Goal: Task Accomplishment & Management: Complete application form

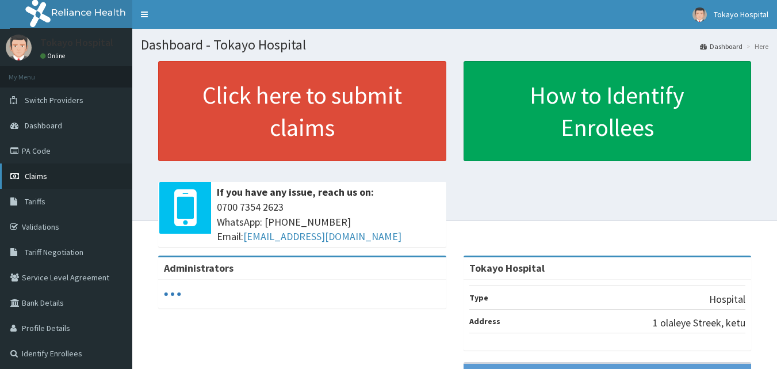
click at [44, 168] on link "Claims" at bounding box center [66, 175] width 132 height 25
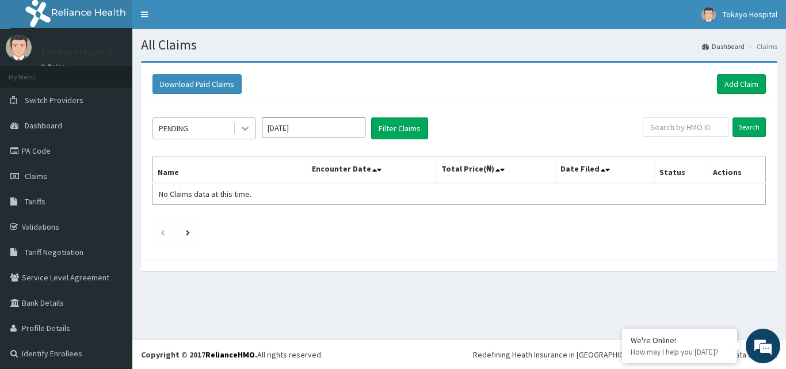
click at [246, 130] on icon at bounding box center [245, 129] width 12 height 12
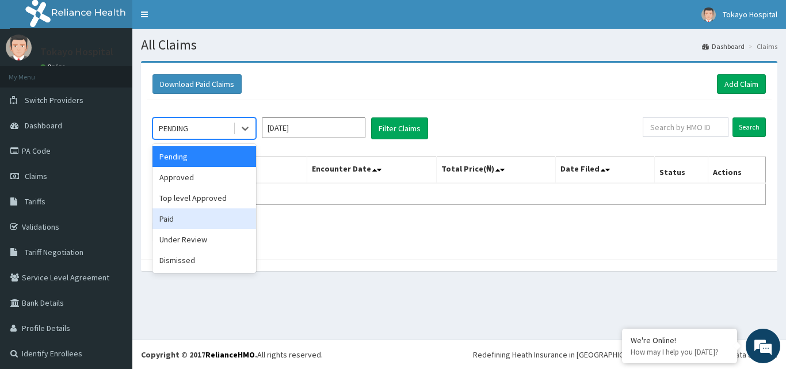
click at [188, 215] on div "Paid" at bounding box center [204, 218] width 104 height 21
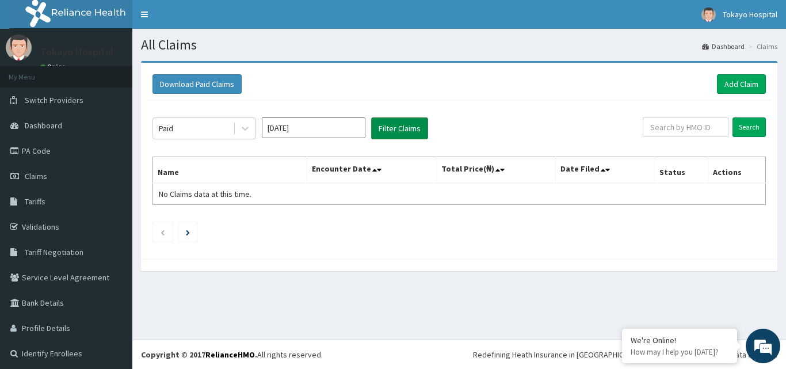
click at [401, 124] on button "Filter Claims" at bounding box center [399, 128] width 57 height 22
click at [345, 124] on input "[DATE]" at bounding box center [314, 127] width 104 height 21
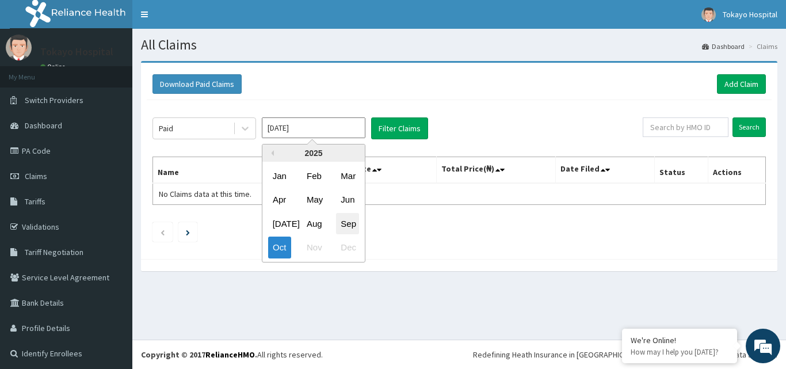
click at [344, 219] on div "Sep" at bounding box center [347, 223] width 23 height 21
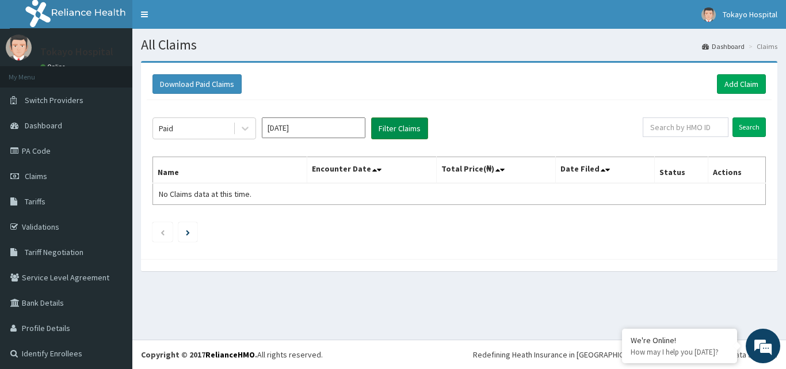
click at [396, 125] on button "Filter Claims" at bounding box center [399, 128] width 57 height 22
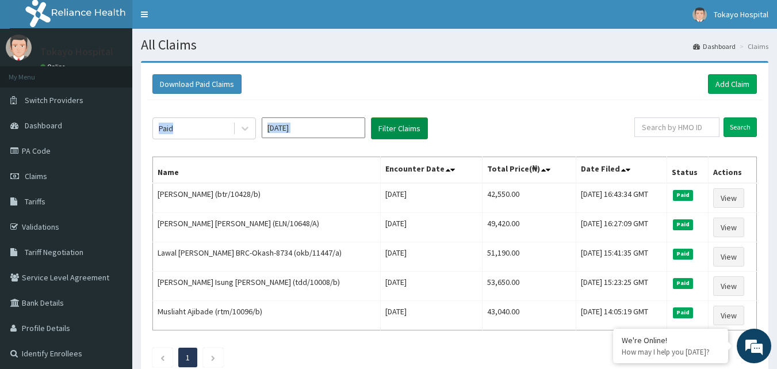
drag, startPoint x: 636, startPoint y: 81, endPoint x: 385, endPoint y: 134, distance: 257.0
click at [385, 134] on div "Download Paid Claims Add Claim × Note you can only download claims within a max…" at bounding box center [455, 224] width 628 height 322
click at [433, 98] on div "Download Paid Claims Add Claim" at bounding box center [455, 84] width 616 height 32
click at [319, 127] on input "[DATE]" at bounding box center [314, 127] width 104 height 21
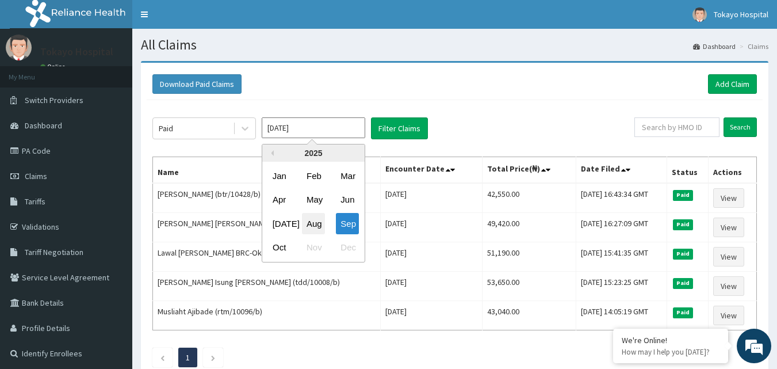
click at [312, 219] on div "Aug" at bounding box center [313, 223] width 23 height 21
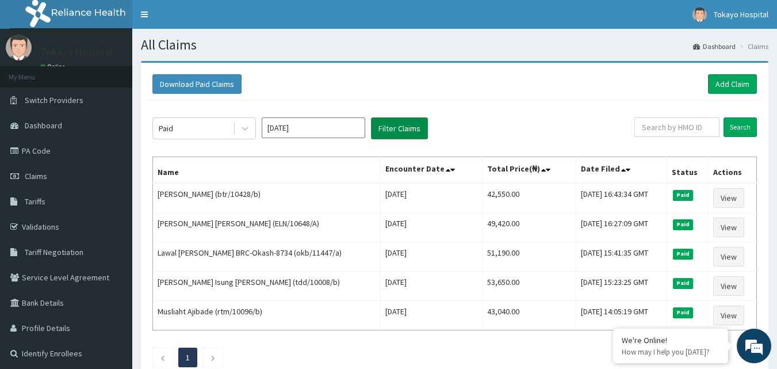
click at [396, 125] on button "Filter Claims" at bounding box center [399, 128] width 57 height 22
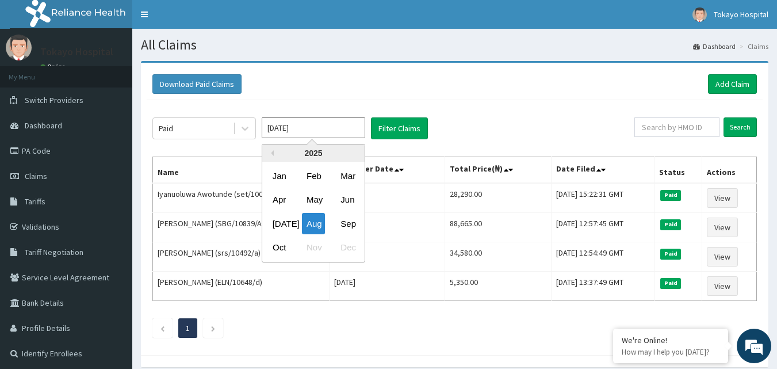
click at [343, 131] on input "Aug 2025" at bounding box center [314, 127] width 104 height 21
click at [279, 223] on div "Jul" at bounding box center [279, 223] width 23 height 21
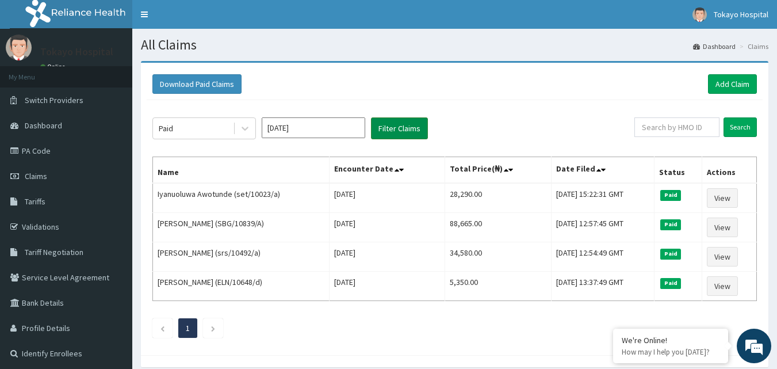
click at [395, 130] on button "Filter Claims" at bounding box center [399, 128] width 57 height 22
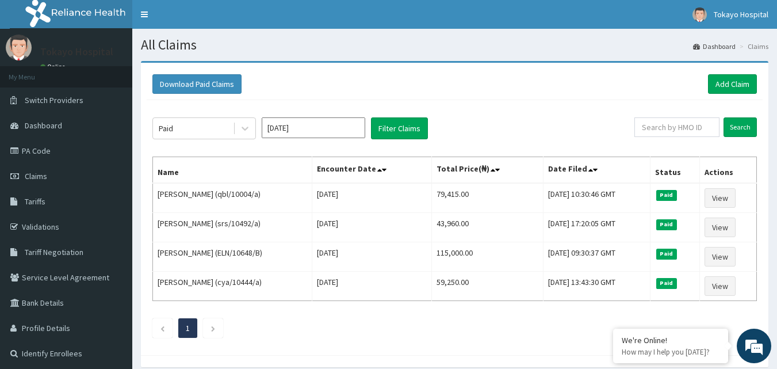
click at [347, 128] on input "Jul 2025" at bounding box center [314, 127] width 104 height 21
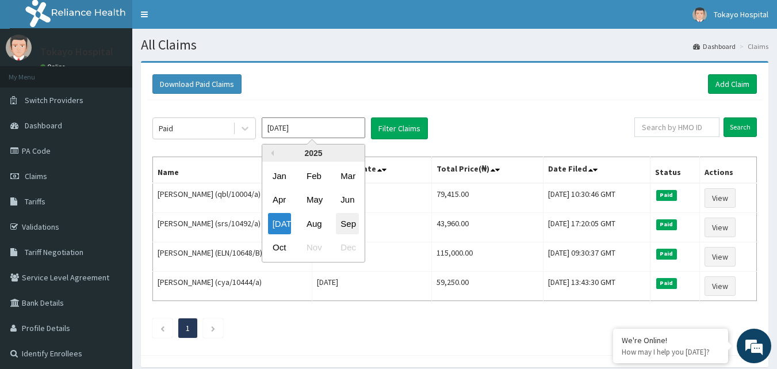
click at [343, 220] on div "Sep" at bounding box center [347, 223] width 23 height 21
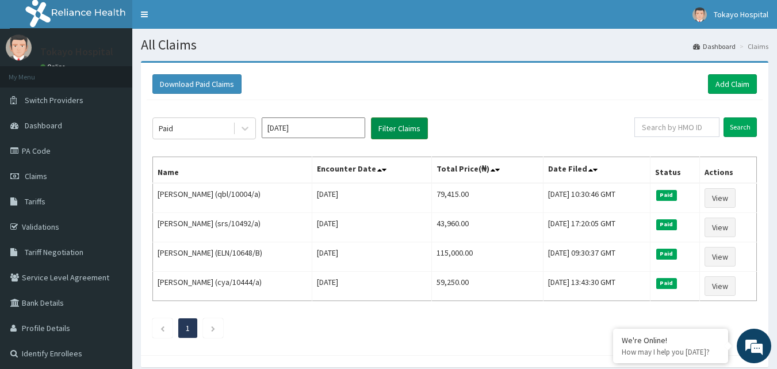
click at [393, 131] on button "Filter Claims" at bounding box center [399, 128] width 57 height 22
click at [393, 127] on button "Filter Claims" at bounding box center [399, 128] width 57 height 22
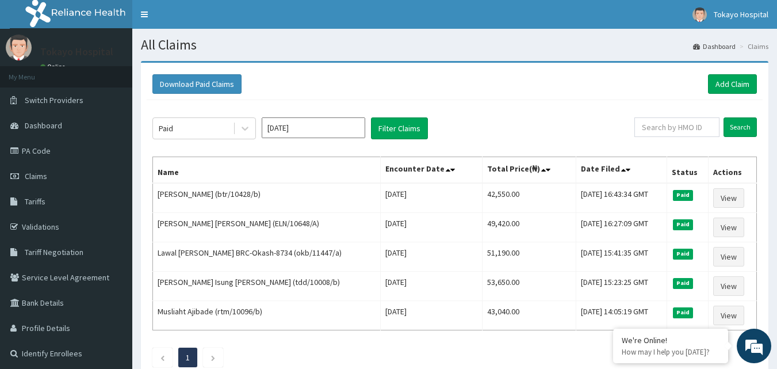
click at [334, 129] on input "Sep 2025" at bounding box center [314, 127] width 104 height 21
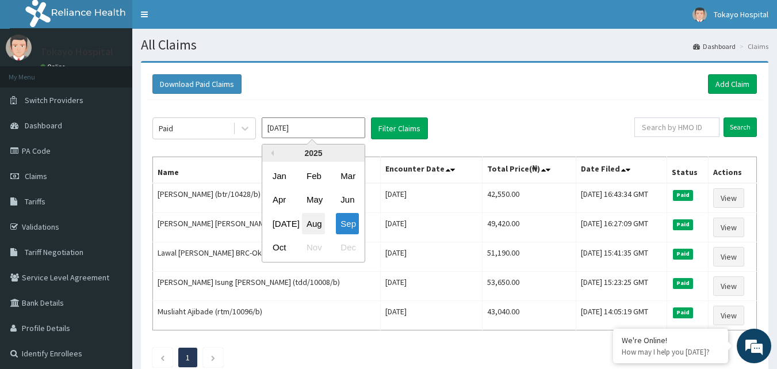
click at [313, 223] on div "Aug" at bounding box center [313, 223] width 23 height 21
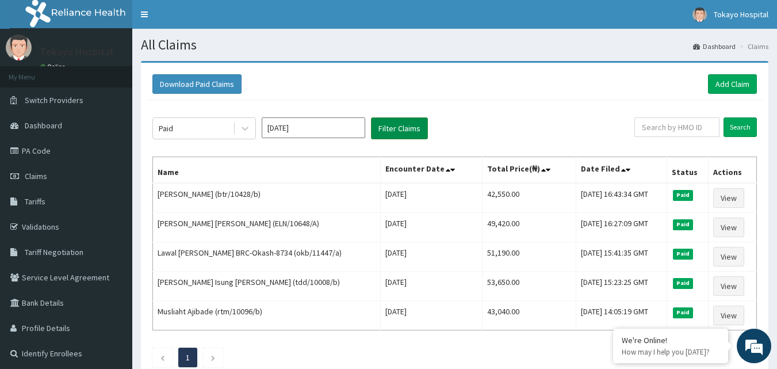
click at [395, 129] on button "Filter Claims" at bounding box center [399, 128] width 57 height 22
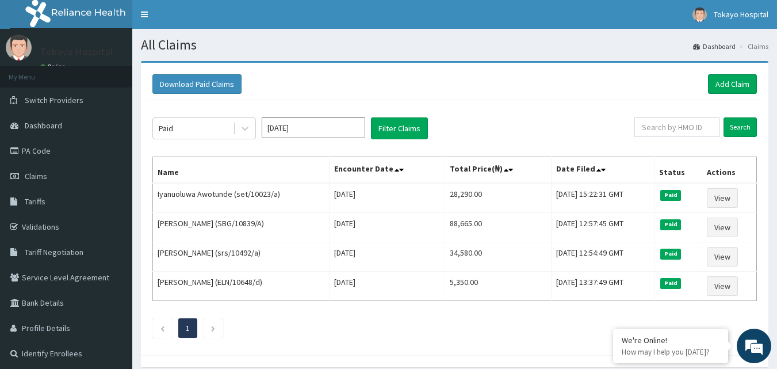
click at [349, 123] on input "Aug 2025" at bounding box center [314, 127] width 104 height 21
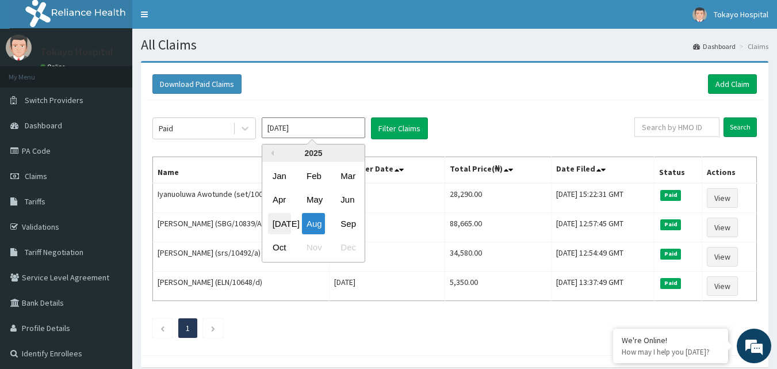
click at [280, 220] on div "Jul" at bounding box center [279, 223] width 23 height 21
type input "Jul 2025"
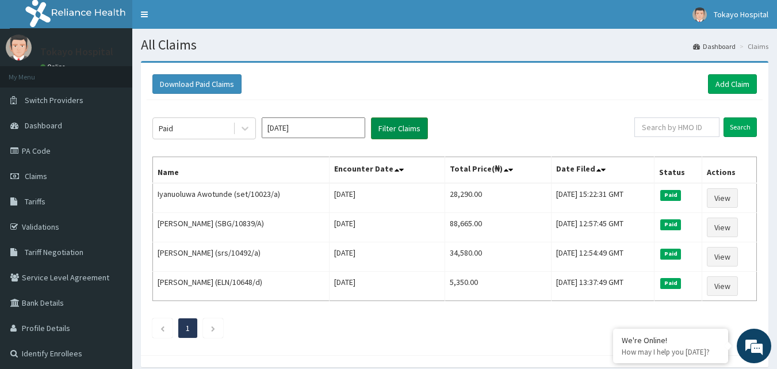
click at [391, 123] on button "Filter Claims" at bounding box center [399, 128] width 57 height 22
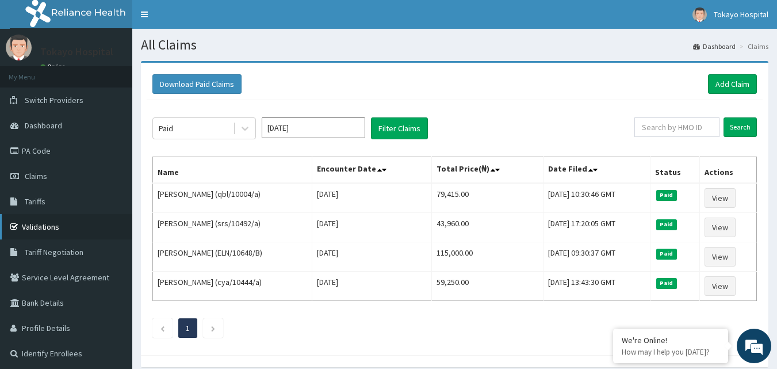
click at [46, 223] on link "Validations" at bounding box center [66, 226] width 132 height 25
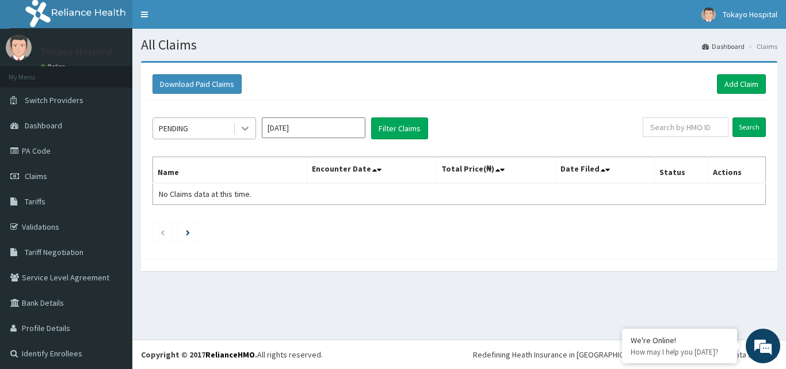
click at [247, 129] on icon at bounding box center [245, 129] width 12 height 12
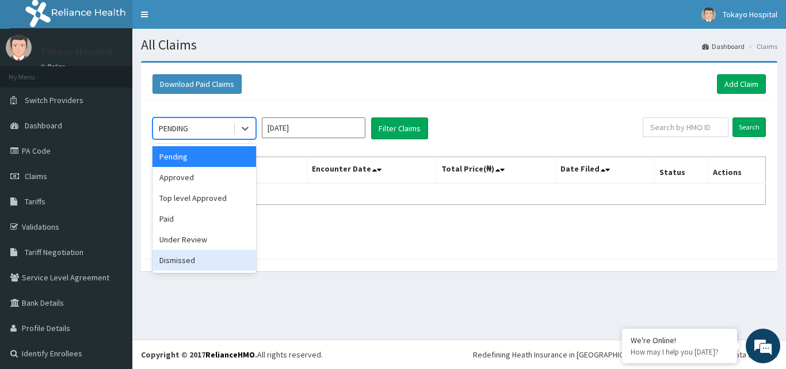
click at [184, 256] on div "Dismissed" at bounding box center [204, 260] width 104 height 21
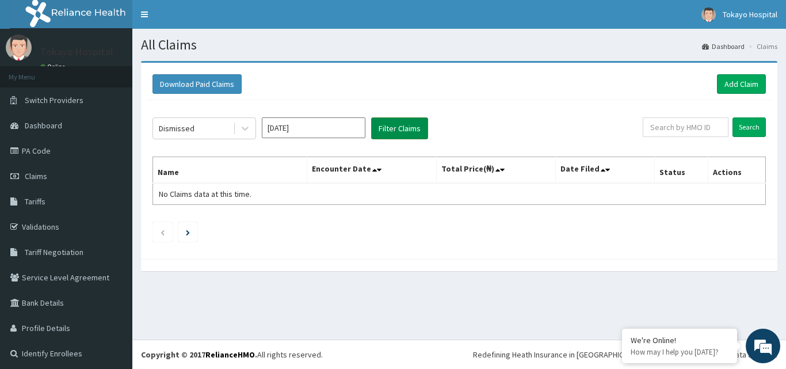
click at [392, 129] on button "Filter Claims" at bounding box center [399, 128] width 57 height 22
click at [331, 126] on input "Oct 2025" at bounding box center [314, 127] width 104 height 21
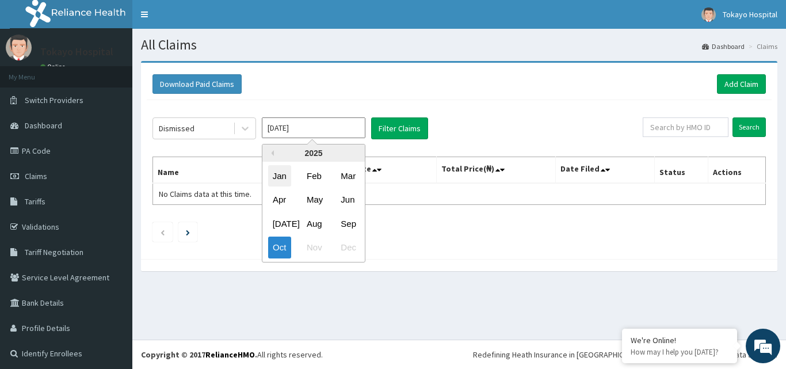
click at [285, 173] on div "Jan" at bounding box center [279, 175] width 23 height 21
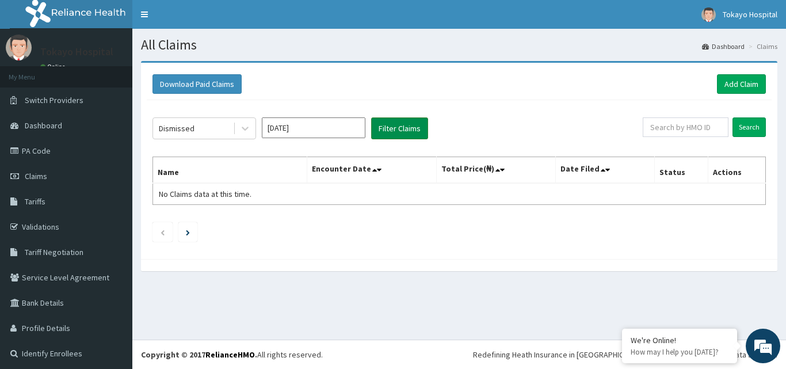
click at [393, 124] on button "Filter Claims" at bounding box center [399, 128] width 57 height 22
click at [321, 128] on input "Jan 2025" at bounding box center [314, 127] width 104 height 21
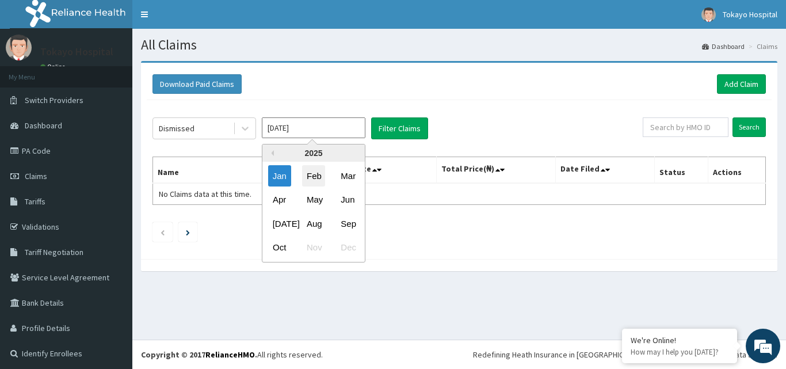
click at [311, 171] on div "Feb" at bounding box center [313, 175] width 23 height 21
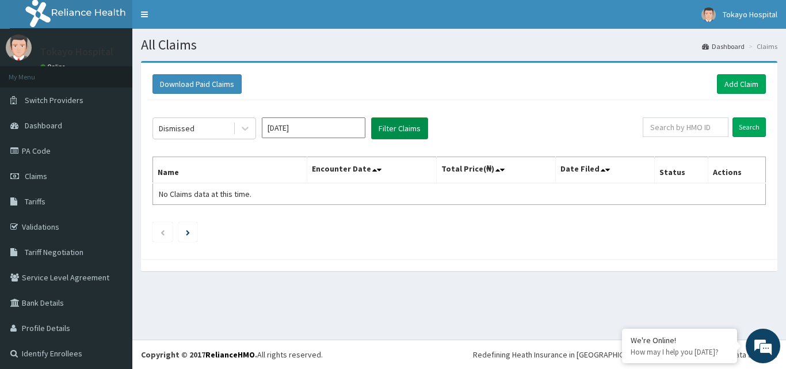
click at [388, 128] on button "Filter Claims" at bounding box center [399, 128] width 57 height 22
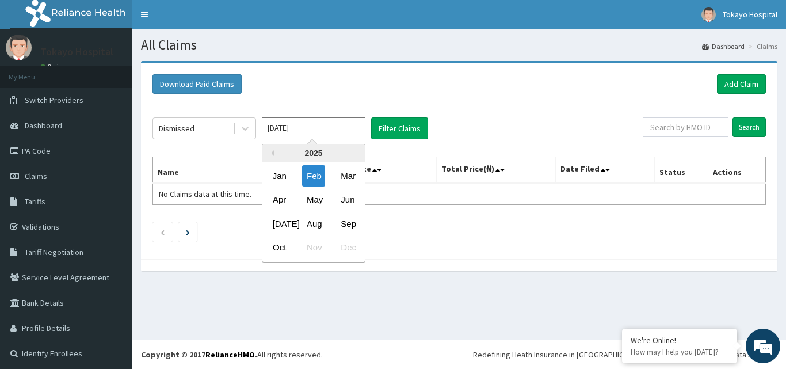
click at [327, 127] on input "Feb 2025" at bounding box center [314, 127] width 104 height 21
click at [313, 193] on div "May" at bounding box center [313, 199] width 23 height 21
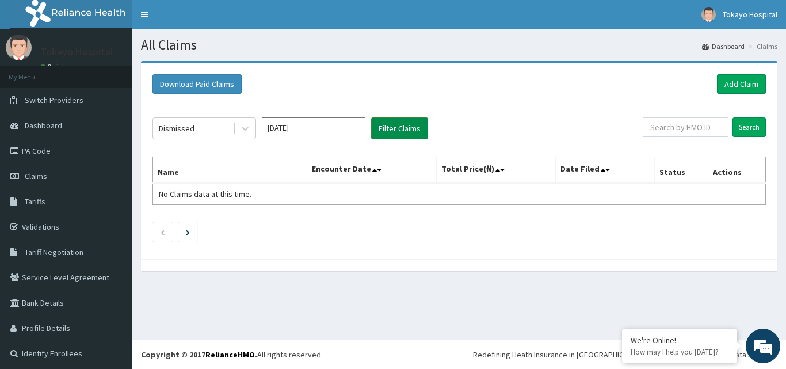
click at [397, 124] on button "Filter Claims" at bounding box center [399, 128] width 57 height 22
click at [244, 129] on icon at bounding box center [245, 129] width 7 height 4
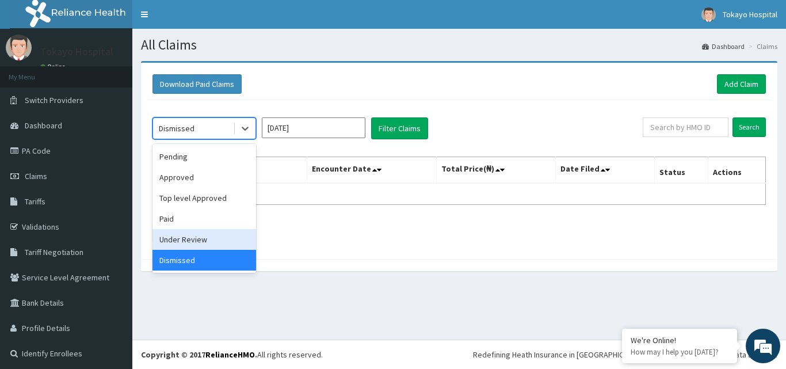
click at [195, 241] on div "Under Review" at bounding box center [204, 239] width 104 height 21
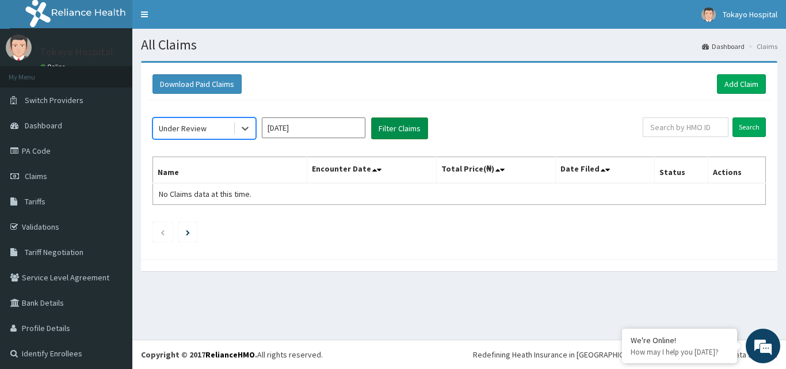
click at [386, 130] on button "Filter Claims" at bounding box center [399, 128] width 57 height 22
click at [331, 127] on input "May 2025" at bounding box center [314, 127] width 104 height 21
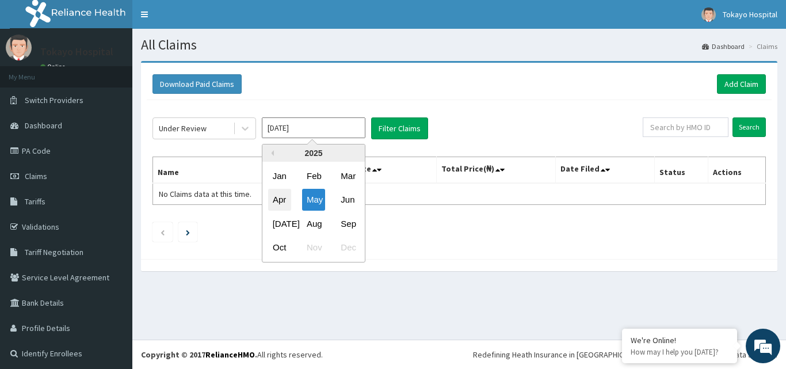
click at [282, 196] on div "Apr" at bounding box center [279, 199] width 23 height 21
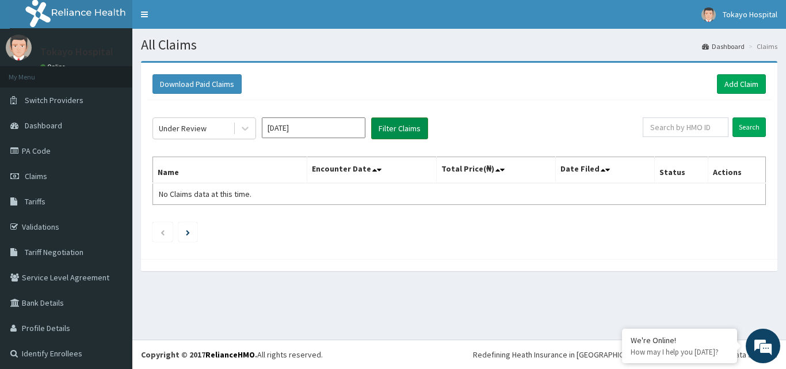
click at [392, 128] on button "Filter Claims" at bounding box center [399, 128] width 57 height 22
click at [344, 128] on input "Apr 2025" at bounding box center [314, 127] width 104 height 21
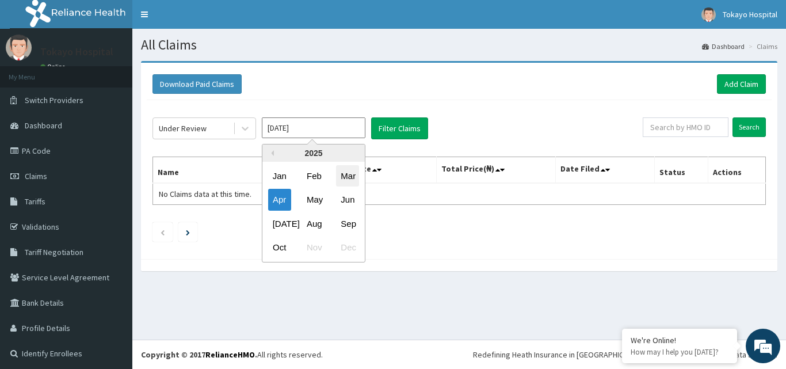
click at [350, 173] on div "Mar" at bounding box center [347, 175] width 23 height 21
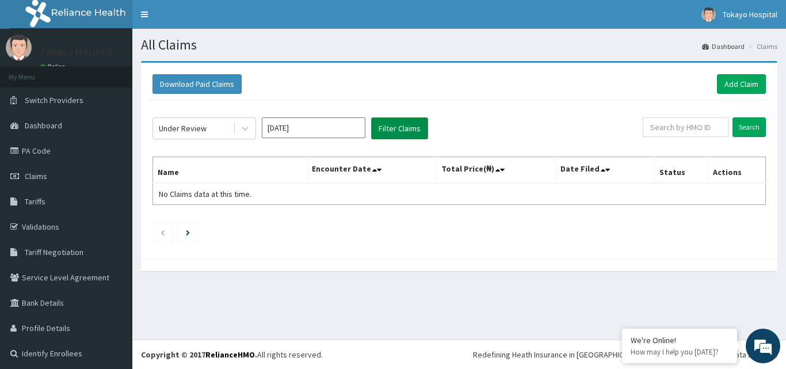
click at [395, 127] on button "Filter Claims" at bounding box center [399, 128] width 57 height 22
click at [326, 129] on input "Mar 2025" at bounding box center [314, 127] width 104 height 21
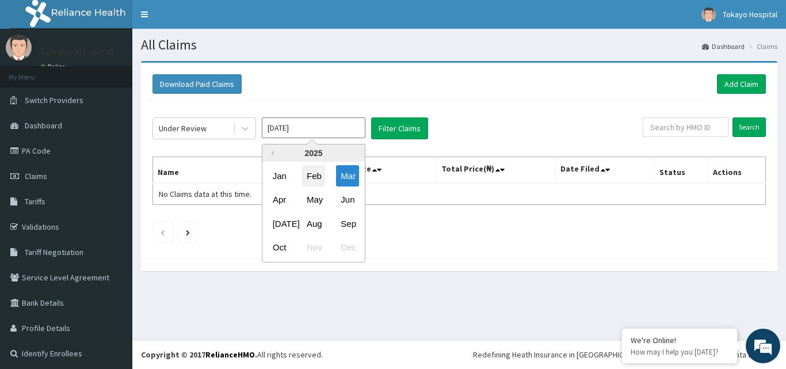
click at [311, 175] on div "Feb" at bounding box center [313, 175] width 23 height 21
type input "Feb 2025"
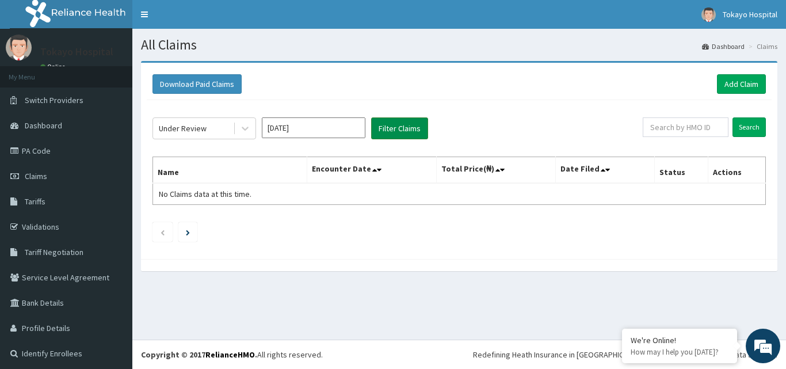
click at [398, 125] on button "Filter Claims" at bounding box center [399, 128] width 57 height 22
click at [51, 173] on link "Claims" at bounding box center [66, 175] width 132 height 25
click at [732, 78] on link "Add Claim" at bounding box center [741, 84] width 49 height 20
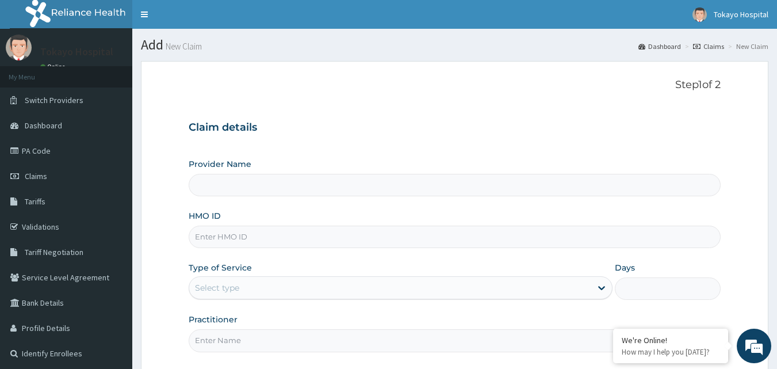
type input "Tokayo Hospital"
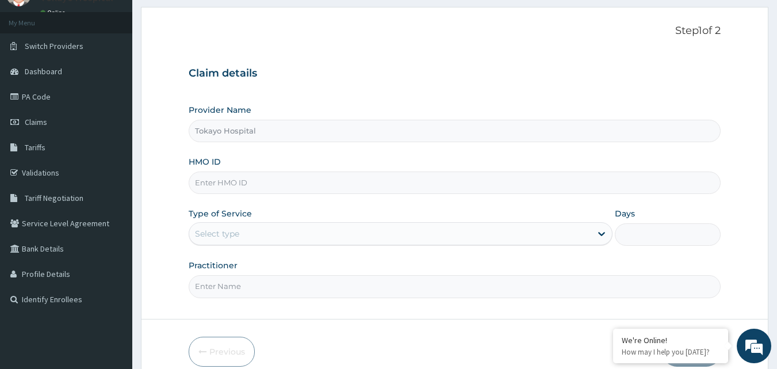
click at [266, 183] on input "HMO ID" at bounding box center [455, 182] width 533 height 22
type input "wan/10036/a"
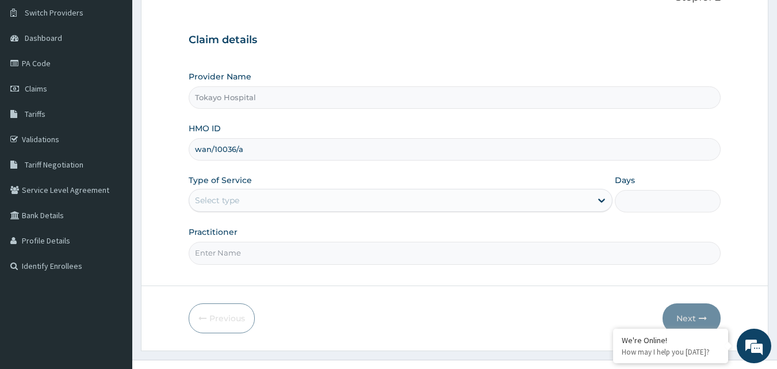
scroll to position [89, 0]
click at [321, 197] on div "Select type" at bounding box center [390, 199] width 402 height 18
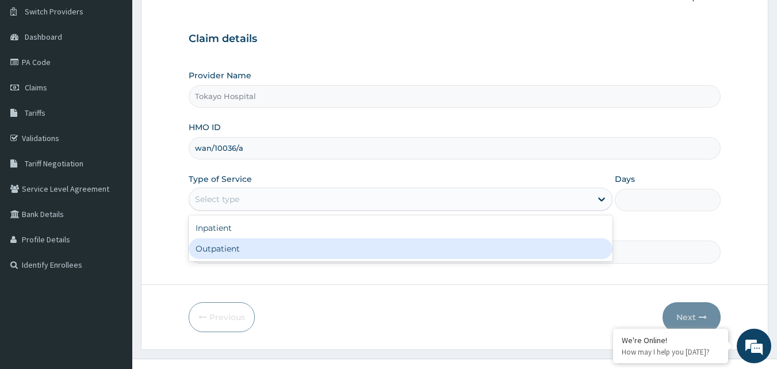
click at [276, 249] on div "Outpatient" at bounding box center [401, 248] width 424 height 21
type input "1"
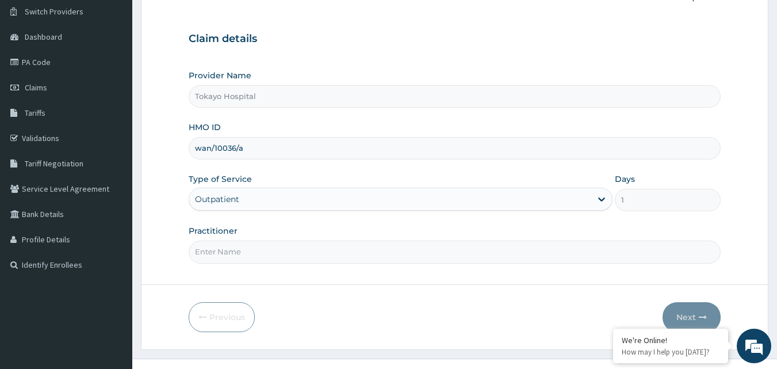
click at [289, 252] on input "Practitioner" at bounding box center [455, 251] width 533 height 22
type input "JOHN"
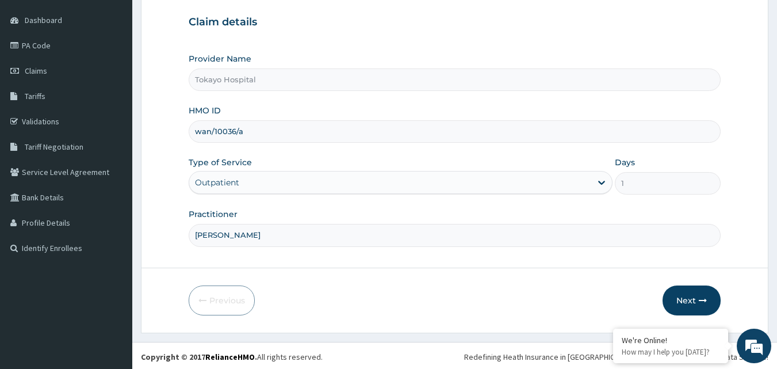
scroll to position [108, 0]
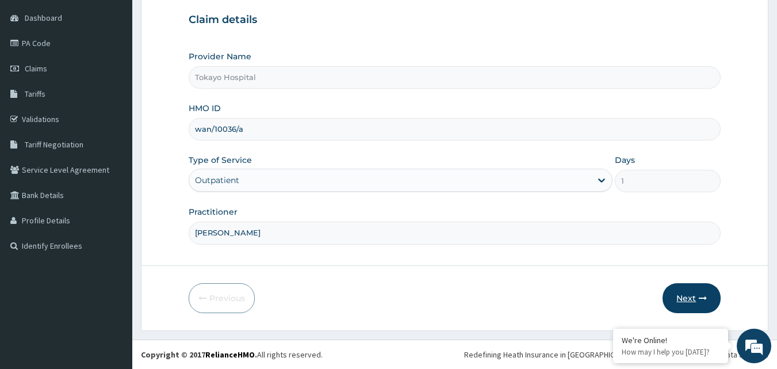
click at [690, 294] on button "Next" at bounding box center [692, 298] width 58 height 30
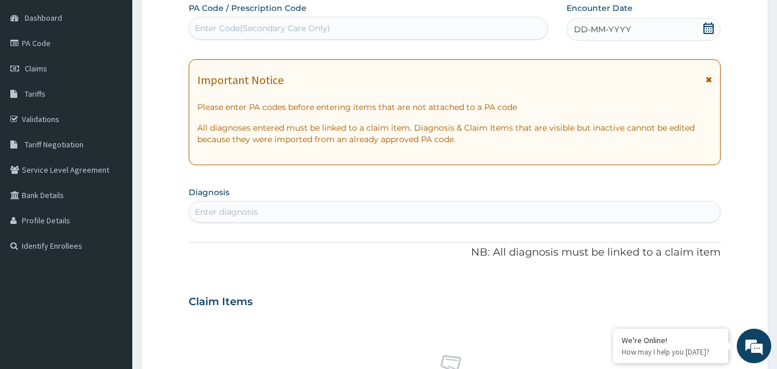
click at [270, 208] on div "Enter diagnosis" at bounding box center [455, 211] width 532 height 18
type input "p"
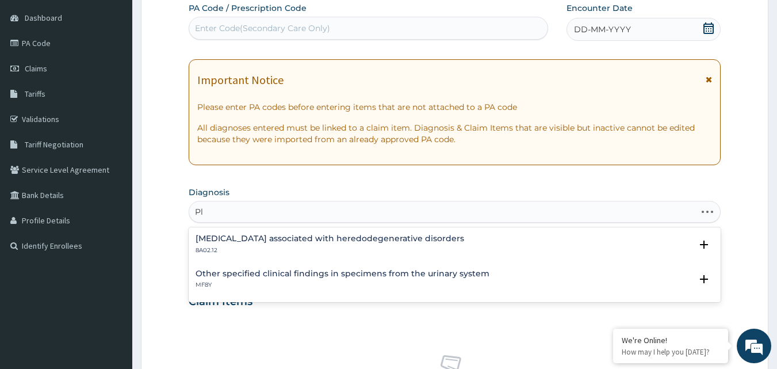
type input "P"
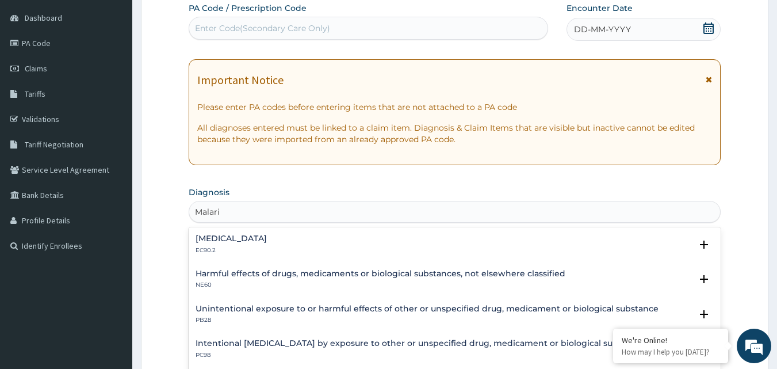
type input "Malaria"
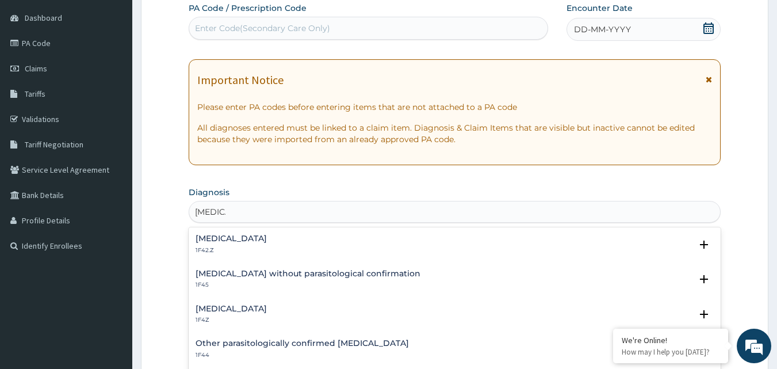
click at [315, 232] on div "Plasmodium malariae malaria without complication 1F42.Z Select Status Query Que…" at bounding box center [455, 247] width 533 height 35
click at [267, 234] on h4 "[MEDICAL_DATA]" at bounding box center [231, 238] width 71 height 9
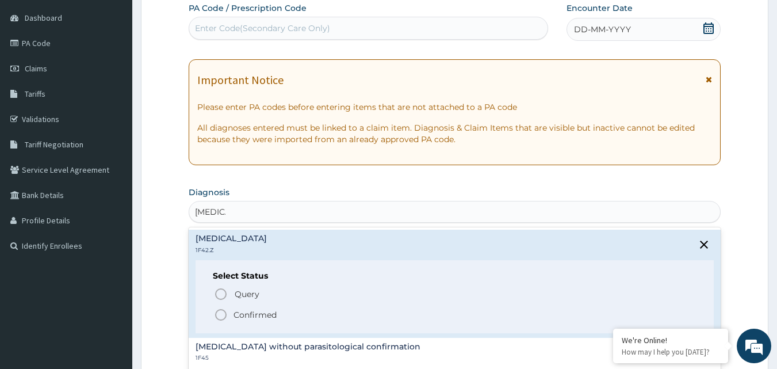
click at [225, 311] on circle "status option filled" at bounding box center [221, 314] width 10 height 10
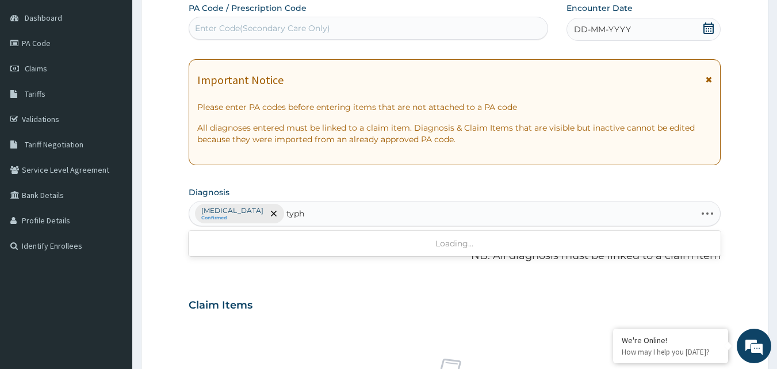
type input "typho"
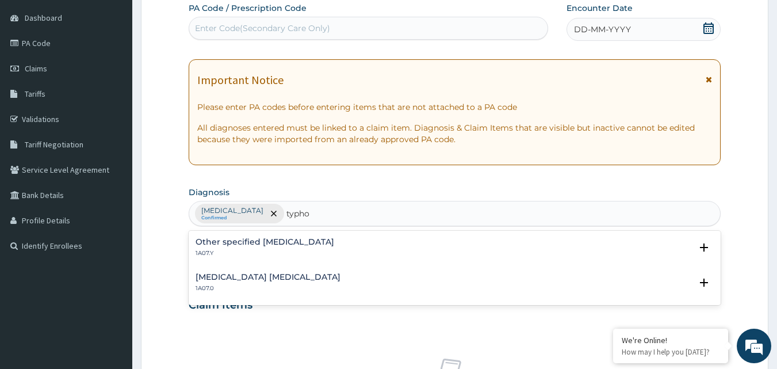
click at [273, 239] on h4 "Other specified [MEDICAL_DATA]" at bounding box center [265, 242] width 139 height 9
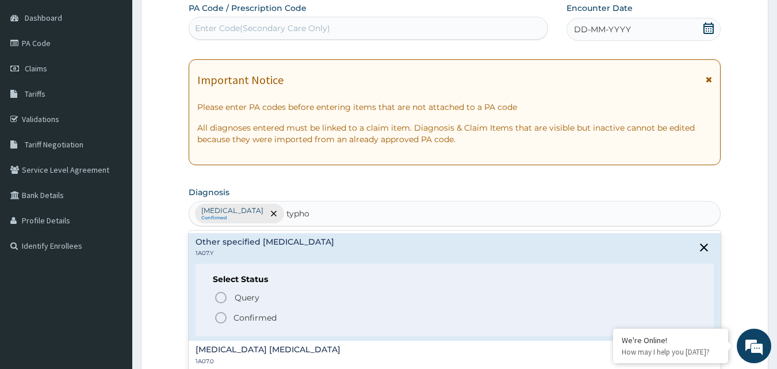
click at [226, 314] on icon "status option filled" at bounding box center [221, 318] width 14 height 14
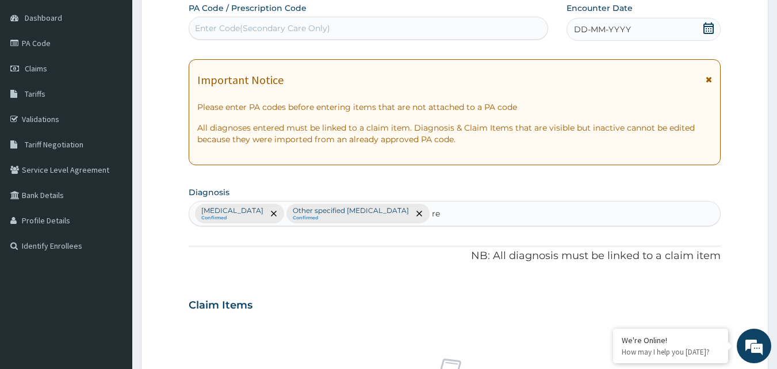
type input "r"
type input "tract"
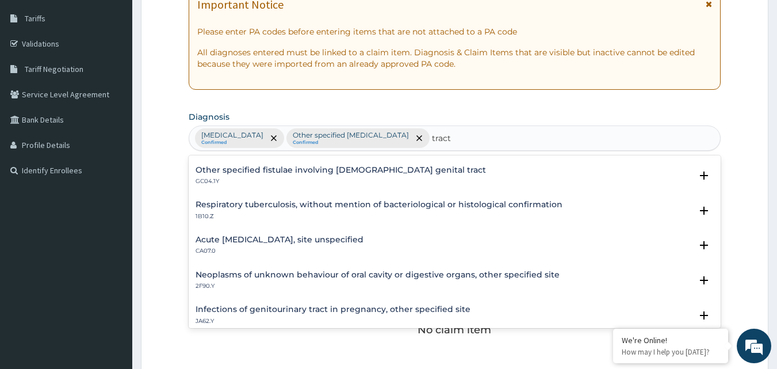
scroll to position [1016, 0]
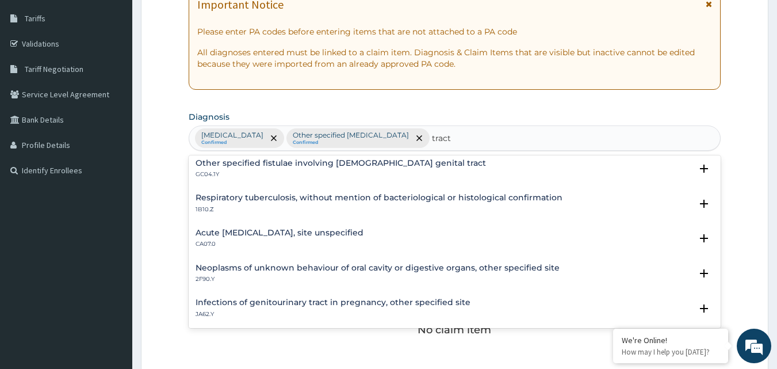
click at [303, 233] on h4 "Acute upper respiratory infection, site unspecified" at bounding box center [280, 232] width 168 height 9
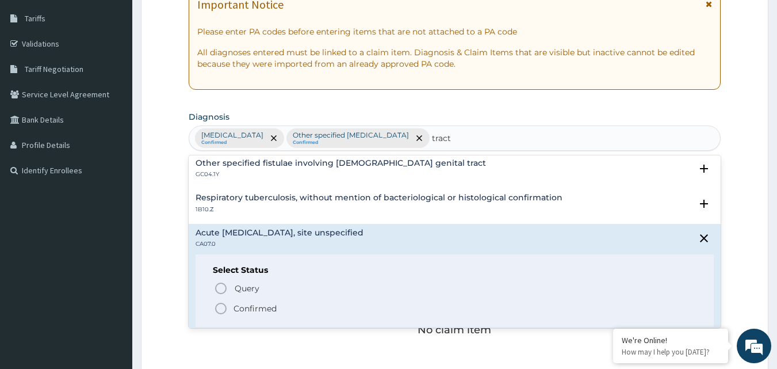
click at [218, 304] on circle "status option filled" at bounding box center [221, 308] width 10 height 10
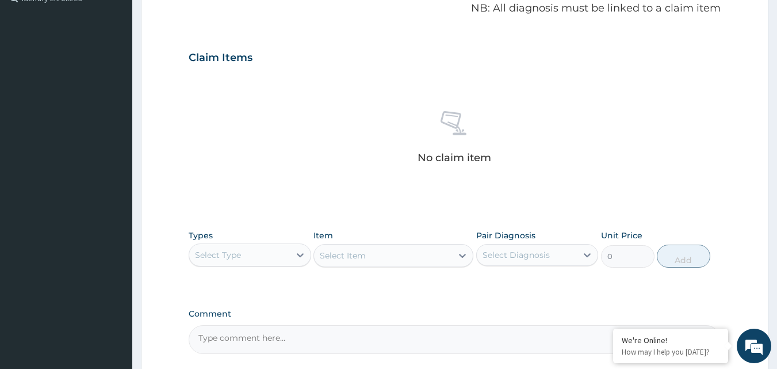
scroll to position [368, 0]
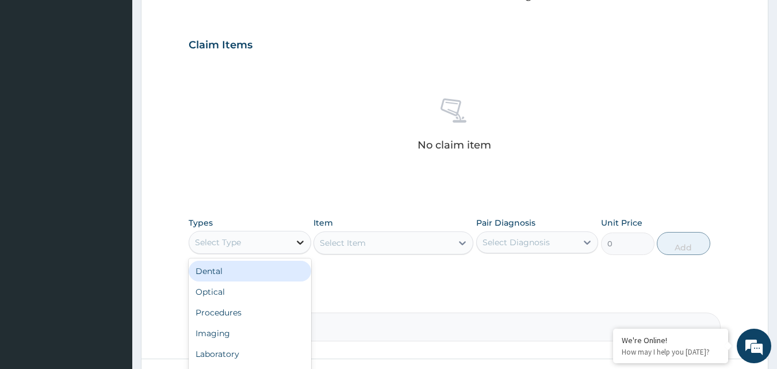
click at [302, 248] on icon at bounding box center [301, 242] width 12 height 12
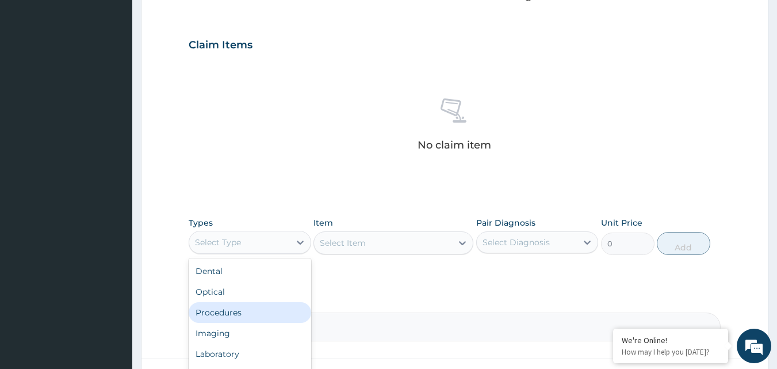
click at [250, 323] on div "Procedures" at bounding box center [250, 312] width 123 height 21
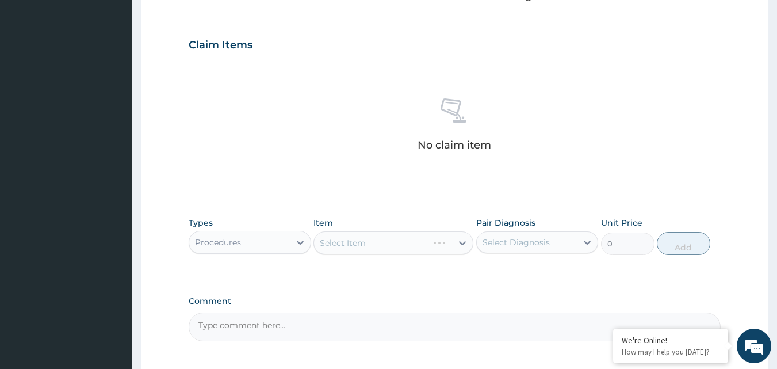
click at [553, 251] on div "Select Diagnosis" at bounding box center [527, 242] width 101 height 18
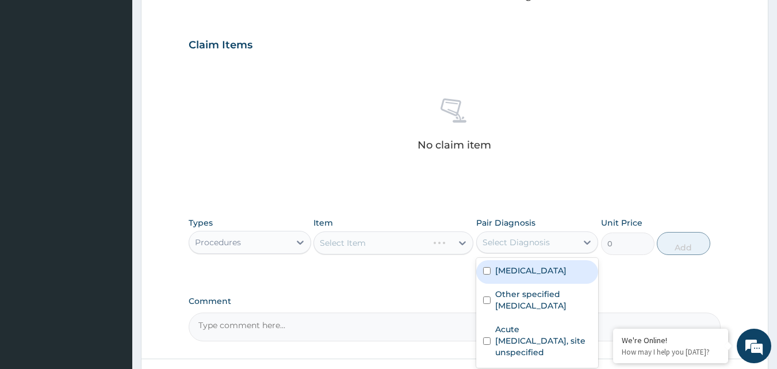
click at [495, 276] on label "Plasmodium malariae malaria without complication" at bounding box center [530, 271] width 71 height 12
checkbox input "true"
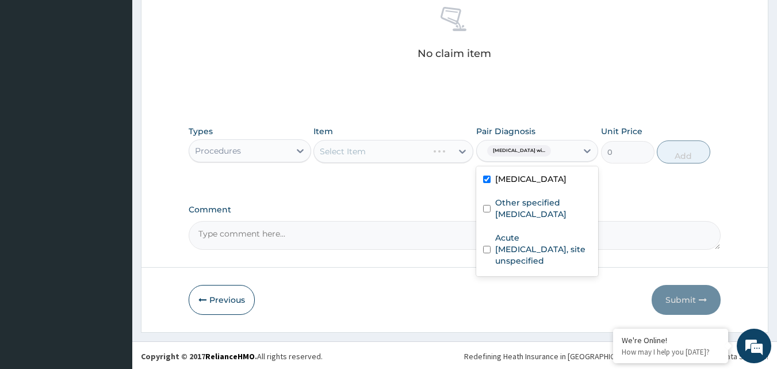
scroll to position [460, 0]
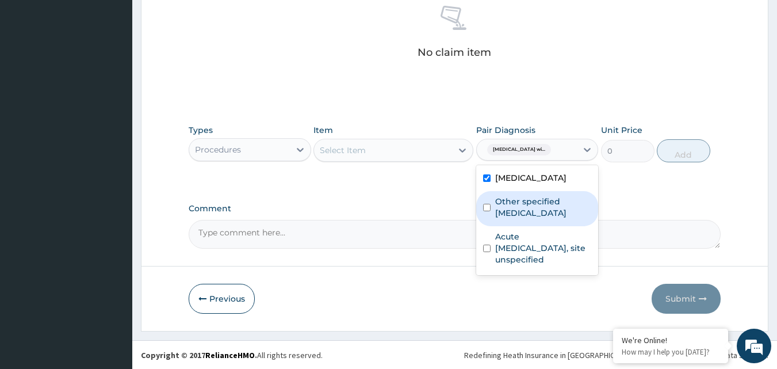
click at [493, 226] on div "Other specified typhoid fever" at bounding box center [537, 208] width 123 height 35
checkbox input "true"
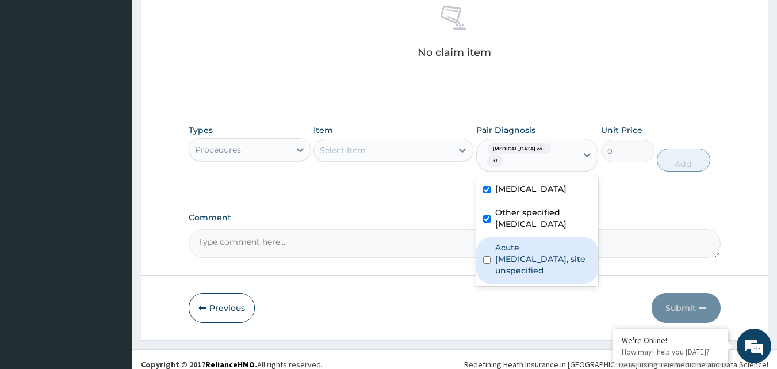
click at [487, 263] on input "checkbox" at bounding box center [486, 259] width 7 height 7
checkbox input "true"
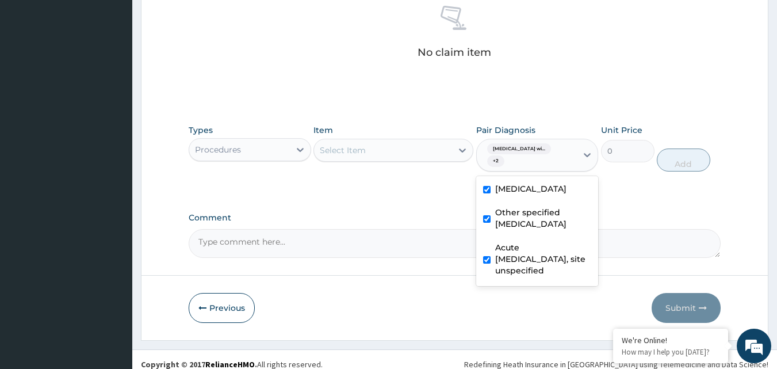
click at [422, 159] on div "Select Item" at bounding box center [383, 150] width 138 height 18
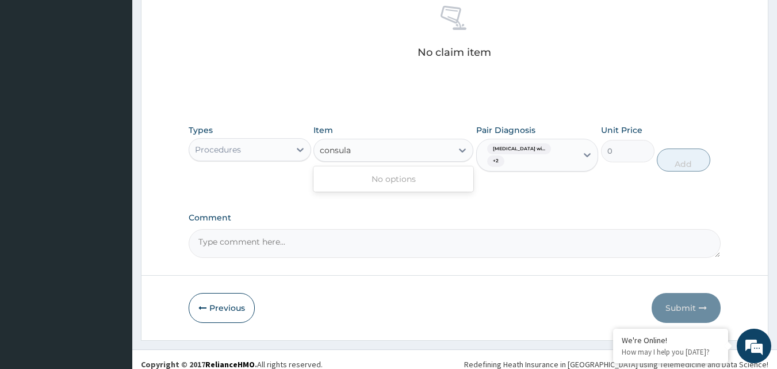
type input "consul"
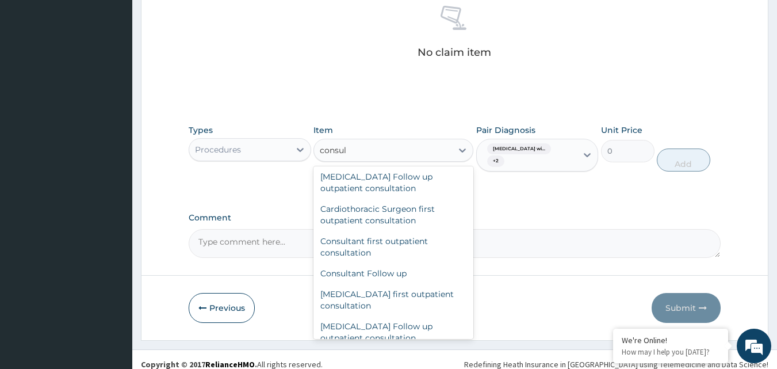
scroll to position [172, 0]
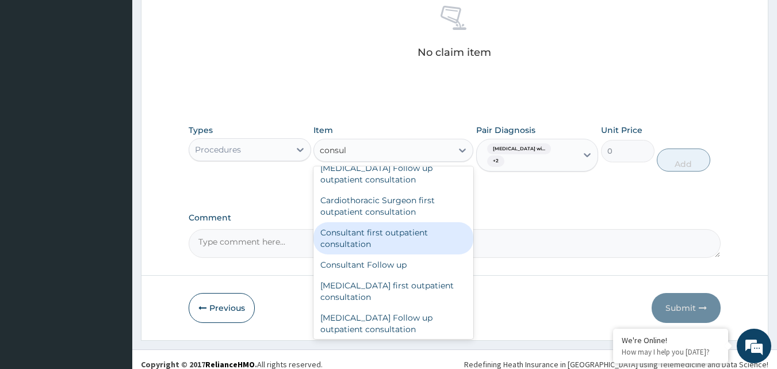
click at [384, 254] on div "Consultant first outpatient consultation" at bounding box center [394, 238] width 160 height 32
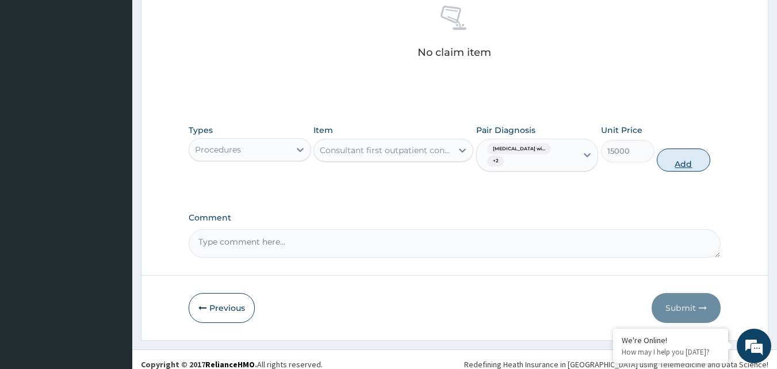
click at [679, 171] on button "Add" at bounding box center [683, 159] width 53 height 23
type input "0"
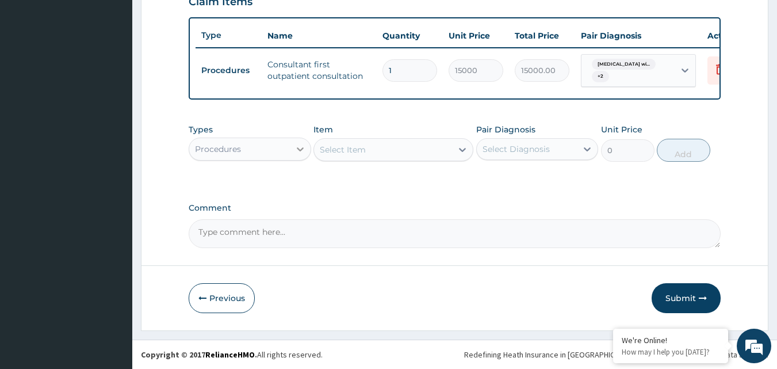
click at [300, 148] on icon at bounding box center [301, 149] width 12 height 12
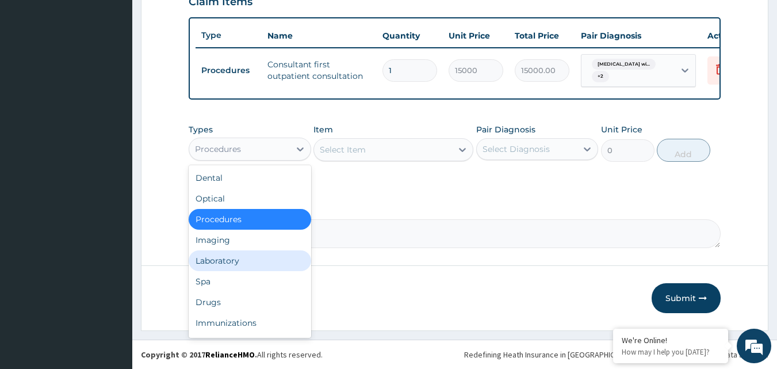
click at [226, 258] on div "Laboratory" at bounding box center [250, 260] width 123 height 21
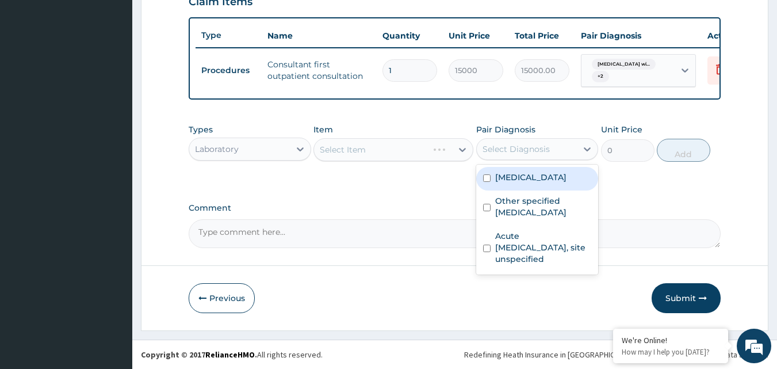
click at [538, 151] on div "Select Diagnosis" at bounding box center [516, 149] width 67 height 12
click at [497, 183] on label "Plasmodium malariae malaria without complication" at bounding box center [530, 177] width 71 height 12
checkbox input "true"
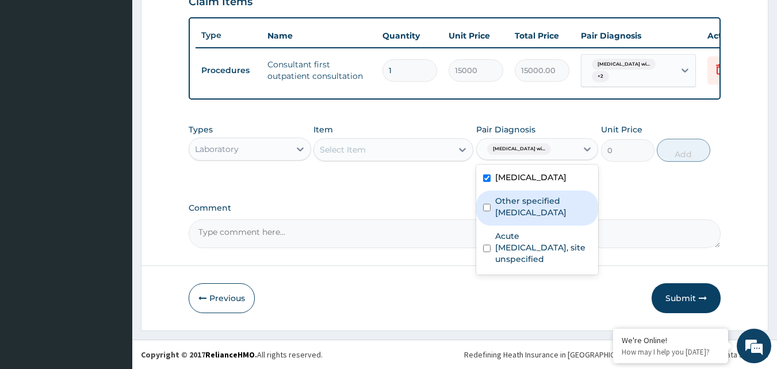
click at [488, 226] on div "Other specified typhoid fever" at bounding box center [537, 207] width 123 height 35
checkbox input "true"
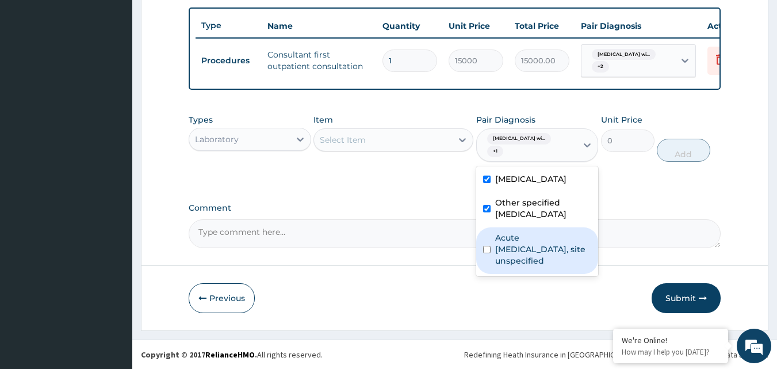
click at [490, 253] on input "checkbox" at bounding box center [486, 249] width 7 height 7
checkbox input "true"
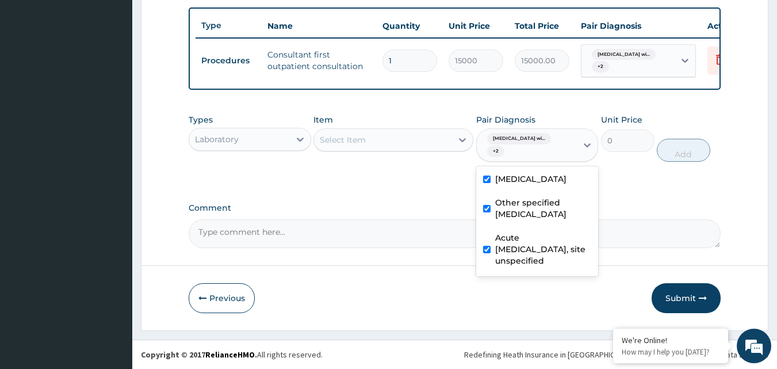
click at [429, 147] on div "Select Item" at bounding box center [383, 140] width 138 height 18
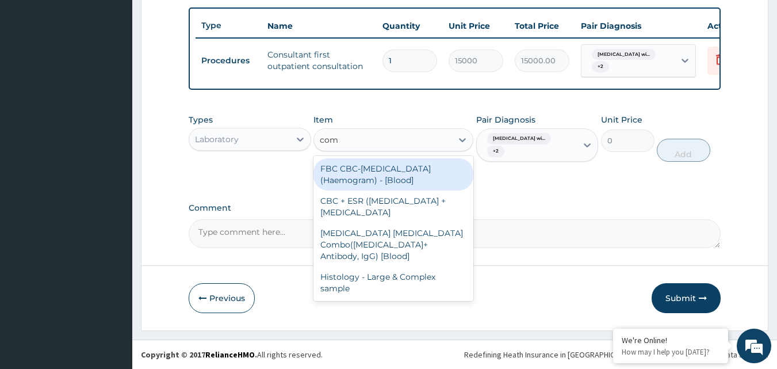
type input "comp"
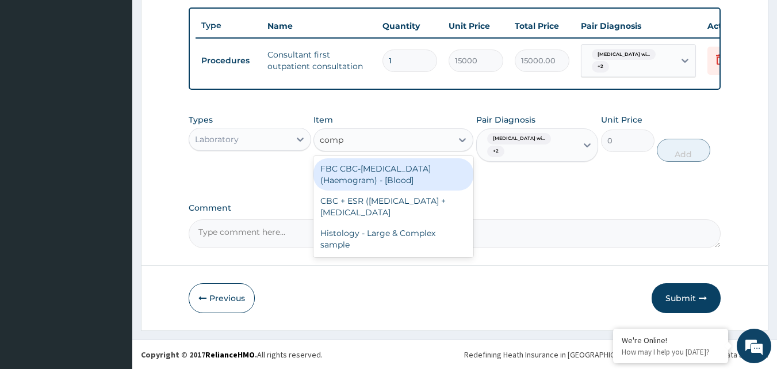
click at [399, 179] on div "FBC CBC-Complete Blood Count (Haemogram) - [Blood]" at bounding box center [394, 174] width 160 height 32
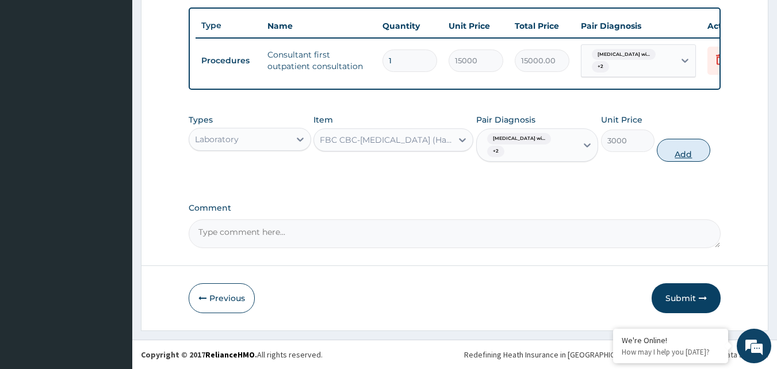
click at [672, 159] on button "Add" at bounding box center [683, 150] width 53 height 23
type input "0"
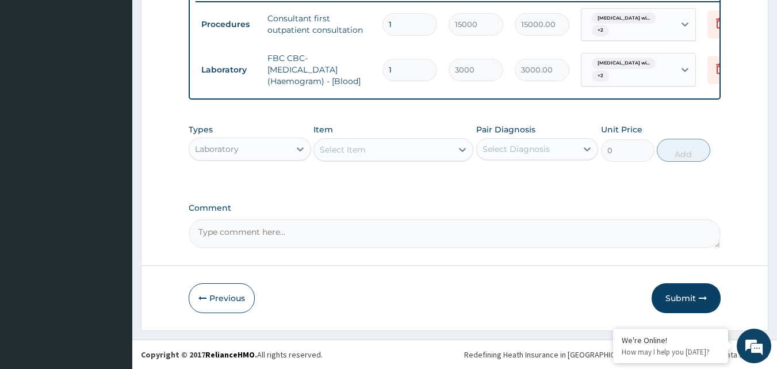
scroll to position [481, 0]
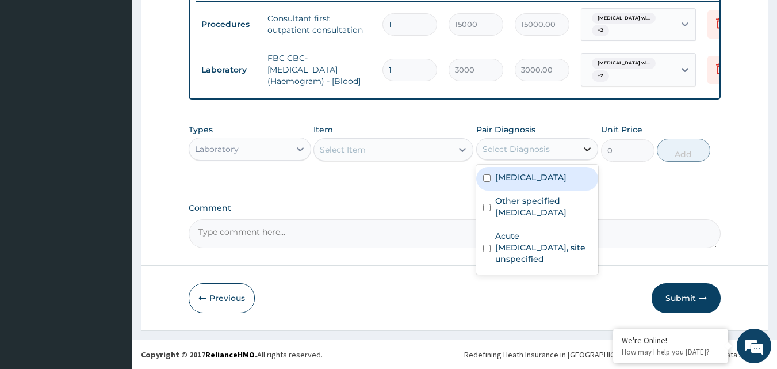
click at [586, 151] on icon at bounding box center [587, 149] width 7 height 4
click at [500, 183] on label "Plasmodium malariae malaria without complication" at bounding box center [530, 177] width 71 height 12
checkbox input "true"
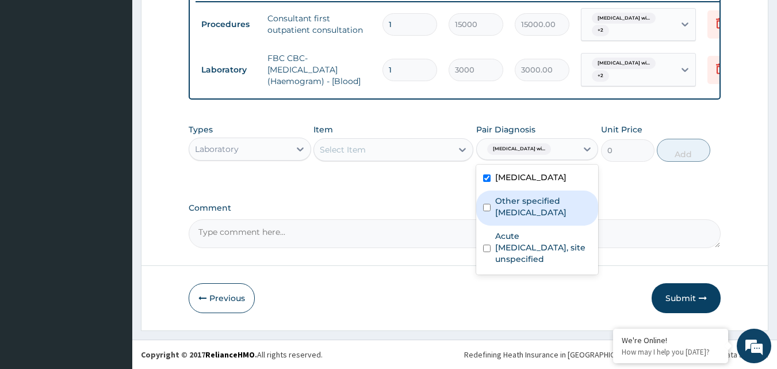
click at [492, 226] on div "Other specified typhoid fever" at bounding box center [537, 207] width 123 height 35
checkbox input "true"
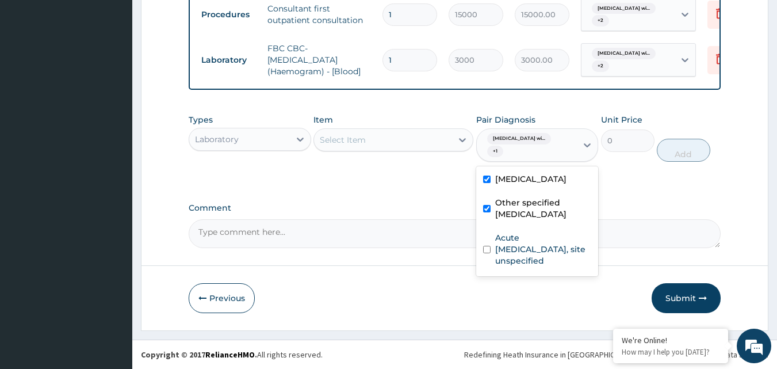
click at [402, 149] on div "Select Item" at bounding box center [383, 140] width 138 height 18
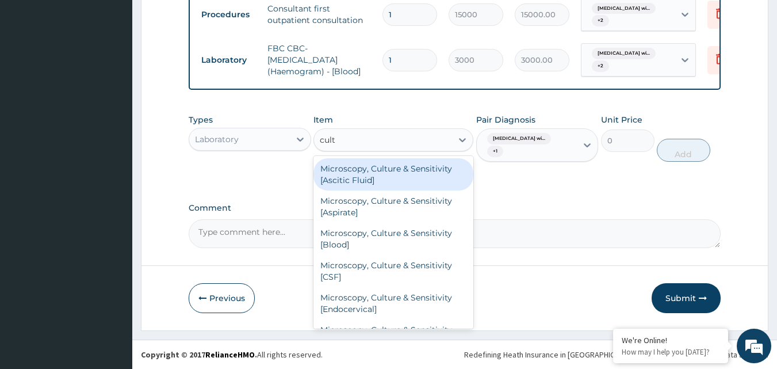
type input "cultu"
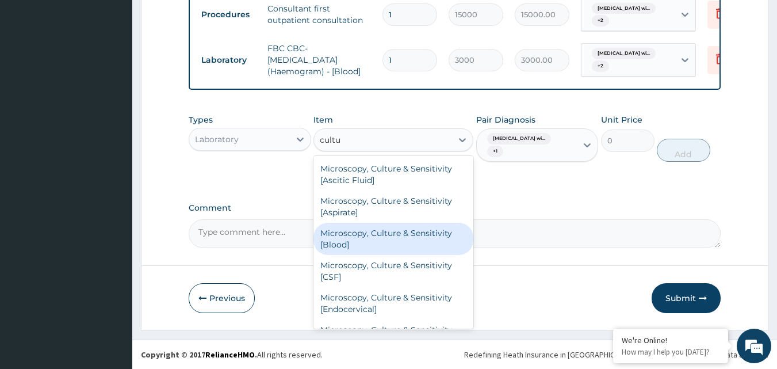
click at [378, 254] on div "Microscopy, Culture & Sensitivity [Blood]" at bounding box center [394, 239] width 160 height 32
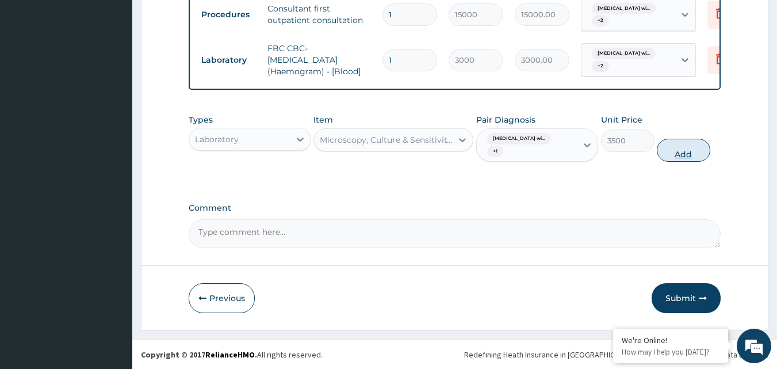
click at [687, 162] on button "Add" at bounding box center [683, 150] width 53 height 23
type input "0"
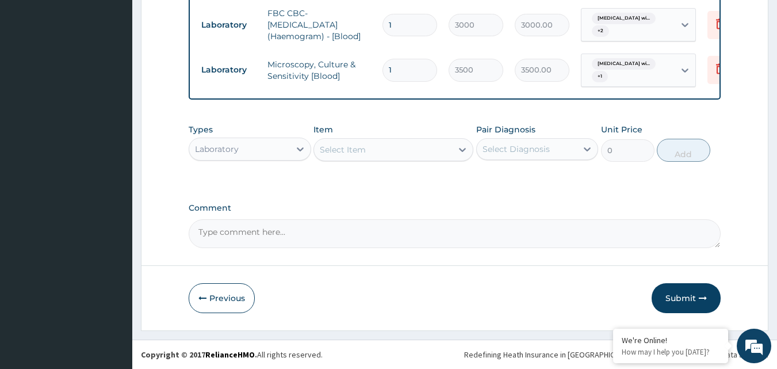
scroll to position [515, 0]
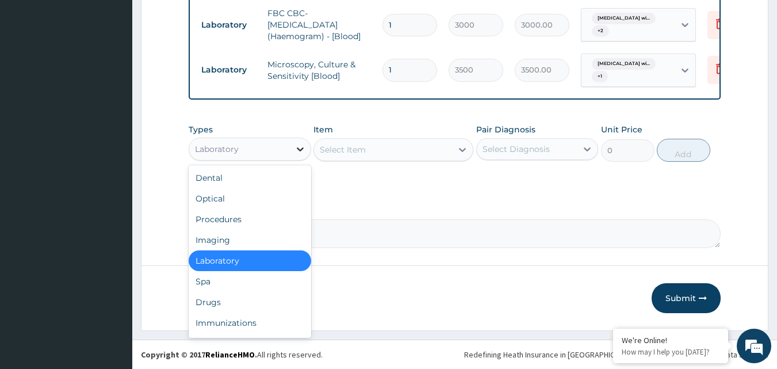
click at [300, 155] on icon at bounding box center [301, 149] width 12 height 12
click at [217, 312] on div "Drugs" at bounding box center [250, 302] width 123 height 21
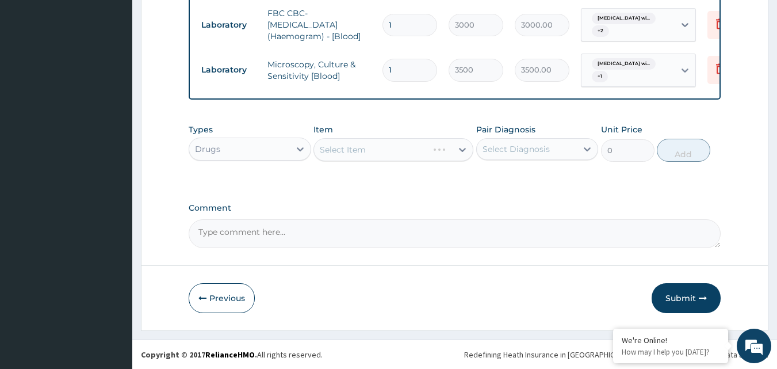
click at [553, 158] on div "Select Diagnosis" at bounding box center [527, 149] width 101 height 18
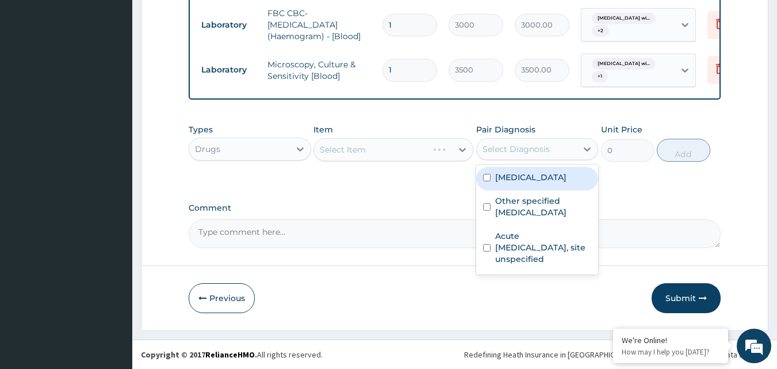
click at [502, 183] on label "Plasmodium malariae malaria without complication" at bounding box center [530, 177] width 71 height 12
checkbox input "true"
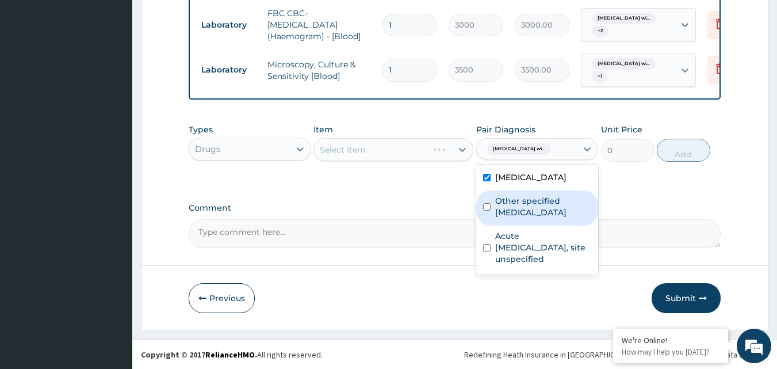
click at [496, 218] on label "Other specified typhoid fever" at bounding box center [543, 206] width 97 height 23
checkbox input "true"
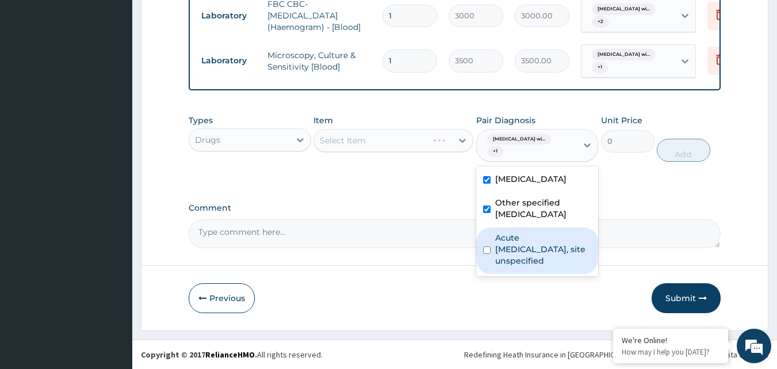
click at [488, 254] on input "checkbox" at bounding box center [486, 249] width 7 height 7
checkbox input "true"
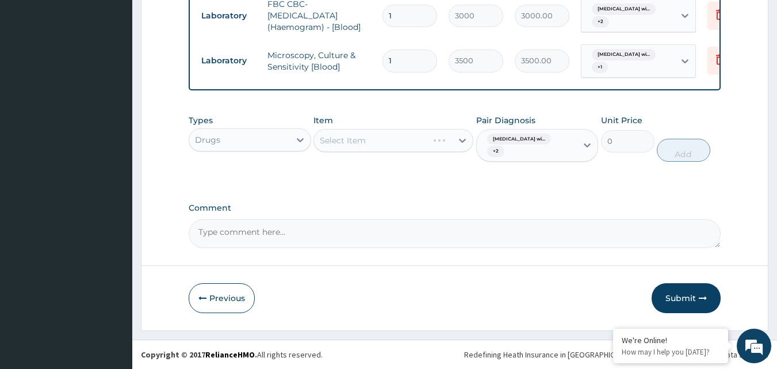
click at [460, 152] on div "Select Item" at bounding box center [394, 140] width 160 height 23
click at [465, 152] on div "Select Item" at bounding box center [394, 140] width 160 height 23
click at [461, 152] on div "Select Item" at bounding box center [394, 140] width 160 height 23
click at [460, 146] on icon at bounding box center [463, 141] width 12 height 12
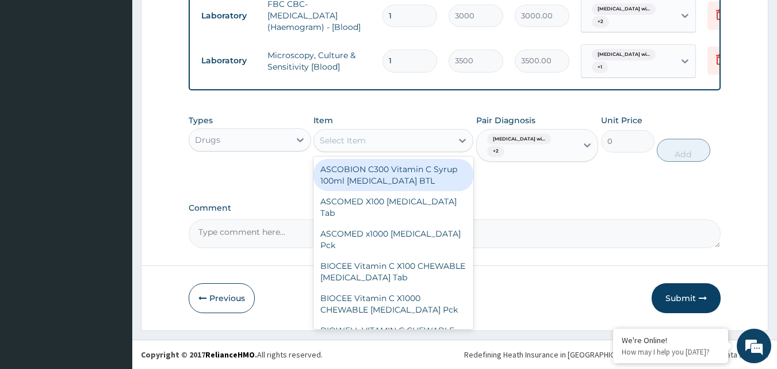
type input "a"
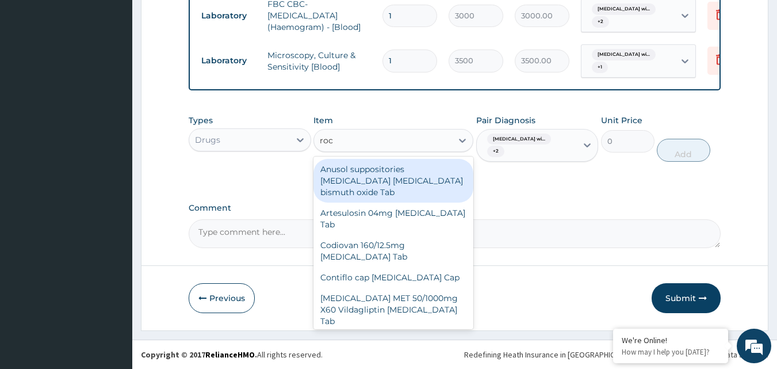
type input "roce"
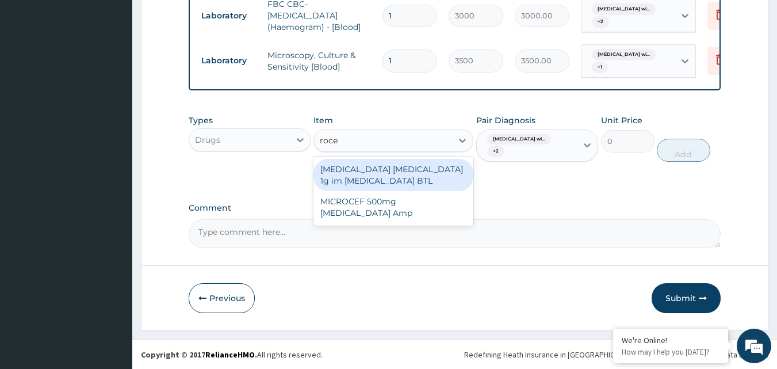
click at [386, 191] on div "ROCEPHIN CEFTRIAXONE 1g im Ceftriaxone BTL" at bounding box center [394, 175] width 160 height 32
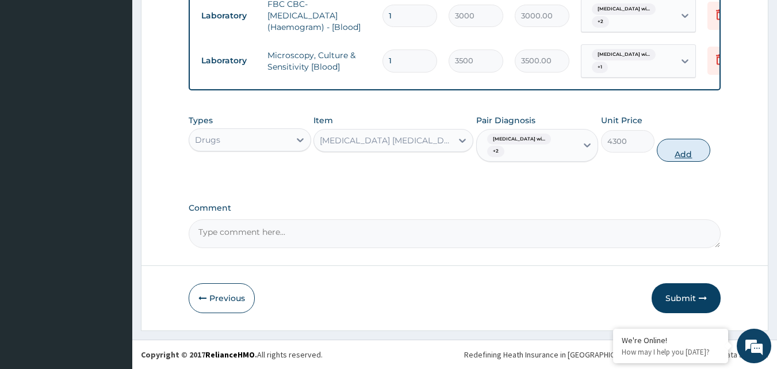
click at [680, 162] on button "Add" at bounding box center [683, 150] width 53 height 23
type input "0"
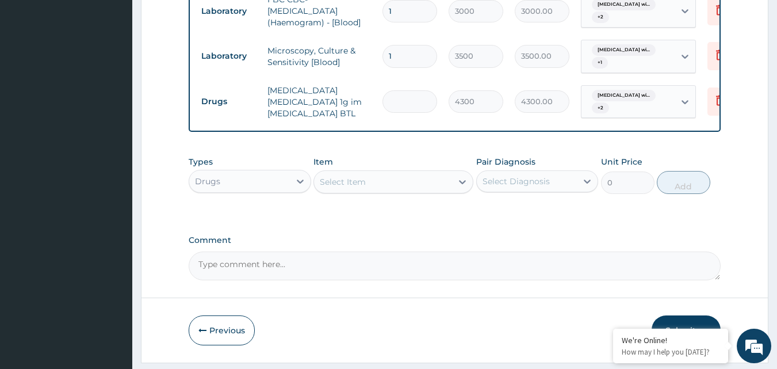
type input "0.00"
type input "5"
type input "21500.00"
type input "5"
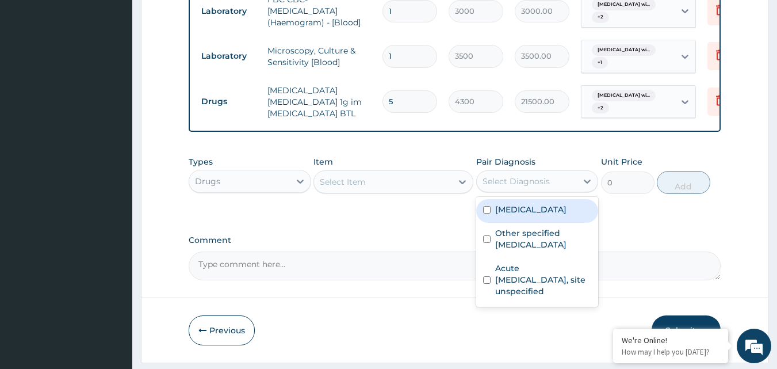
click at [560, 190] on div "Select Diagnosis" at bounding box center [527, 181] width 101 height 18
click at [503, 215] on label "Plasmodium malariae malaria without complication" at bounding box center [530, 210] width 71 height 12
checkbox input "true"
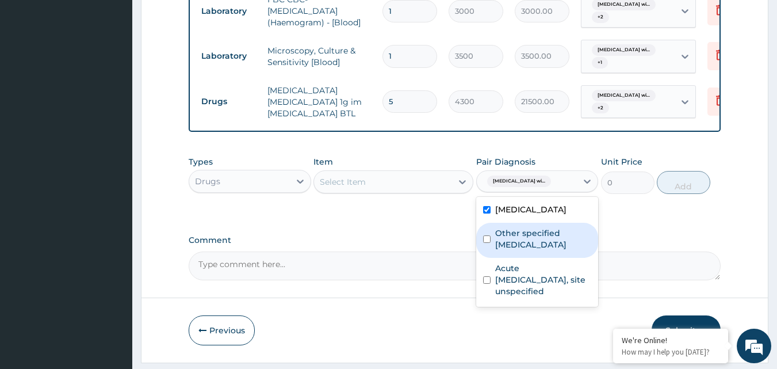
click at [507, 250] on label "Other specified typhoid fever" at bounding box center [543, 238] width 97 height 23
checkbox input "true"
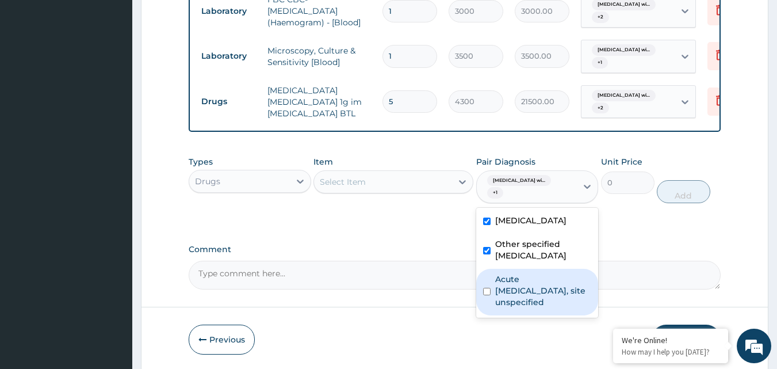
click at [488, 295] on input "checkbox" at bounding box center [486, 291] width 7 height 7
checkbox input "true"
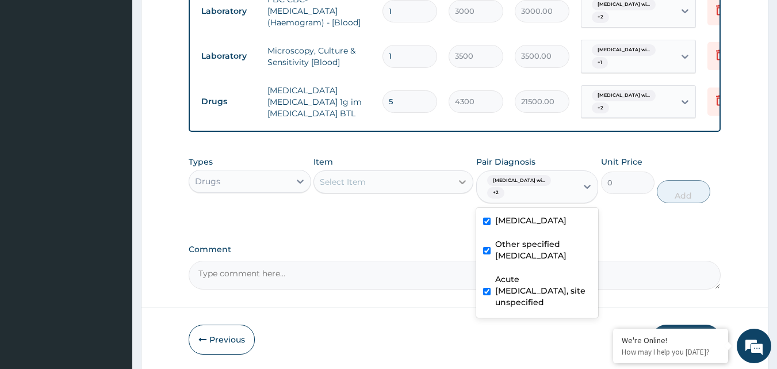
click at [467, 188] on icon at bounding box center [463, 182] width 12 height 12
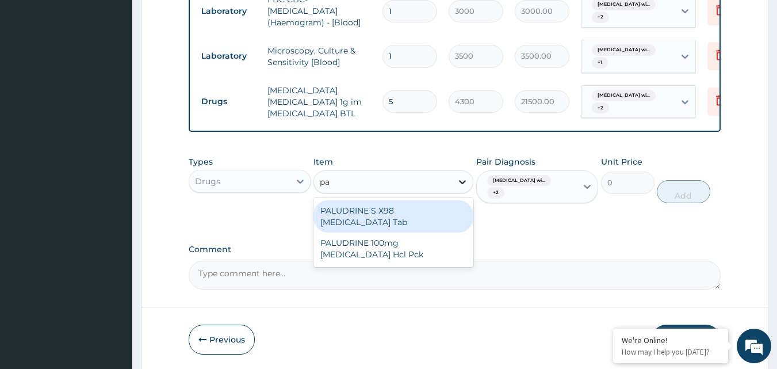
type input "pal"
click at [418, 232] on div "PALUDRINE S X98 Proguanil Tab" at bounding box center [394, 216] width 160 height 32
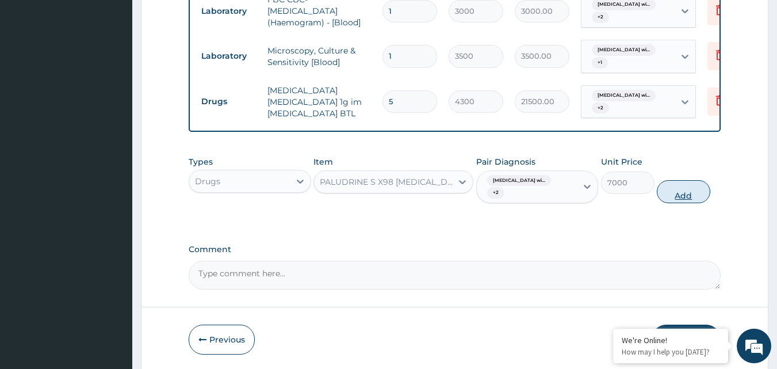
click at [682, 203] on button "Add" at bounding box center [683, 191] width 53 height 23
type input "0"
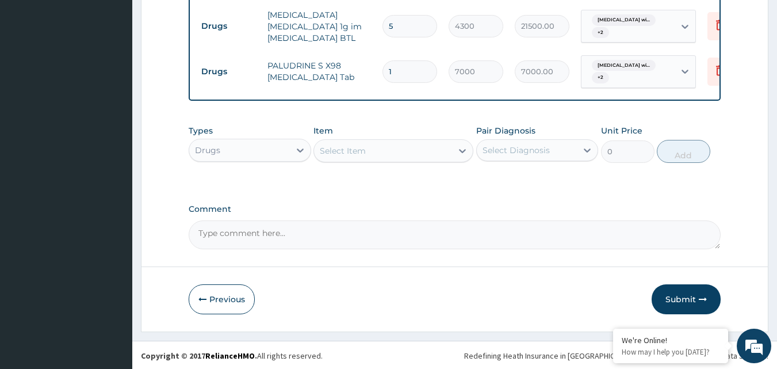
scroll to position [605, 0]
click at [583, 155] on icon at bounding box center [588, 149] width 12 height 12
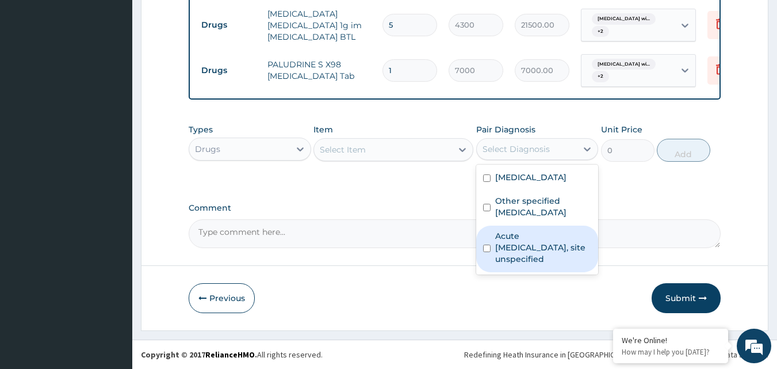
click at [498, 265] on label "Acute upper respiratory infection, site unspecified" at bounding box center [543, 247] width 97 height 35
checkbox input "true"
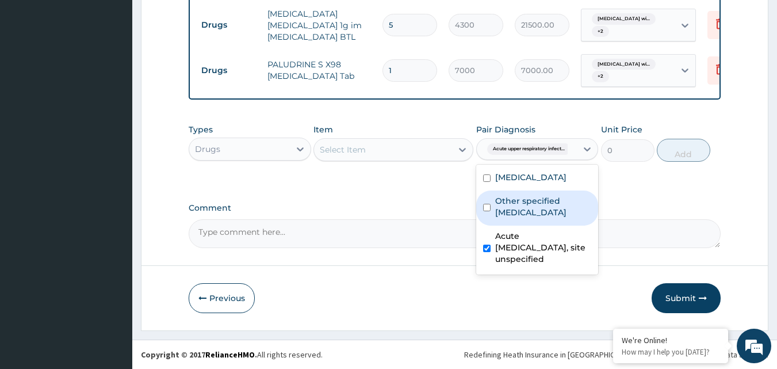
click at [490, 211] on input "checkbox" at bounding box center [486, 207] width 7 height 7
checkbox input "true"
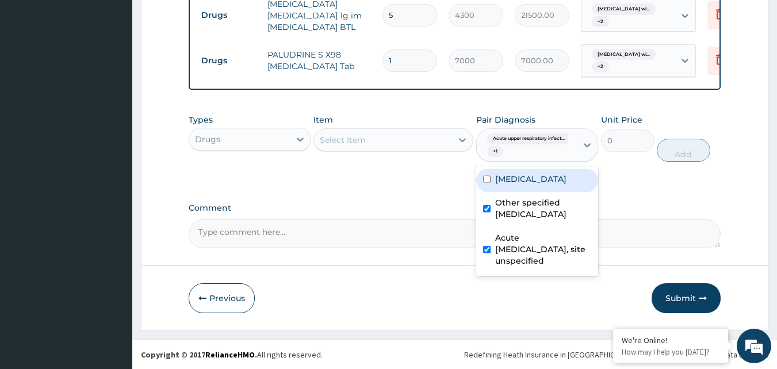
click at [487, 183] on input "checkbox" at bounding box center [486, 178] width 7 height 7
checkbox input "true"
click at [461, 146] on icon at bounding box center [463, 140] width 12 height 12
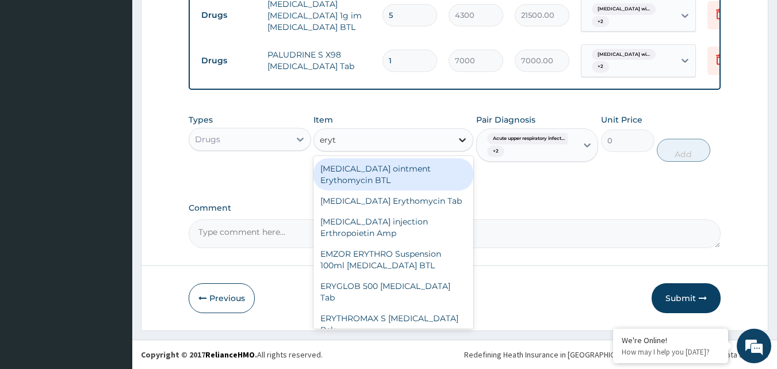
type input "eryth"
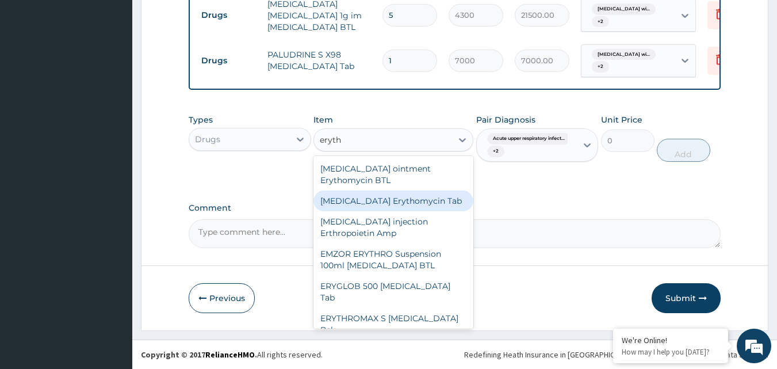
click at [422, 211] on div "Erythromycin Erythomycin Tab" at bounding box center [394, 200] width 160 height 21
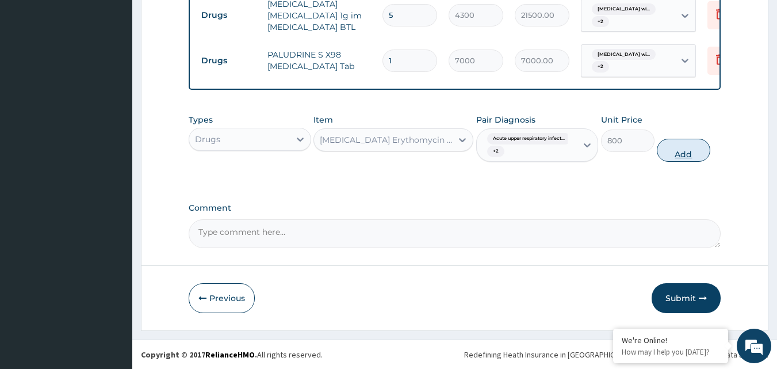
click at [689, 162] on button "Add" at bounding box center [683, 150] width 53 height 23
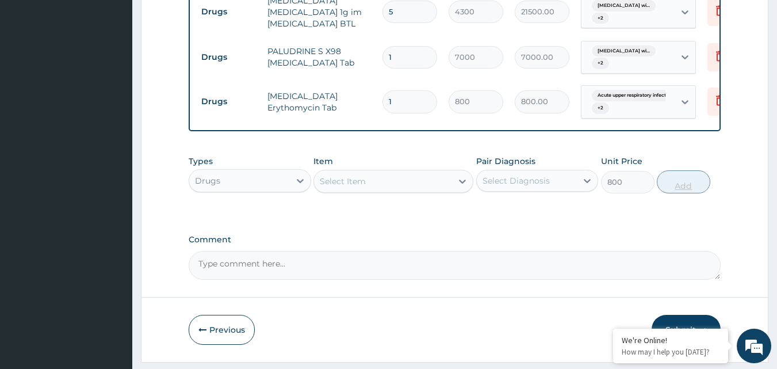
type input "0"
type input "10"
type input "8000.00"
type input "10"
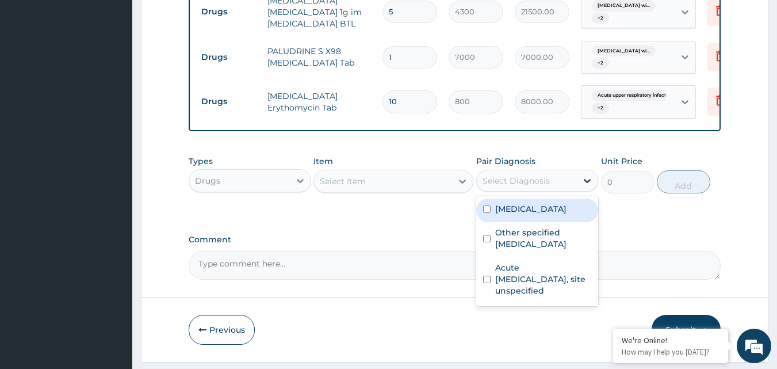
click at [586, 186] on icon at bounding box center [588, 181] width 12 height 12
click at [497, 215] on label "Plasmodium malariae malaria without complication" at bounding box center [530, 209] width 71 height 12
checkbox input "true"
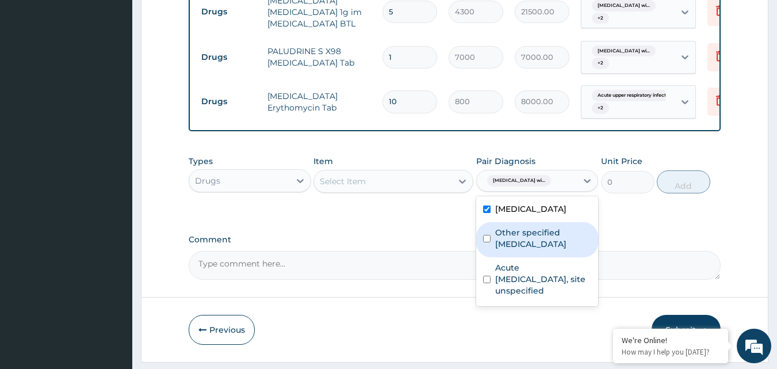
click at [490, 242] on input "checkbox" at bounding box center [486, 238] width 7 height 7
checkbox input "true"
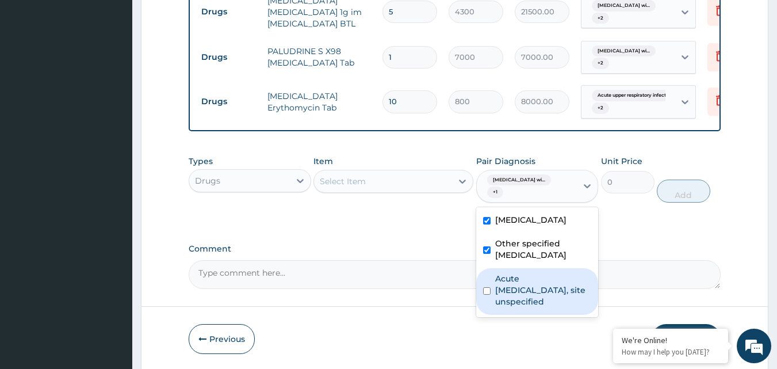
click at [491, 315] on div "Acute upper respiratory infection, site unspecified" at bounding box center [537, 291] width 123 height 47
checkbox input "true"
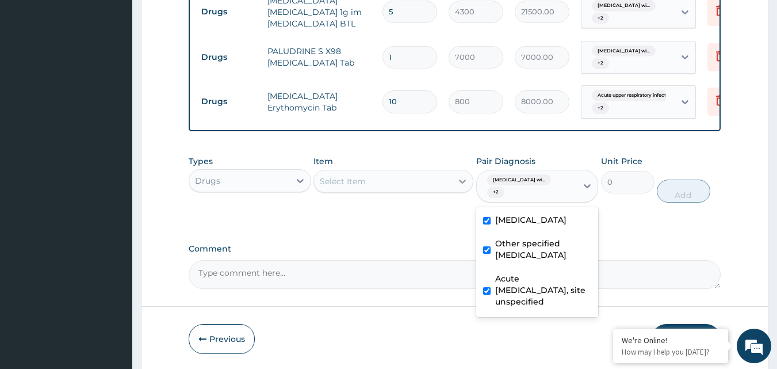
click at [457, 187] on icon at bounding box center [463, 181] width 12 height 12
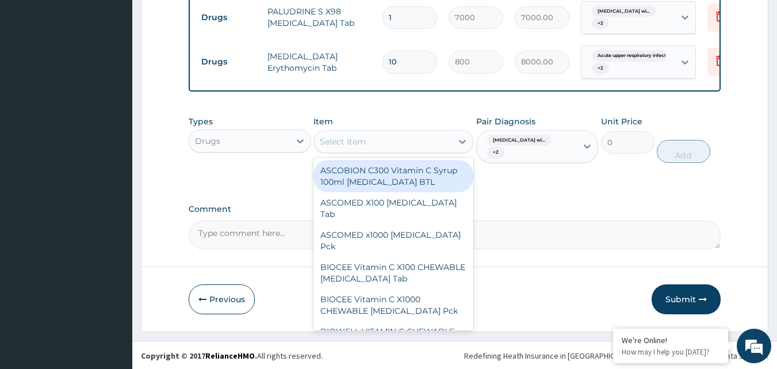
scroll to position [650, 0]
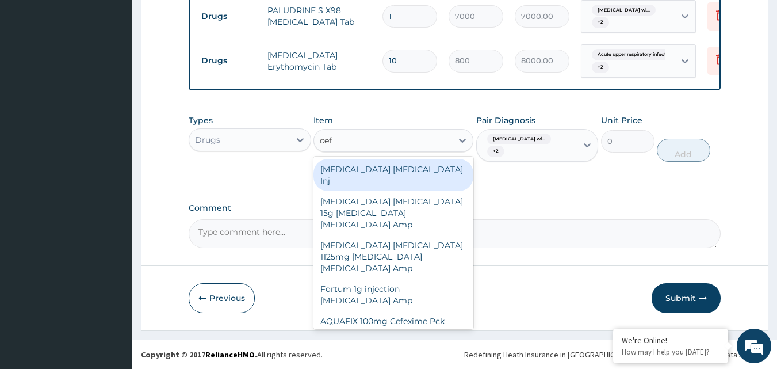
type input "cefu"
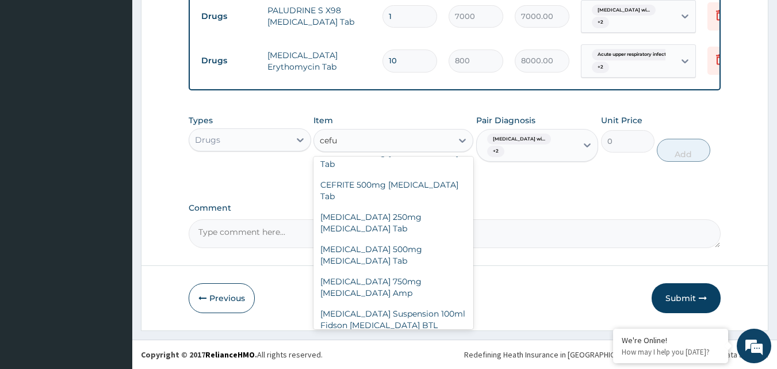
scroll to position [149, 0]
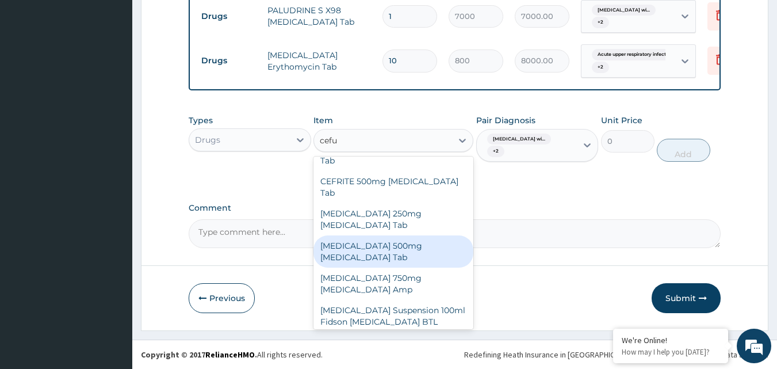
click at [413, 240] on div "Cefuroxime 500mg Cefuroxime Tab" at bounding box center [394, 251] width 160 height 32
type input "150"
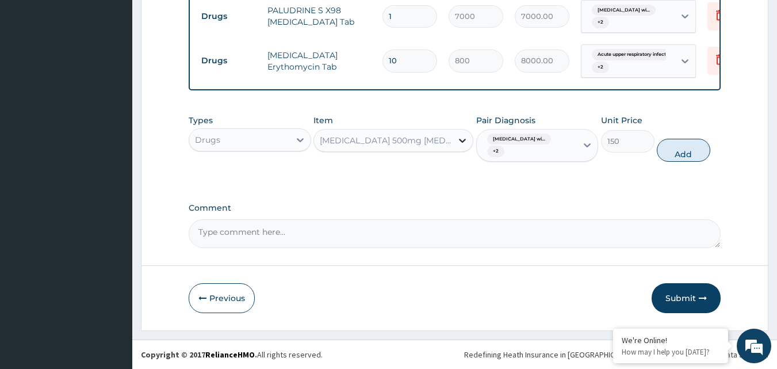
click at [463, 146] on icon at bounding box center [463, 141] width 12 height 12
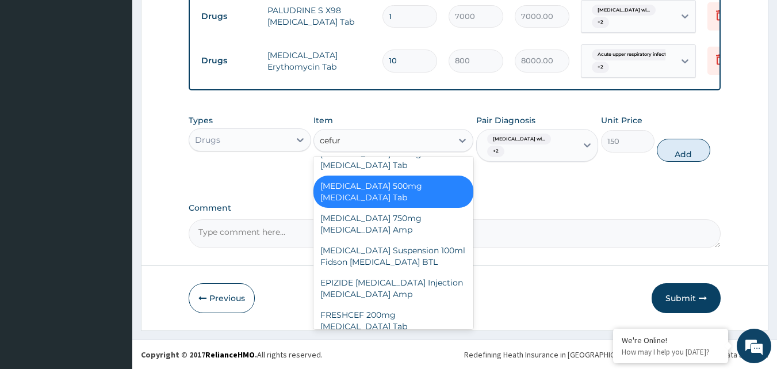
scroll to position [0, 0]
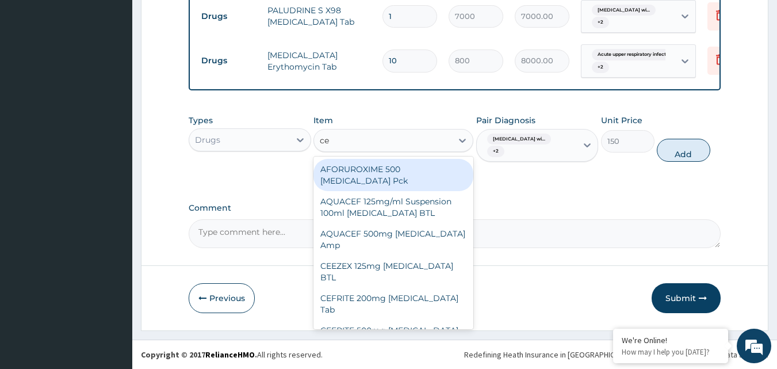
type input "c"
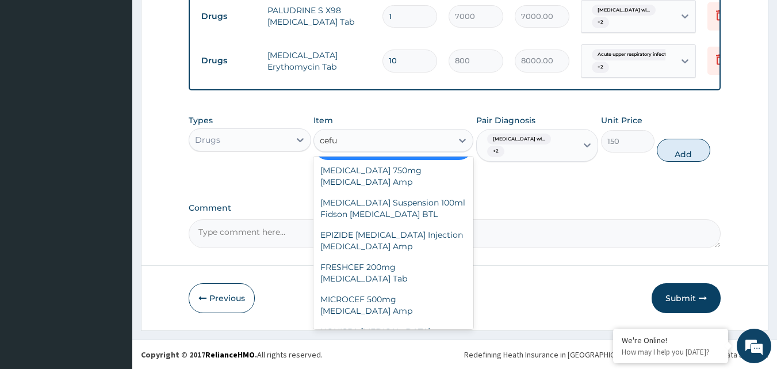
scroll to position [253, 0]
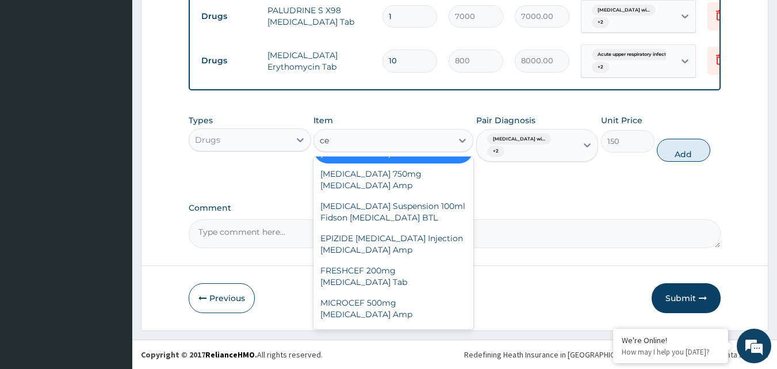
type input "c"
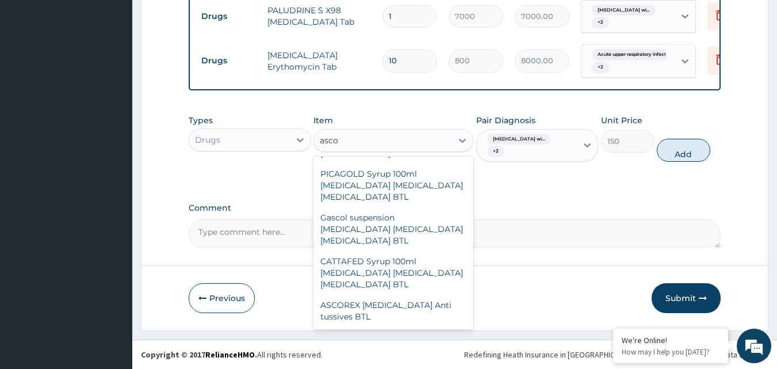
scroll to position [1475, 0]
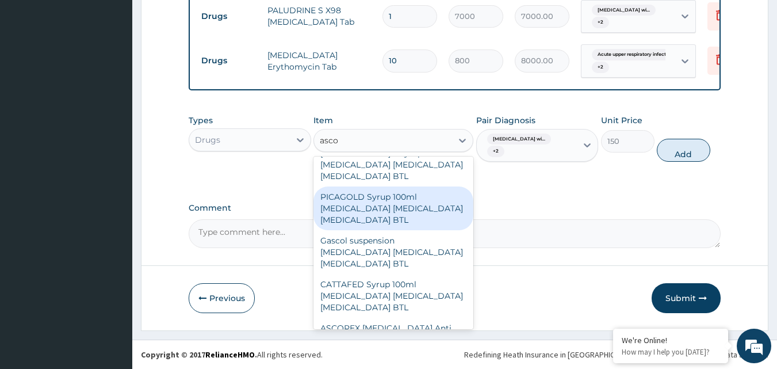
type input "ascom"
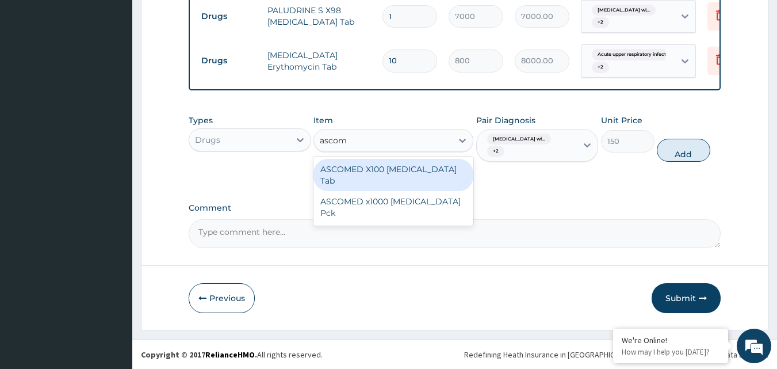
scroll to position [0, 0]
click at [383, 191] on div "ASCOMED X100 Ascorbic acid Tab" at bounding box center [394, 175] width 160 height 32
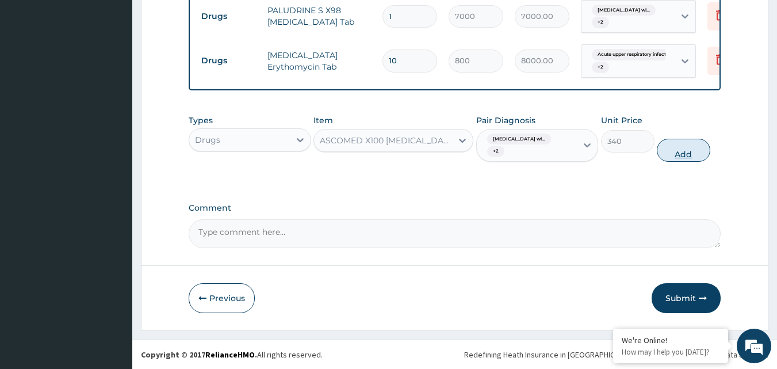
click at [681, 162] on button "Add" at bounding box center [683, 150] width 53 height 23
type input "0"
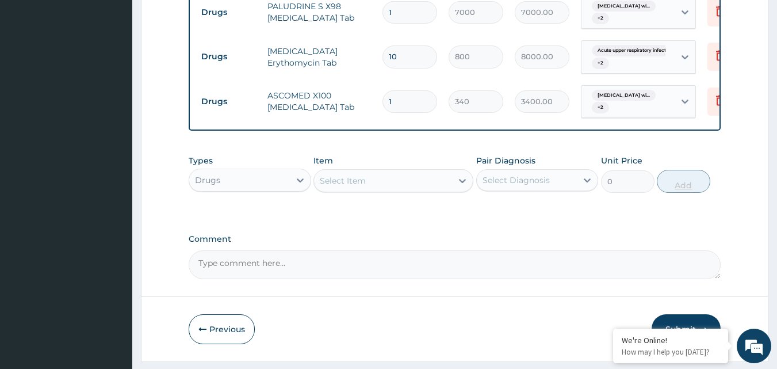
type input "10"
type input "3400.00"
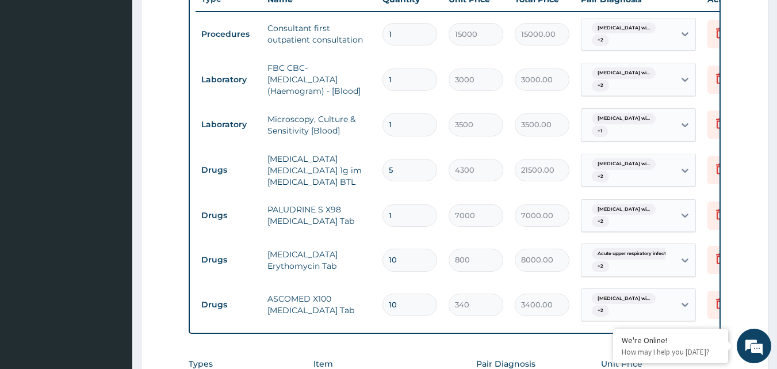
scroll to position [452, 0]
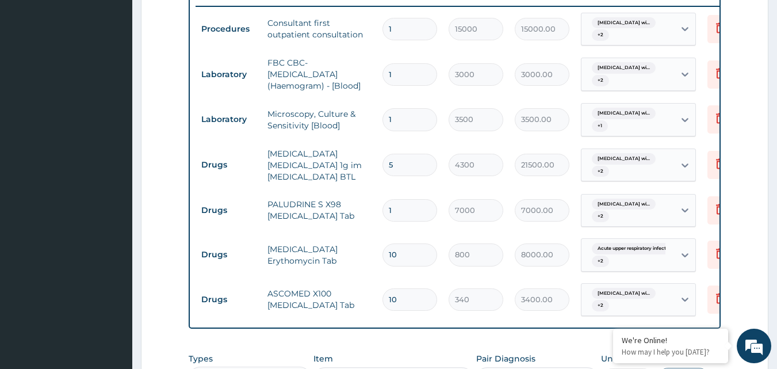
type input "10"
click at [407, 176] on input "5" at bounding box center [410, 165] width 55 height 22
type input "0.00"
type input "4"
type input "17200.00"
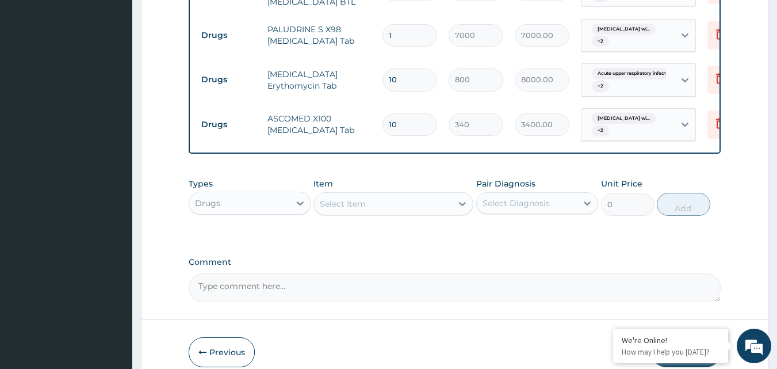
scroll to position [629, 0]
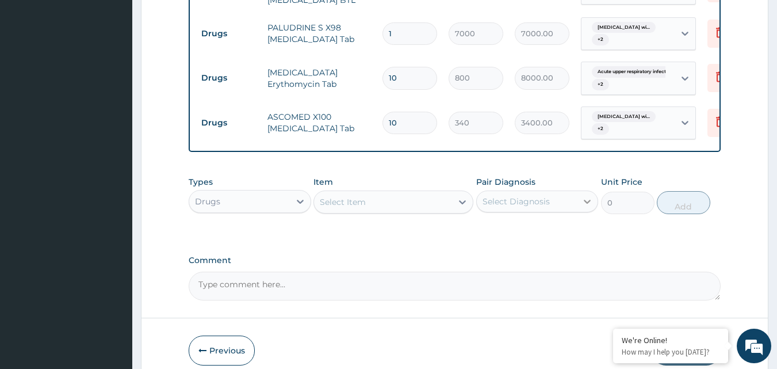
type input "4"
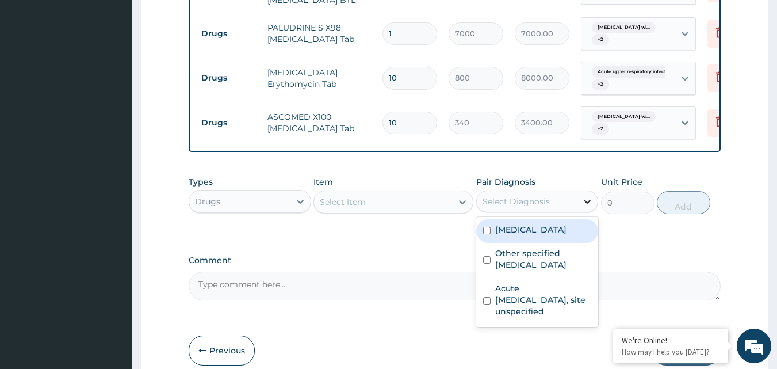
click at [582, 207] on icon at bounding box center [588, 202] width 12 height 12
click at [505, 235] on label "Plasmodium malariae malaria without complication" at bounding box center [530, 230] width 71 height 12
checkbox input "true"
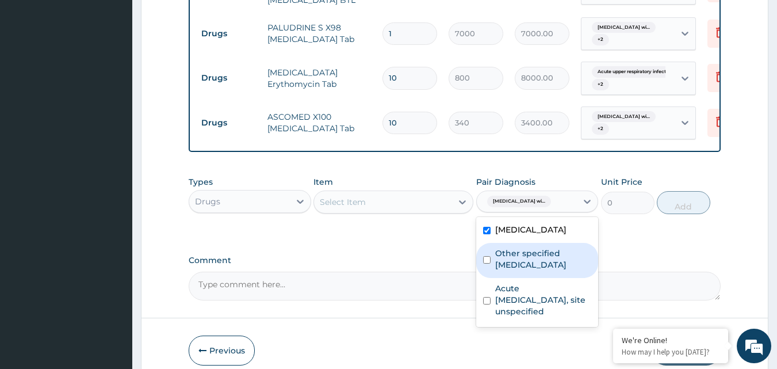
click at [494, 278] on div "Other specified typhoid fever" at bounding box center [537, 260] width 123 height 35
checkbox input "true"
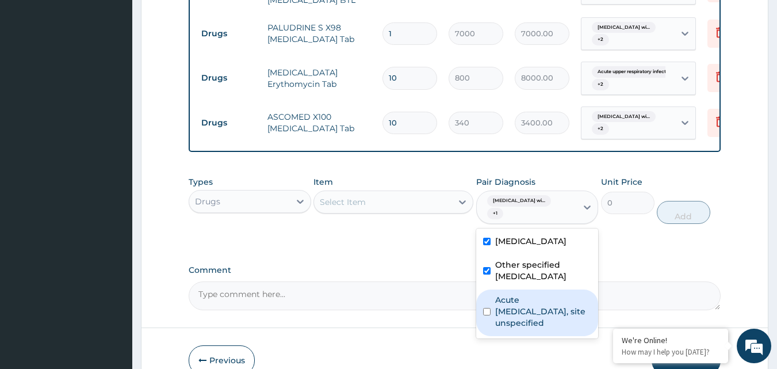
click at [491, 336] on div "Acute upper respiratory infection, site unspecified" at bounding box center [537, 312] width 123 height 47
checkbox input "true"
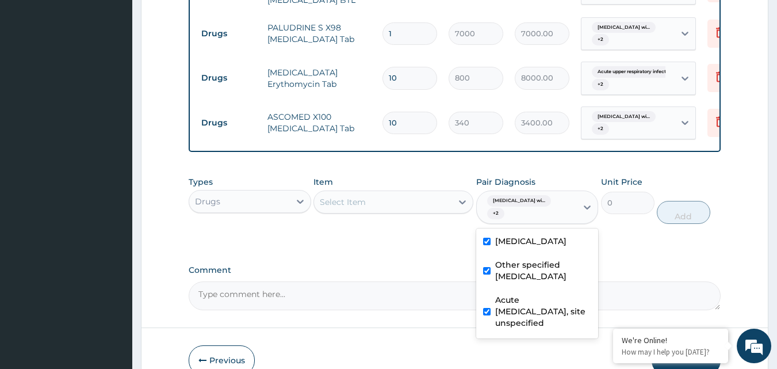
click at [437, 211] on div "Select Item" at bounding box center [383, 202] width 138 height 18
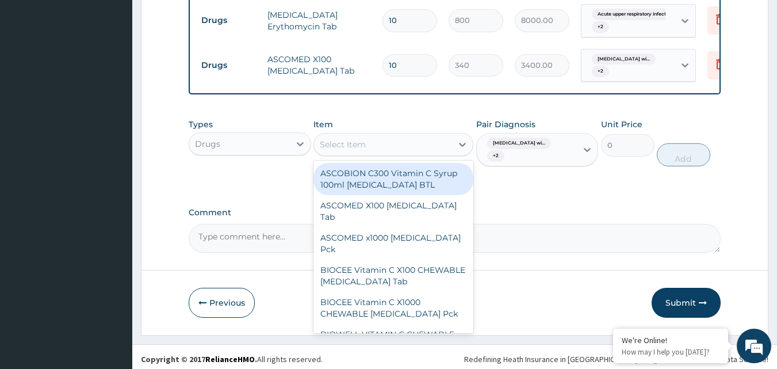
scroll to position [712, 0]
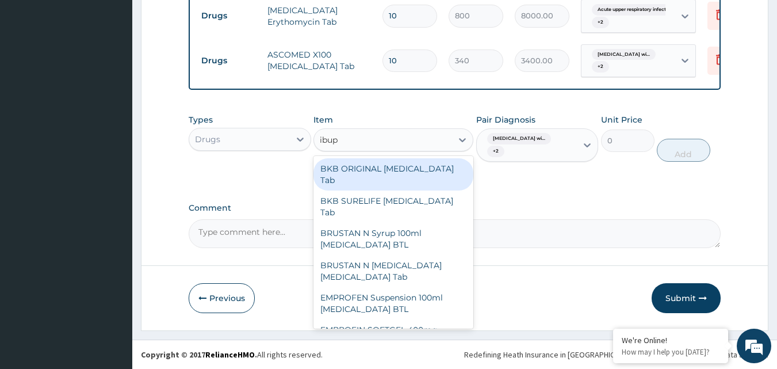
type input "ibupr"
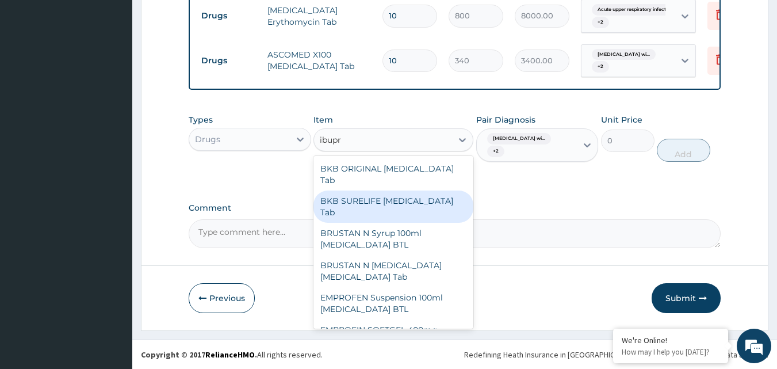
click at [372, 202] on div "BKB SURELIFE Ibuprofen Tab" at bounding box center [394, 206] width 160 height 32
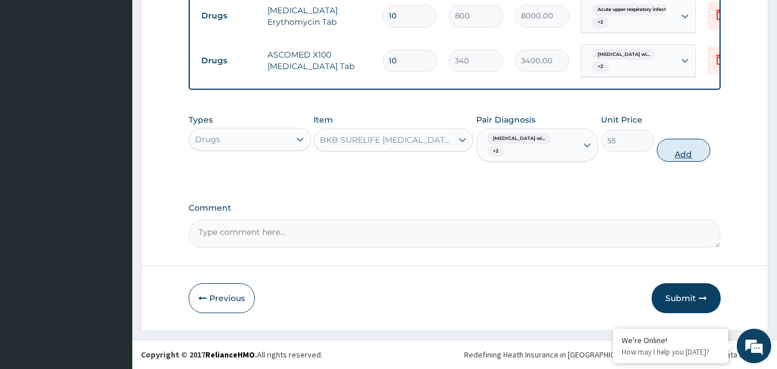
click at [681, 157] on button "Add" at bounding box center [683, 150] width 53 height 23
type input "0"
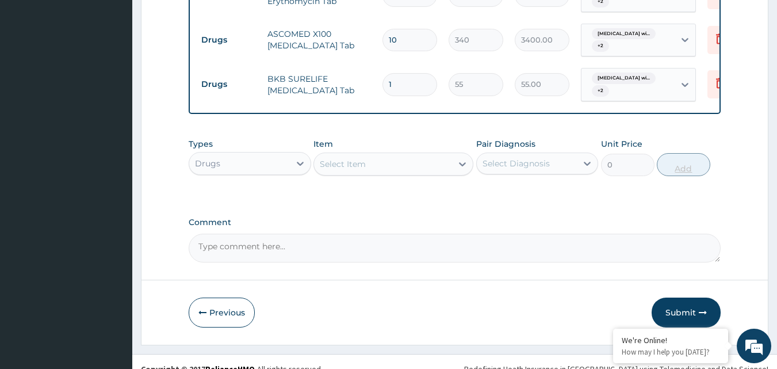
type input "10"
type input "550.00"
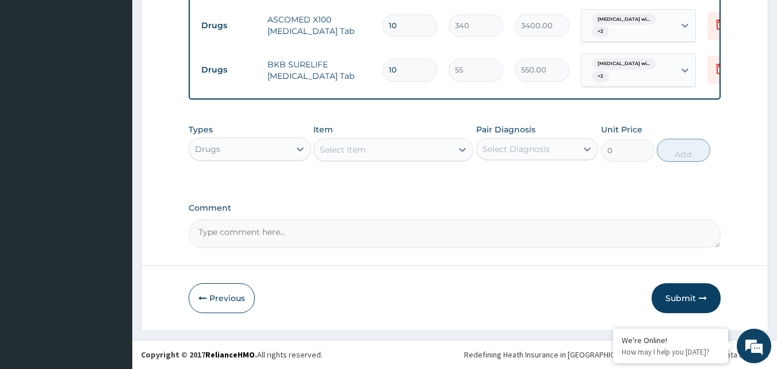
scroll to position [734, 0]
type input "10"
click at [588, 155] on icon at bounding box center [588, 149] width 12 height 12
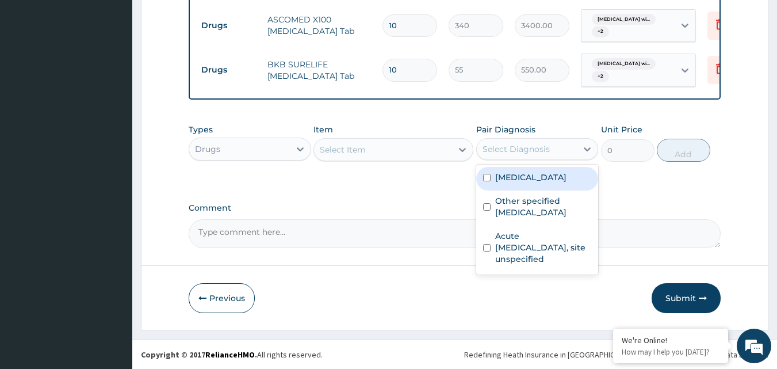
click at [511, 183] on label "Plasmodium malariae malaria without complication" at bounding box center [530, 177] width 71 height 12
checkbox input "true"
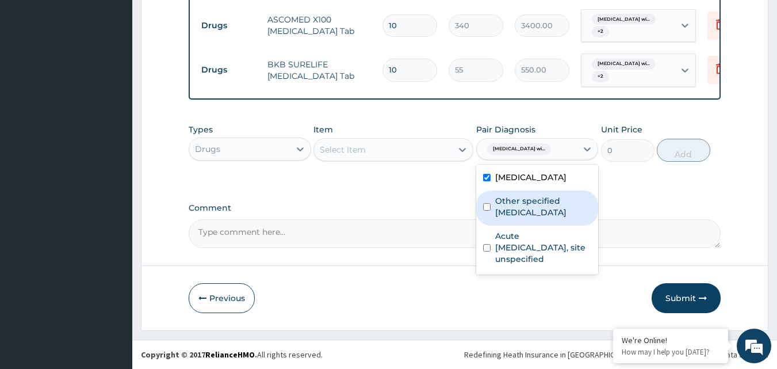
click at [498, 218] on label "Other specified typhoid fever" at bounding box center [543, 206] width 97 height 23
checkbox input "true"
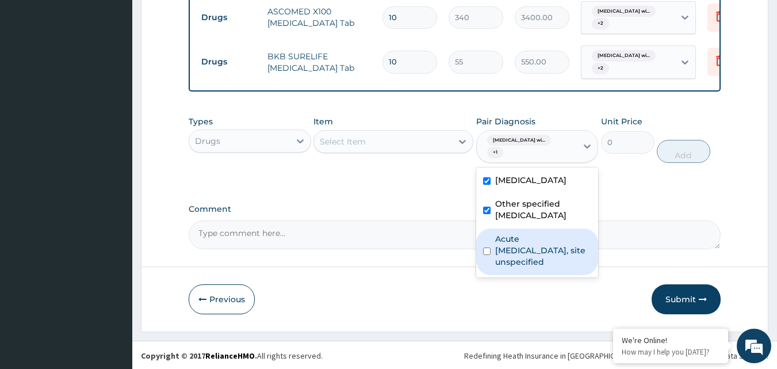
click at [492, 275] on div "Acute upper respiratory infection, site unspecified" at bounding box center [537, 251] width 123 height 47
checkbox input "true"
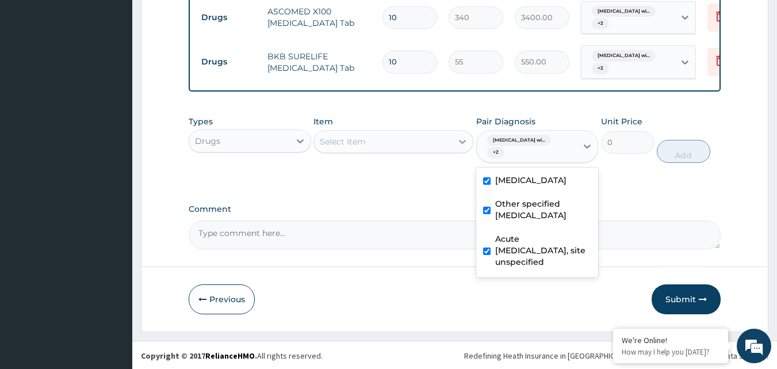
click at [463, 147] on icon at bounding box center [463, 142] width 12 height 12
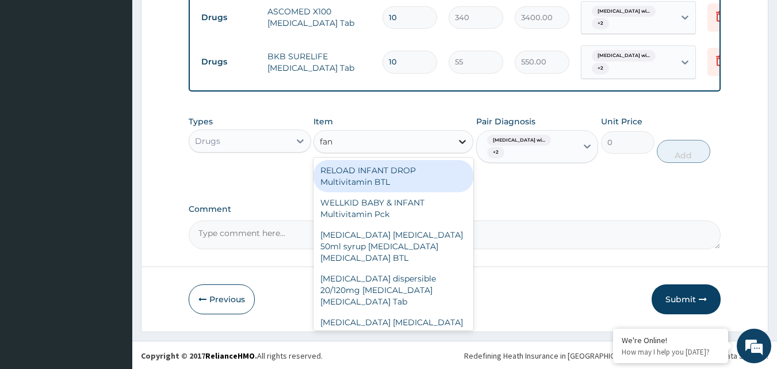
type input "fans"
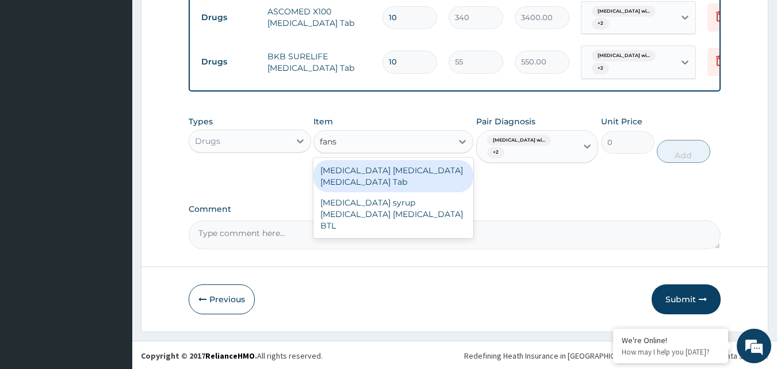
click at [370, 192] on div "Fansidar Sulphadoxine Pyrimethamine Tab" at bounding box center [394, 176] width 160 height 32
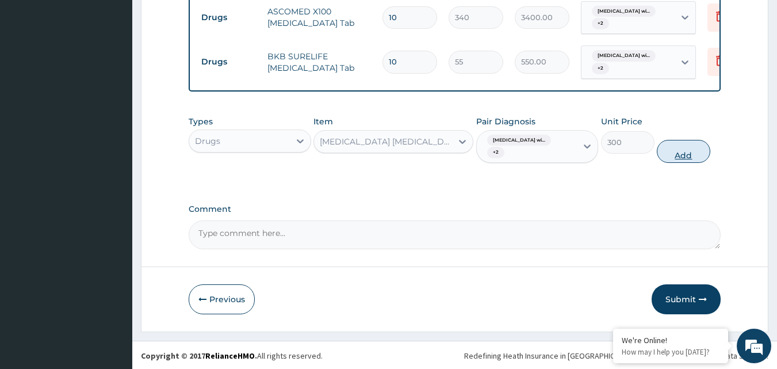
click at [672, 163] on button "Add" at bounding box center [683, 151] width 53 height 23
type input "0"
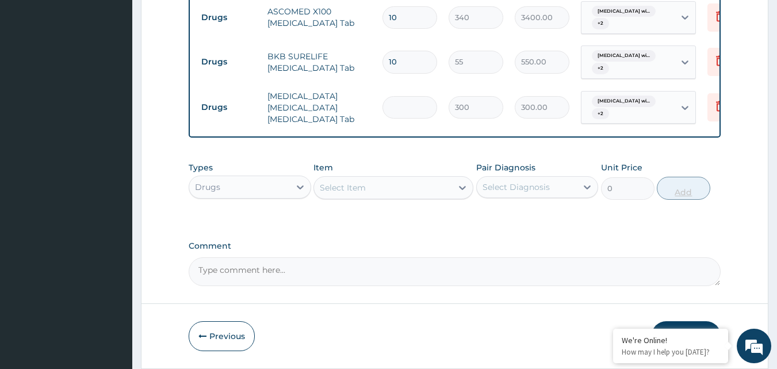
type input "0.00"
type input "3"
type input "900.00"
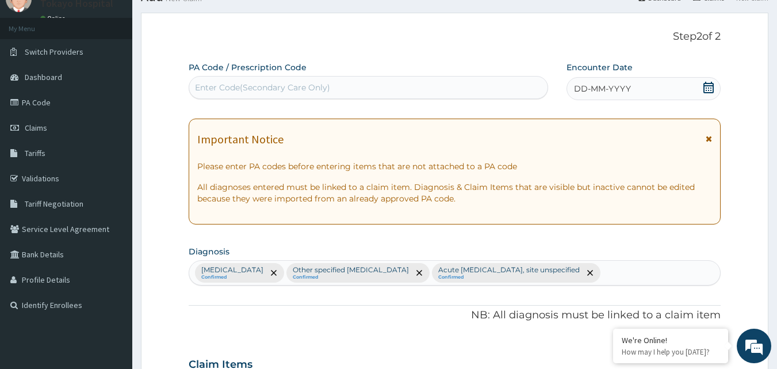
scroll to position [47, 0]
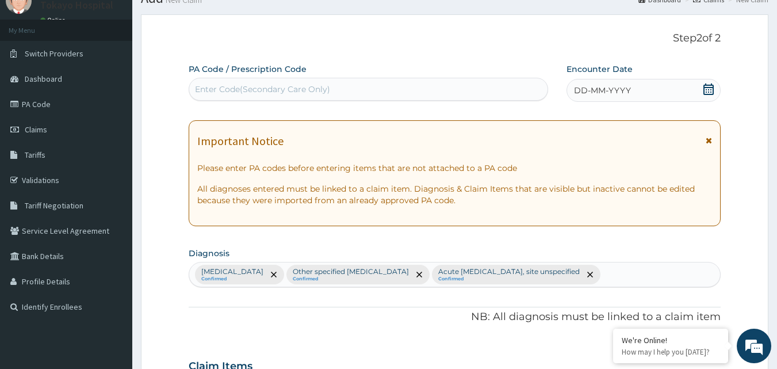
type input "3"
click at [709, 87] on icon at bounding box center [709, 89] width 10 height 12
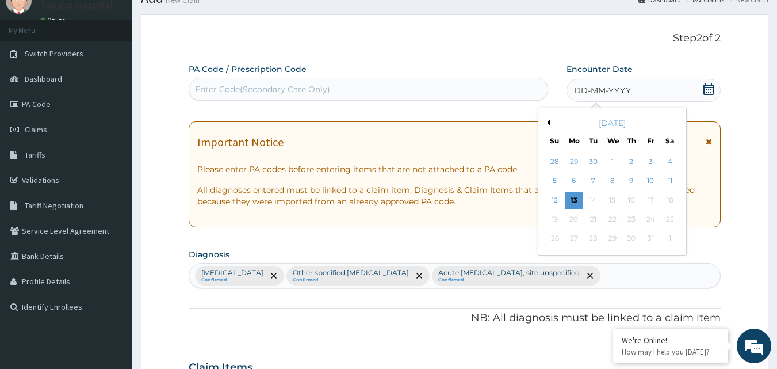
click at [551, 123] on div "October 2025" at bounding box center [612, 123] width 139 height 12
click at [549, 122] on button "Previous Month" at bounding box center [547, 123] width 6 height 6
click at [594, 236] on div "30" at bounding box center [593, 238] width 17 height 17
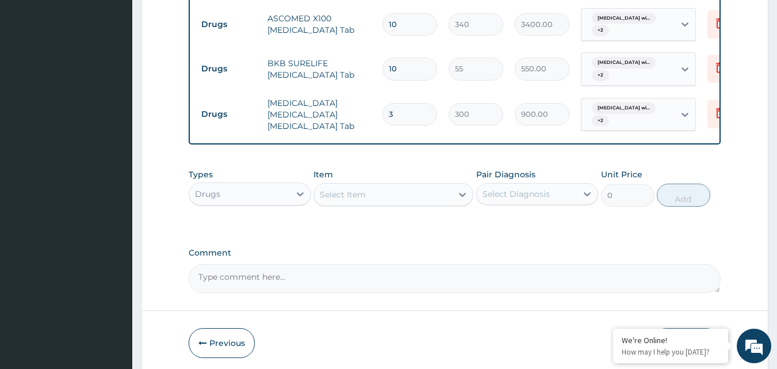
scroll to position [731, 0]
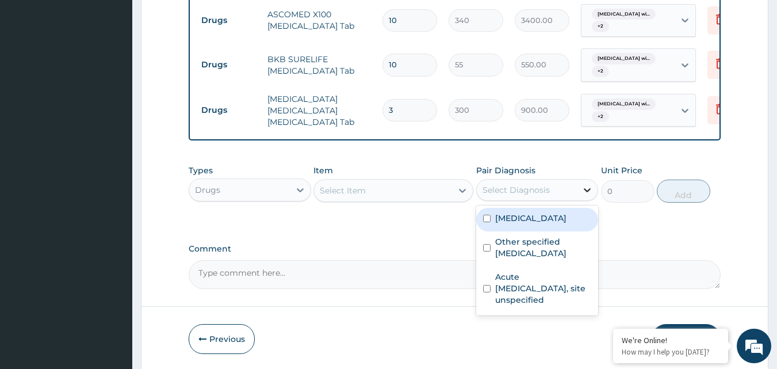
click at [587, 196] on icon at bounding box center [588, 190] width 12 height 12
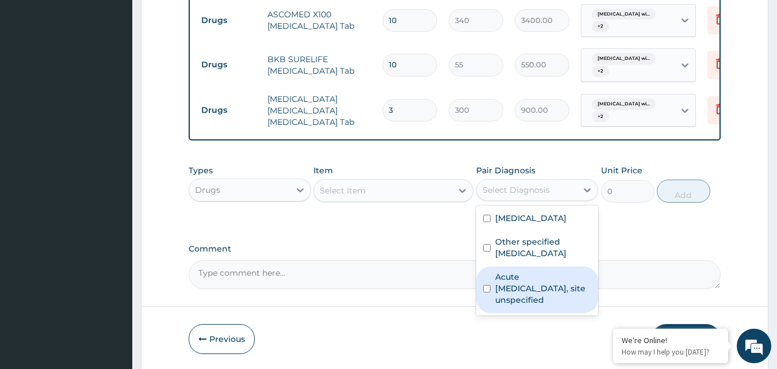
click at [499, 305] on label "Acute upper respiratory infection, site unspecified" at bounding box center [543, 288] width 97 height 35
checkbox input "true"
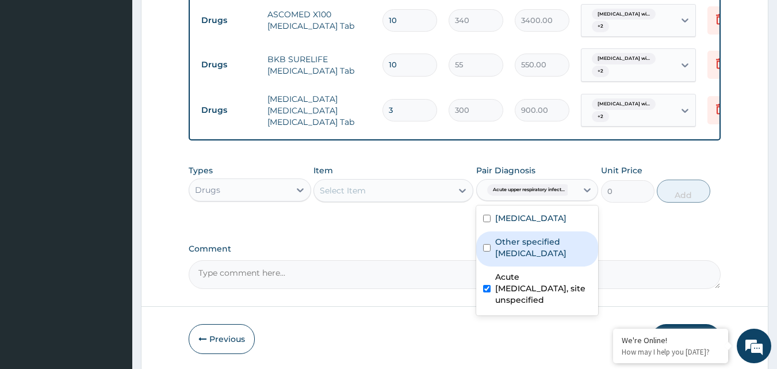
click at [493, 266] on div "Other specified typhoid fever" at bounding box center [537, 248] width 123 height 35
checkbox input "true"
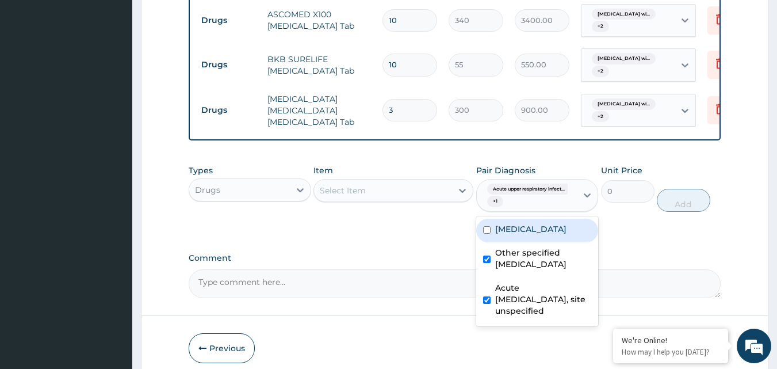
click at [493, 242] on div "Plasmodium malariae malaria without complication" at bounding box center [537, 231] width 123 height 24
checkbox input "true"
click at [408, 200] on div "Select Item" at bounding box center [383, 190] width 138 height 18
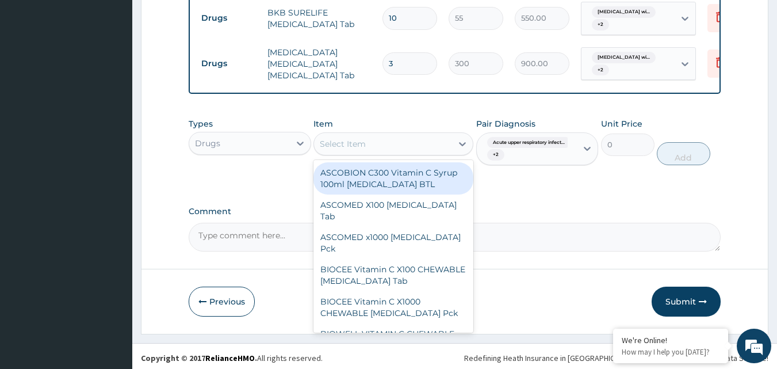
scroll to position [811, 0]
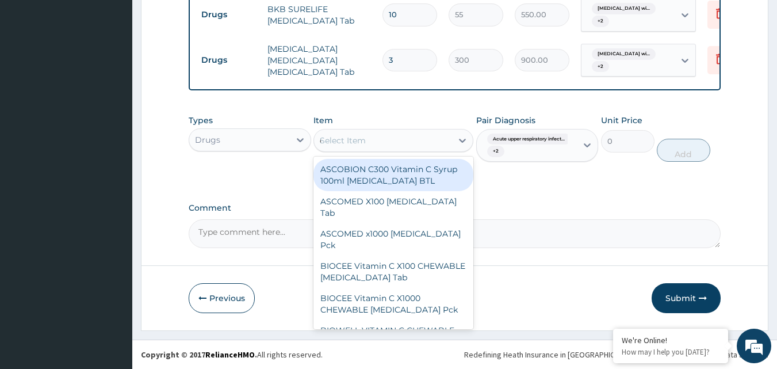
type input "cou"
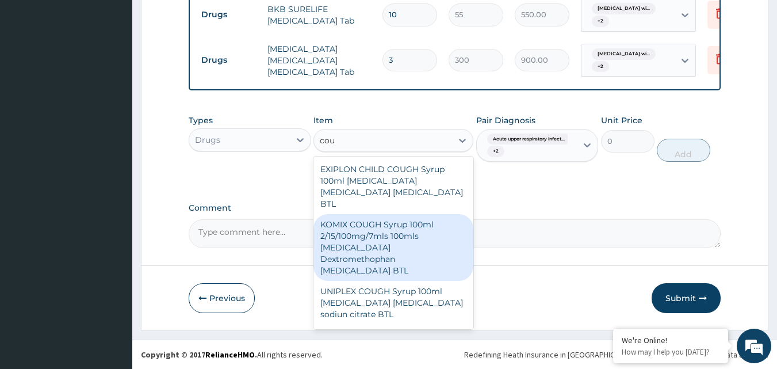
click at [358, 244] on div "KOMIX COUGH Syrup 100ml 2/15/100mg/7mls 100mls Chlorpheniramine Dextromethophan…" at bounding box center [394, 247] width 160 height 67
type input "300"
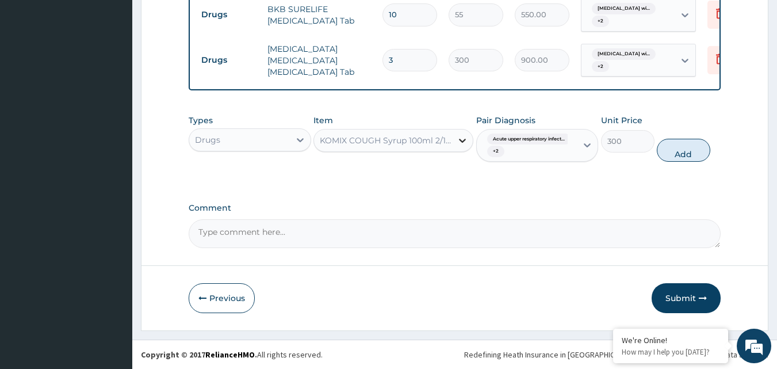
click at [460, 139] on icon at bounding box center [462, 141] width 7 height 4
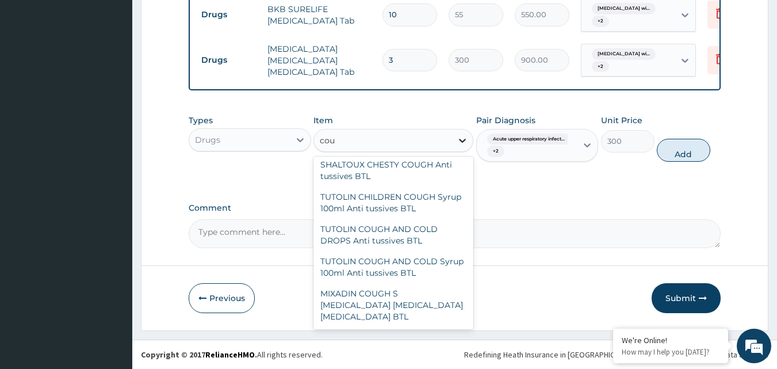
scroll to position [0, 0]
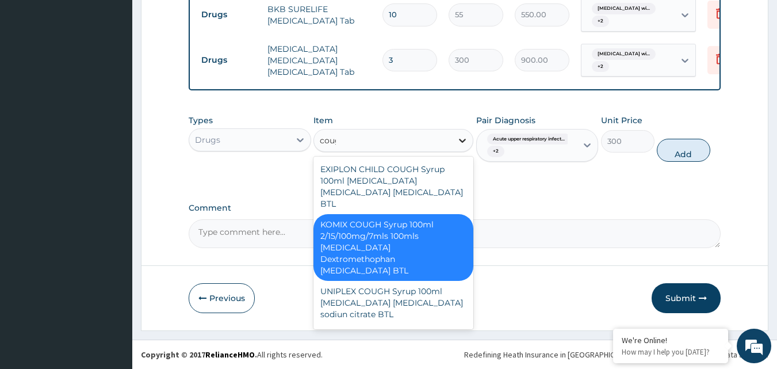
type input "cough"
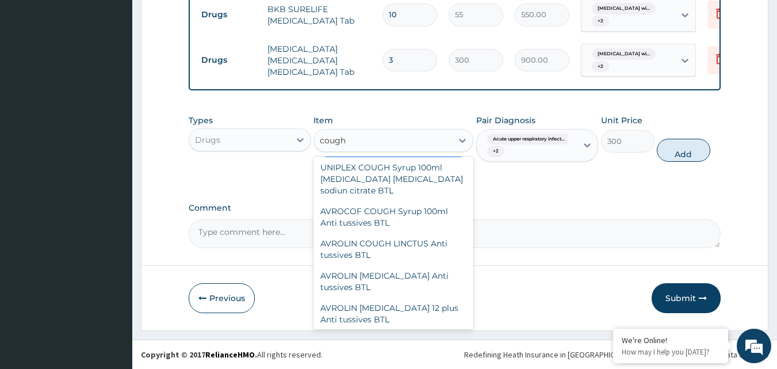
scroll to position [128, 0]
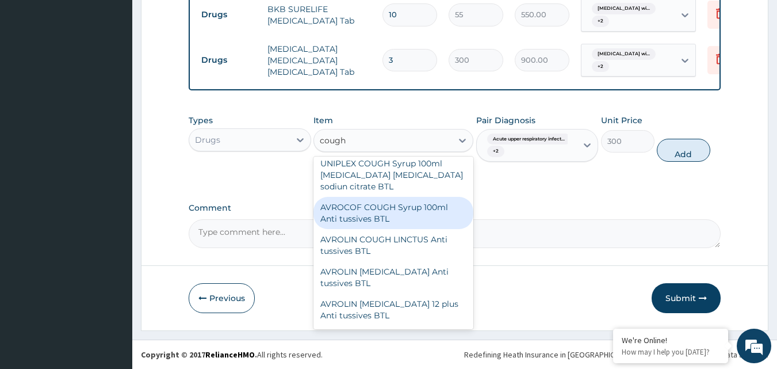
click at [389, 219] on div "AVROCOF COUGH Syrup 100ml Anti tussives BTL" at bounding box center [394, 213] width 160 height 32
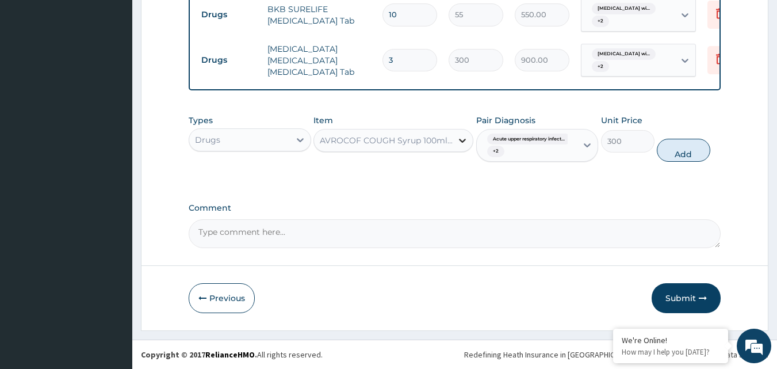
click at [462, 137] on icon at bounding box center [463, 141] width 12 height 12
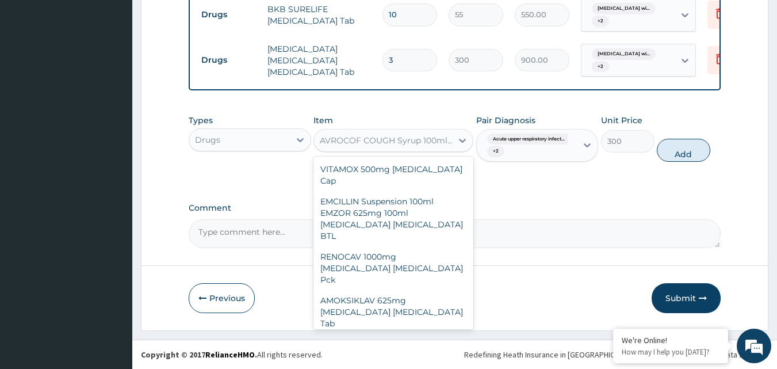
scroll to position [34803, 0]
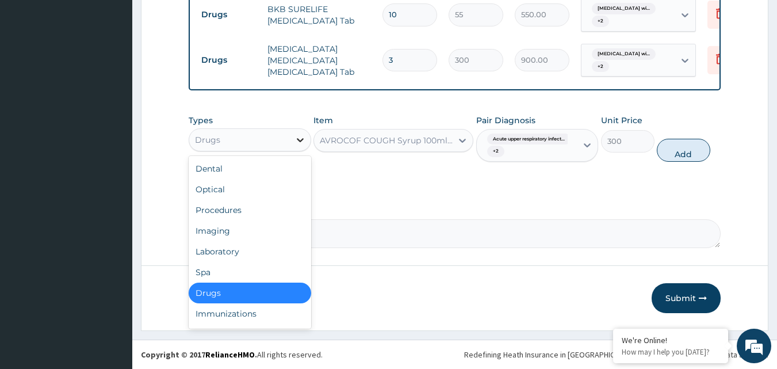
click at [300, 142] on icon at bounding box center [301, 140] width 12 height 12
click at [232, 241] on div "Laboratory" at bounding box center [250, 251] width 123 height 21
type input "0"
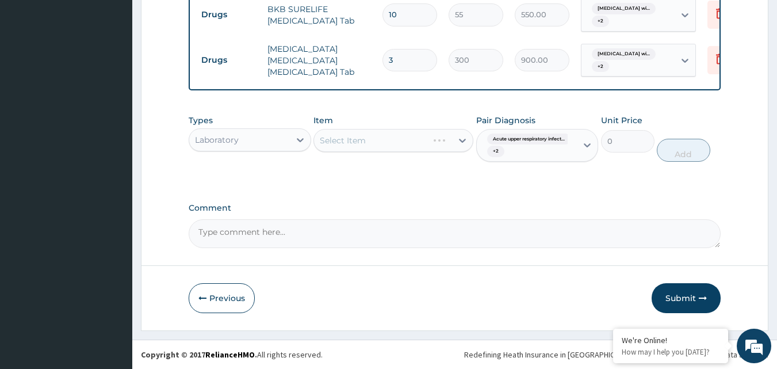
click at [465, 140] on div "Select Item" at bounding box center [394, 140] width 160 height 23
click at [460, 141] on div "Select Item" at bounding box center [394, 140] width 160 height 23
click at [462, 140] on icon at bounding box center [462, 141] width 7 height 4
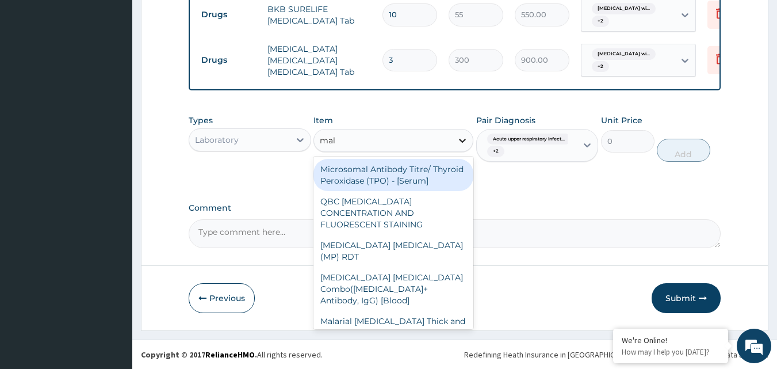
type input "mala"
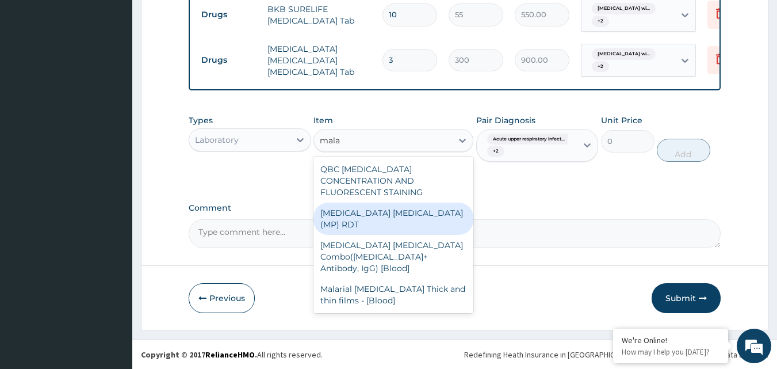
click at [384, 202] on div "MALARIA PARASITE (MP) RDT" at bounding box center [394, 218] width 160 height 32
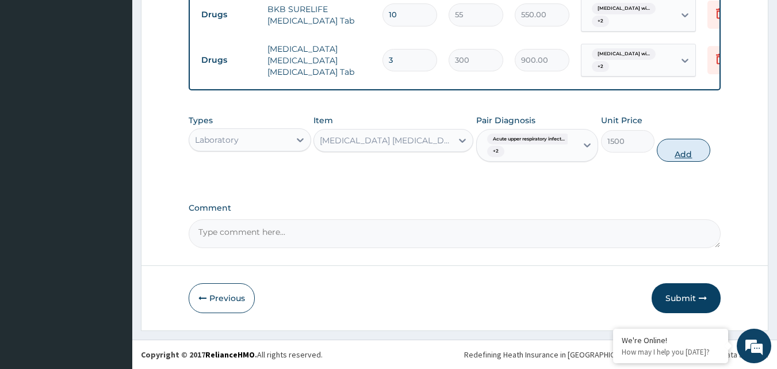
click at [674, 150] on button "Add" at bounding box center [683, 150] width 53 height 23
type input "0"
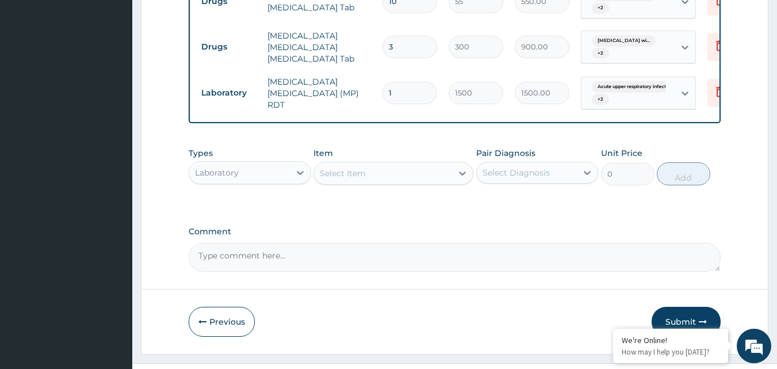
scroll to position [805, 0]
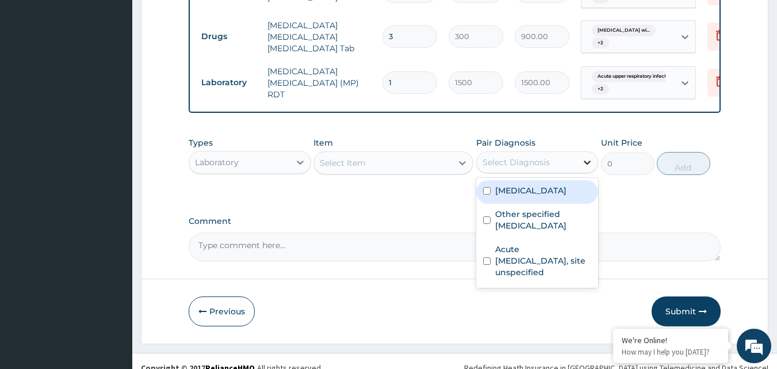
click at [587, 168] on icon at bounding box center [588, 162] width 12 height 12
click at [490, 194] on input "checkbox" at bounding box center [486, 190] width 7 height 7
checkbox input "true"
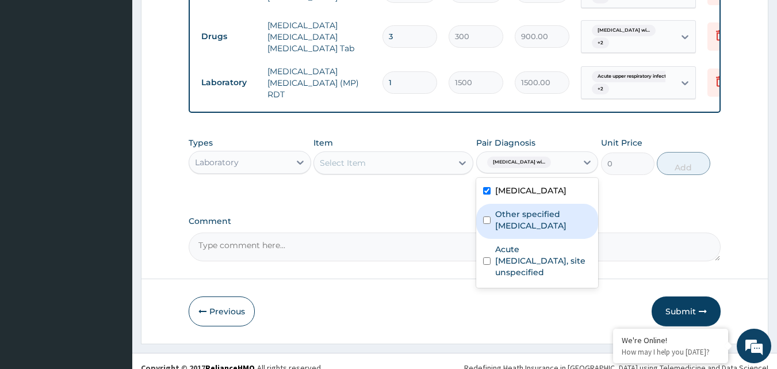
click at [491, 239] on div "Other specified typhoid fever" at bounding box center [537, 221] width 123 height 35
checkbox input "true"
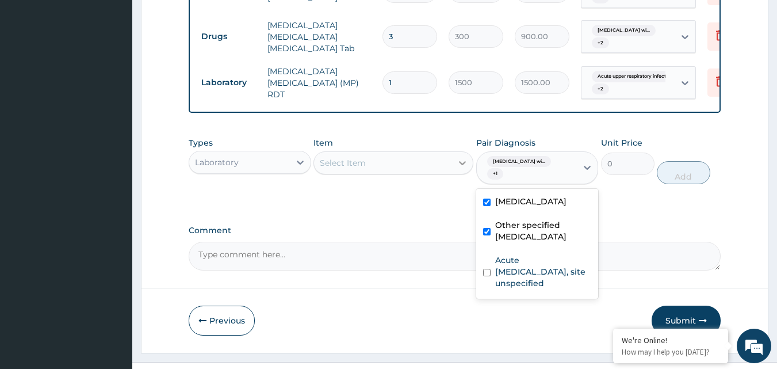
click at [460, 165] on icon at bounding box center [462, 163] width 7 height 4
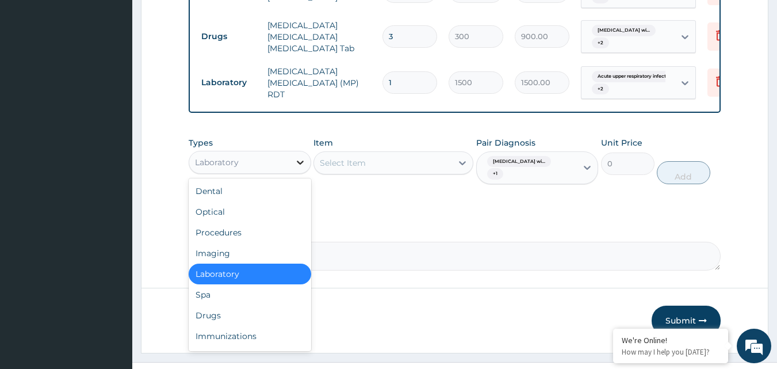
click at [301, 168] on icon at bounding box center [301, 162] width 12 height 12
click at [210, 326] on div "Drugs" at bounding box center [250, 315] width 123 height 21
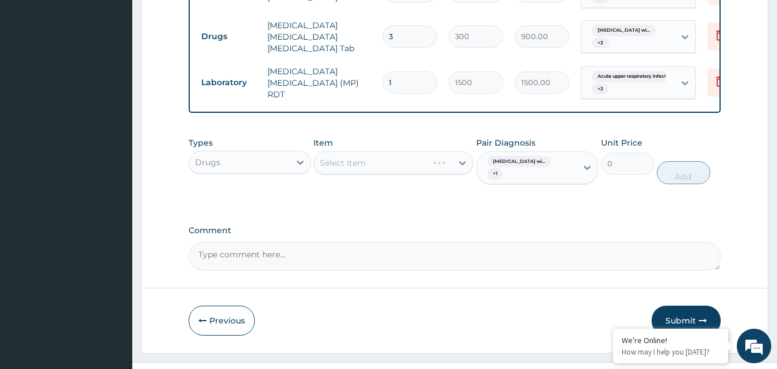
click at [460, 174] on div "Select Item" at bounding box center [394, 162] width 160 height 23
click at [462, 174] on div "Select Item" at bounding box center [394, 162] width 160 height 23
click at [461, 169] on icon at bounding box center [463, 163] width 12 height 12
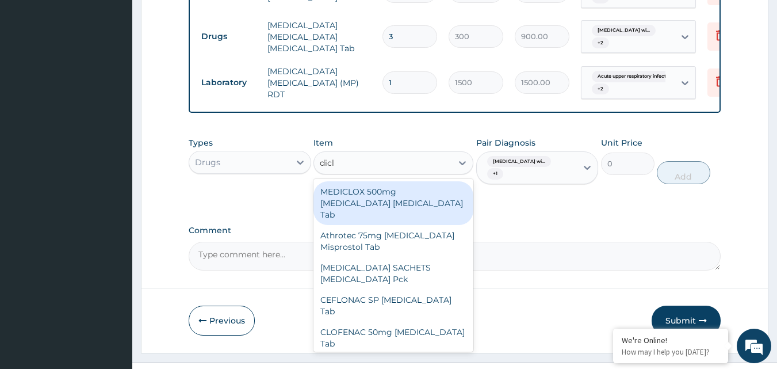
type input "diclo"
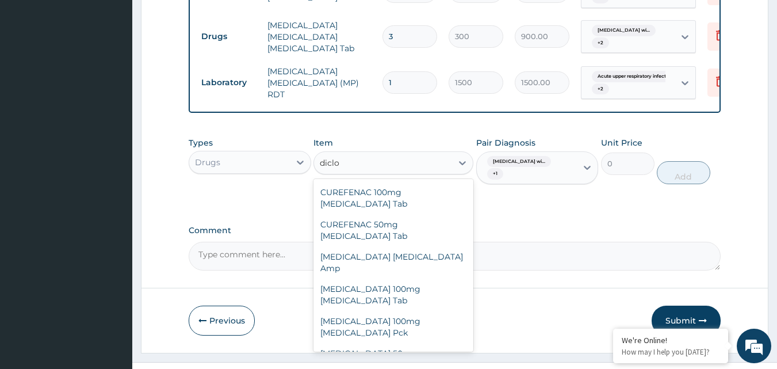
scroll to position [243, 0]
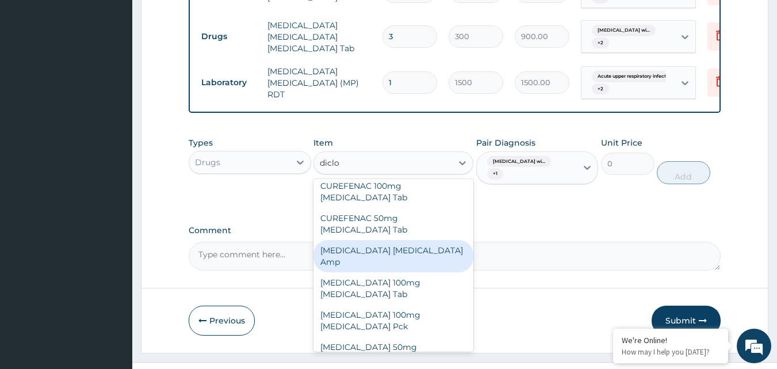
click at [414, 242] on div "Diclofenac Diclofenac Amp" at bounding box center [394, 256] width 160 height 32
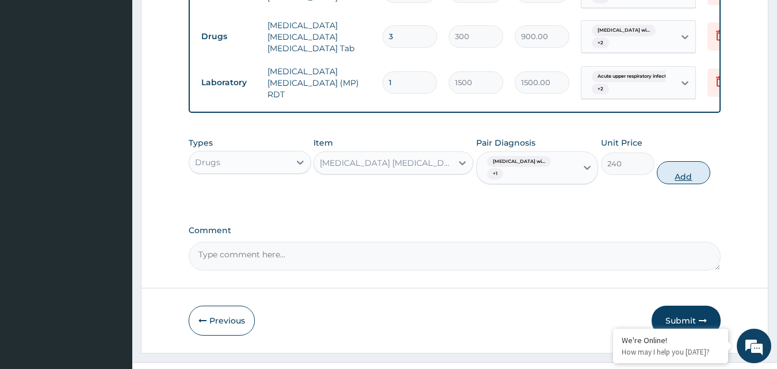
click at [669, 184] on button "Add" at bounding box center [683, 172] width 53 height 23
type input "0"
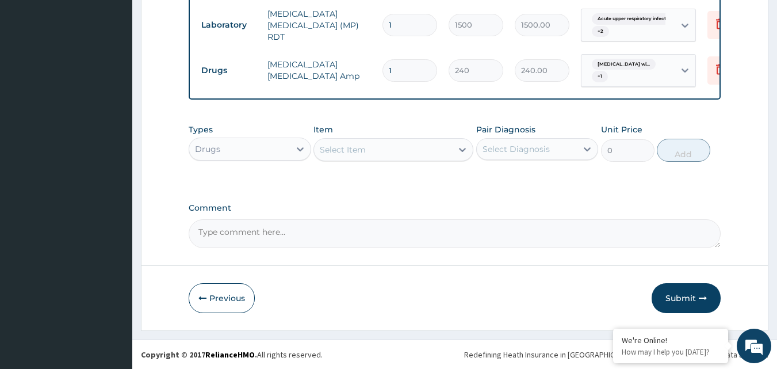
scroll to position [877, 0]
click at [245, 243] on textarea "Comment" at bounding box center [455, 233] width 533 height 29
type textarea "we missed to submit it last month"
click at [693, 294] on button "Submit" at bounding box center [686, 298] width 69 height 30
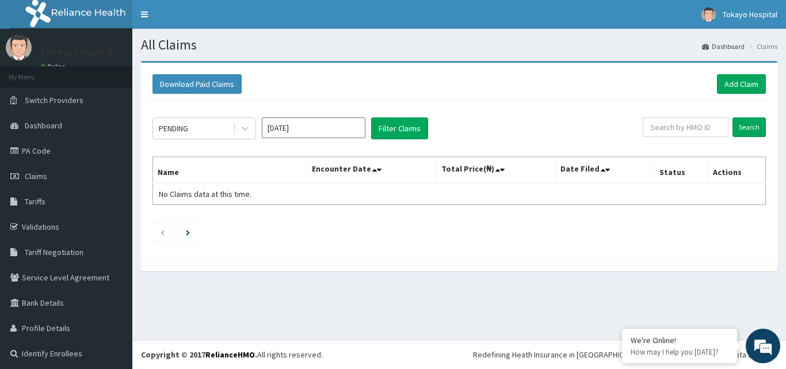
click at [314, 131] on input "[DATE]" at bounding box center [314, 127] width 104 height 21
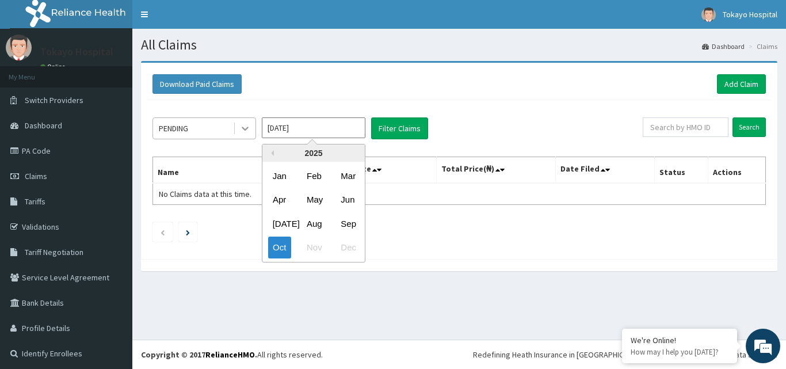
click at [246, 129] on icon at bounding box center [245, 129] width 7 height 4
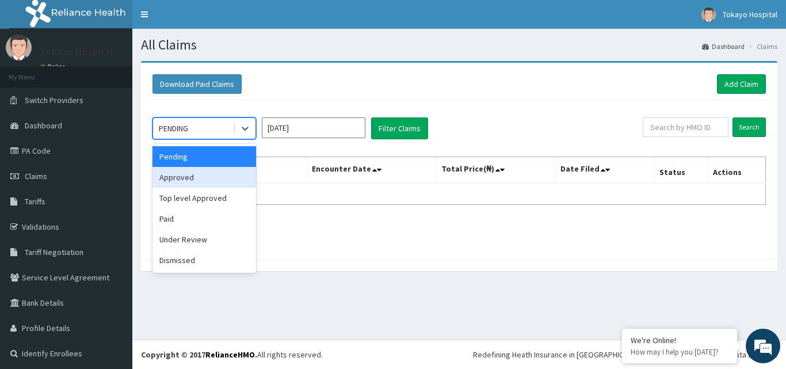
click at [196, 178] on div "Approved" at bounding box center [204, 177] width 104 height 21
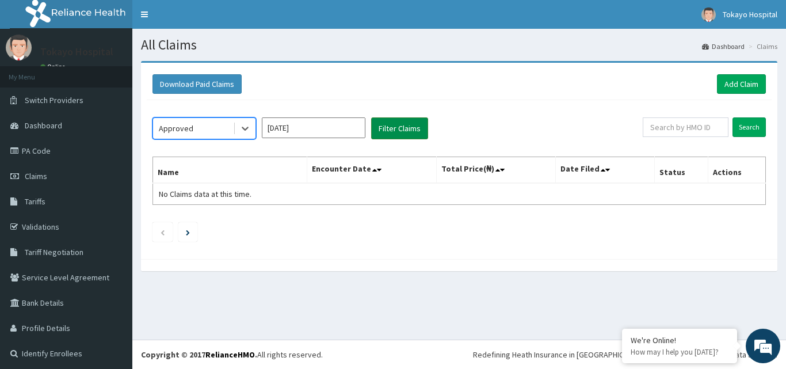
click at [399, 128] on button "Filter Claims" at bounding box center [399, 128] width 57 height 22
click at [324, 127] on input "[DATE]" at bounding box center [314, 127] width 104 height 21
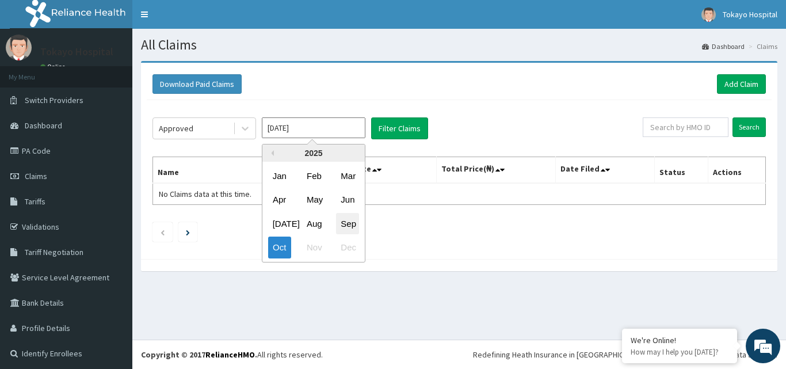
click at [350, 222] on div "Sep" at bounding box center [347, 223] width 23 height 21
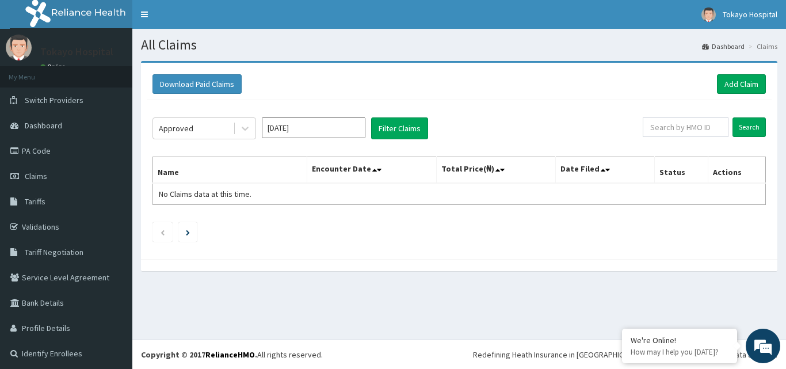
type input "[DATE]"
click at [402, 127] on button "Filter Claims" at bounding box center [399, 128] width 57 height 22
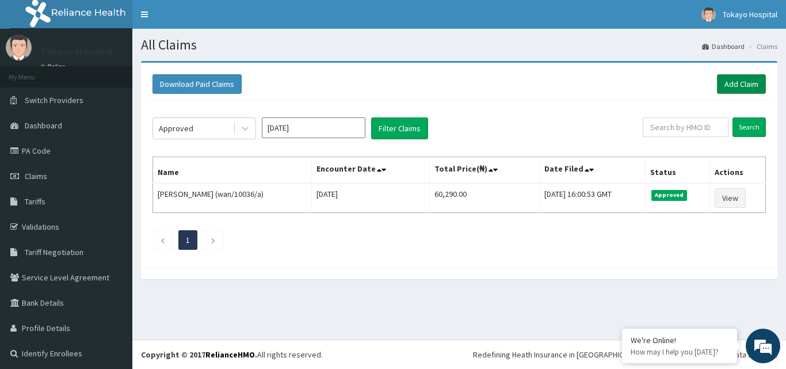
click at [731, 79] on link "Add Claim" at bounding box center [741, 84] width 49 height 20
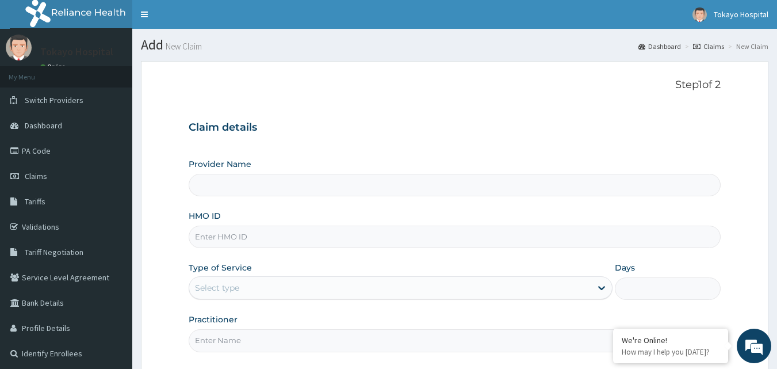
type input "Tokayo Hospital"
click at [284, 237] on input "HMO ID" at bounding box center [455, 237] width 533 height 22
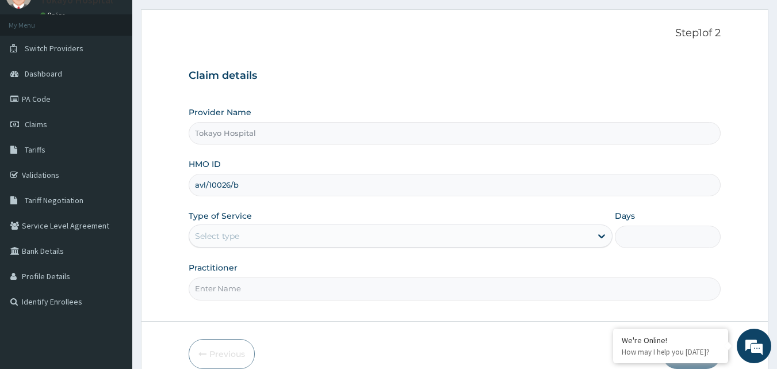
scroll to position [53, 0]
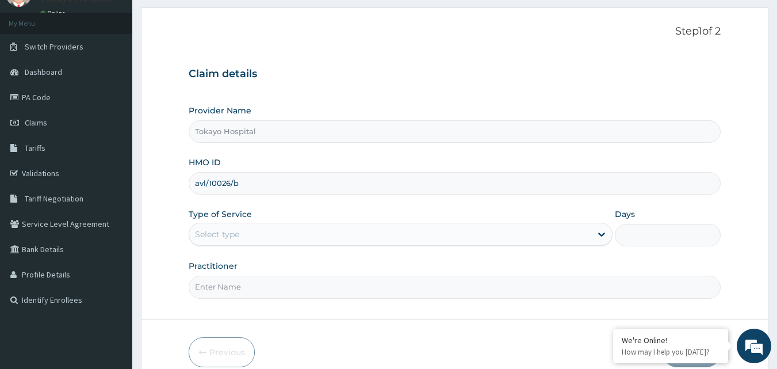
type input "avl/10026/b"
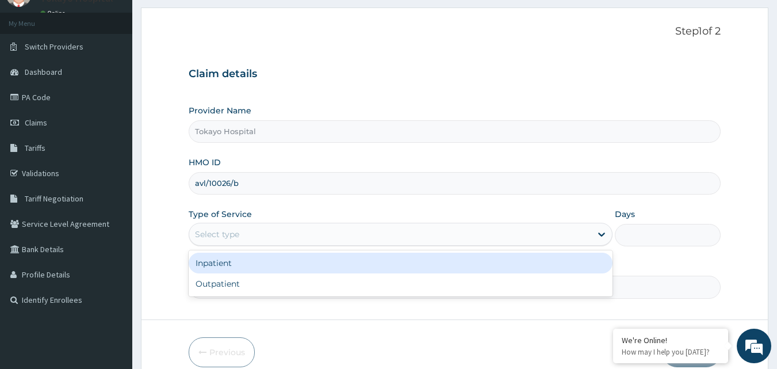
click at [388, 228] on div "Select type" at bounding box center [390, 234] width 402 height 18
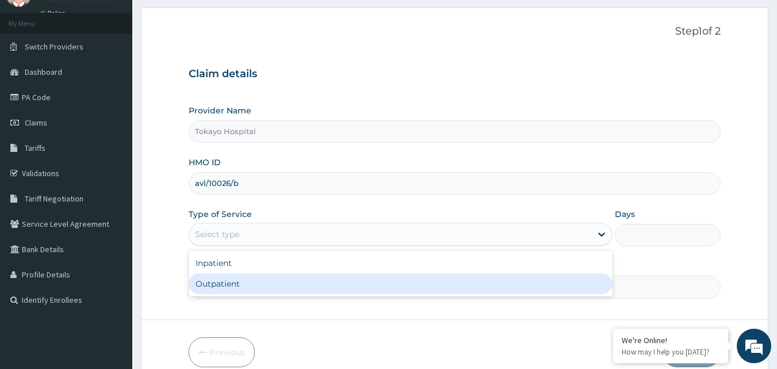
click at [271, 282] on div "Outpatient" at bounding box center [401, 283] width 424 height 21
type input "1"
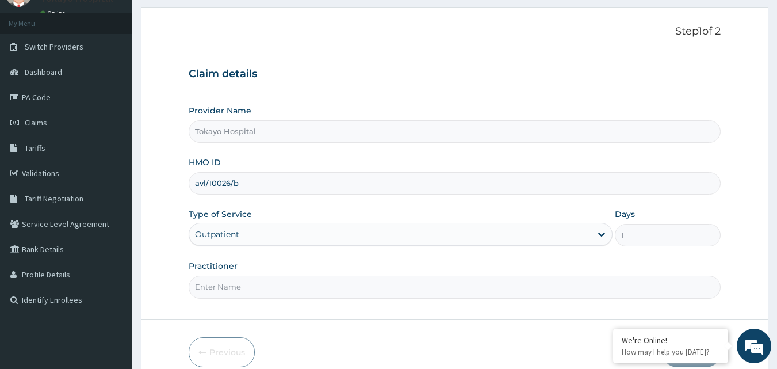
click at [300, 283] on input "Practitioner" at bounding box center [455, 287] width 533 height 22
type input "[PERSON_NAME]"
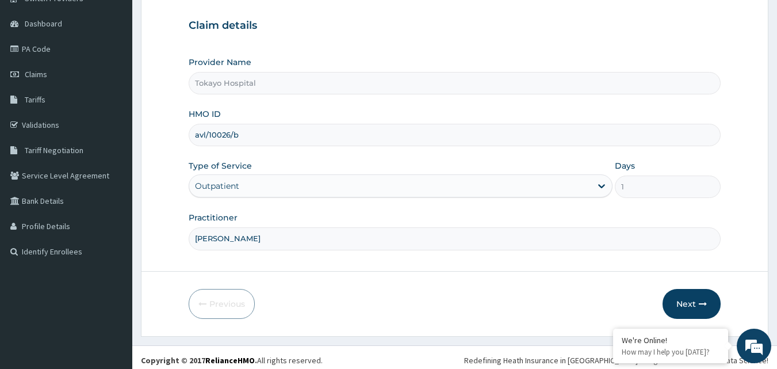
scroll to position [108, 0]
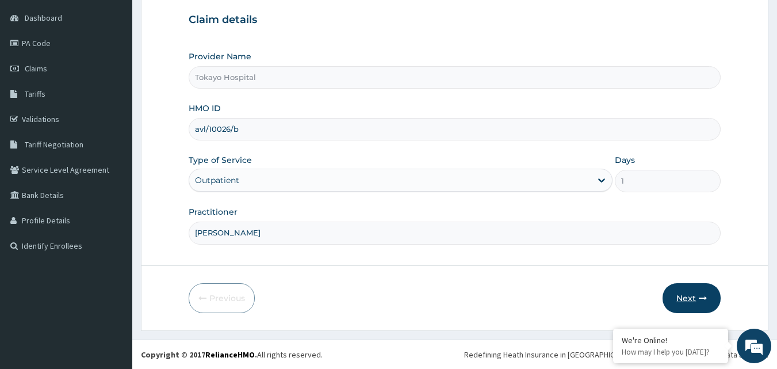
click at [691, 291] on button "Next" at bounding box center [692, 298] width 58 height 30
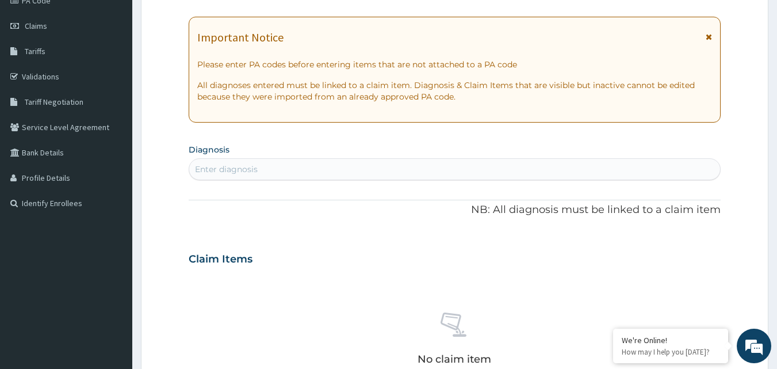
scroll to position [152, 0]
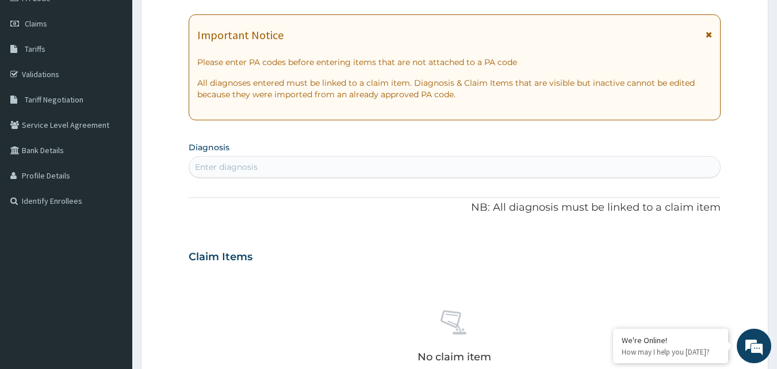
click at [270, 166] on div "Enter diagnosis" at bounding box center [455, 167] width 532 height 18
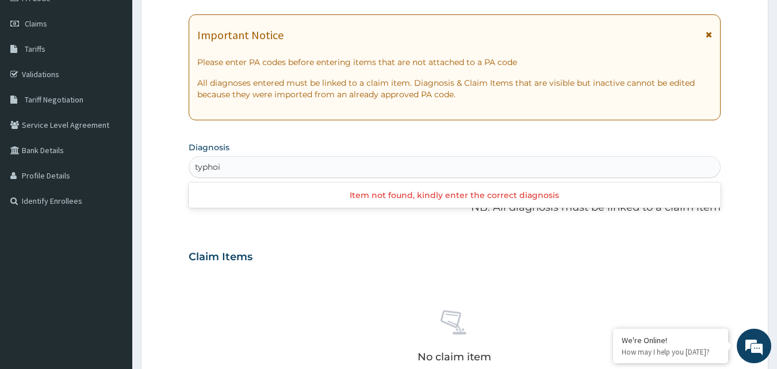
type input "typho"
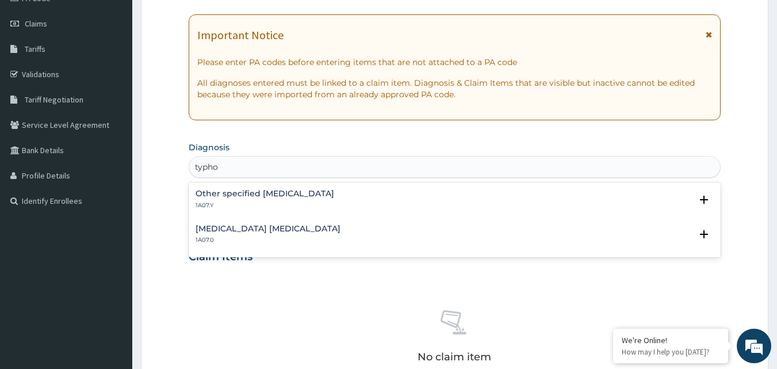
click at [240, 196] on h4 "Other specified [MEDICAL_DATA]" at bounding box center [265, 193] width 139 height 9
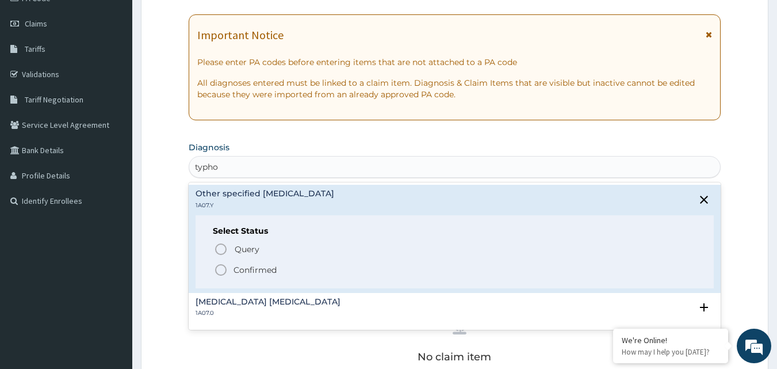
click at [217, 265] on circle "status option filled" at bounding box center [221, 270] width 10 height 10
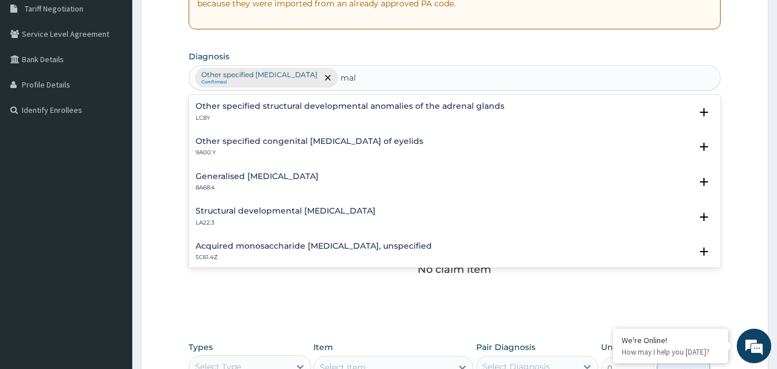
scroll to position [1577, 0]
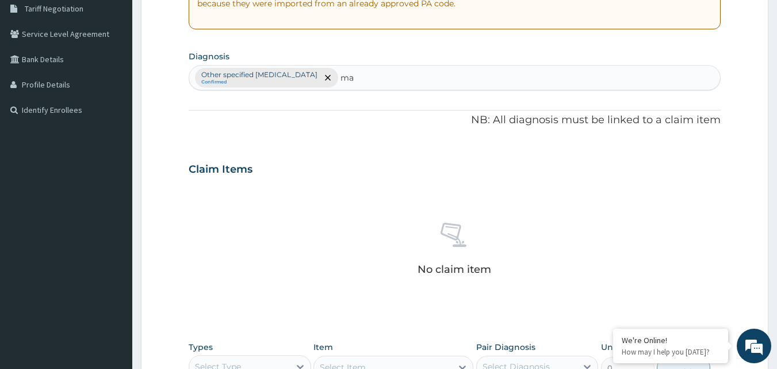
type input "m"
type input "p"
type input "m"
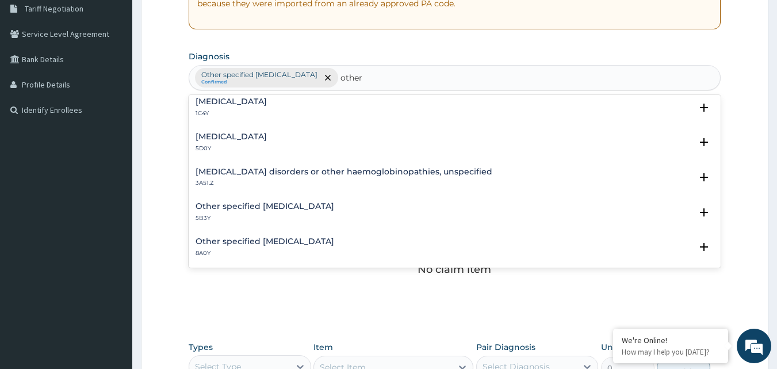
scroll to position [173, 0]
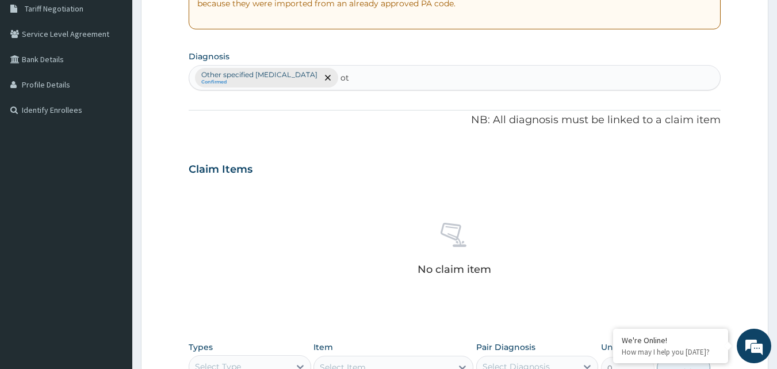
type input "o"
type input "f"
type input "m"
type input "r"
type input "d"
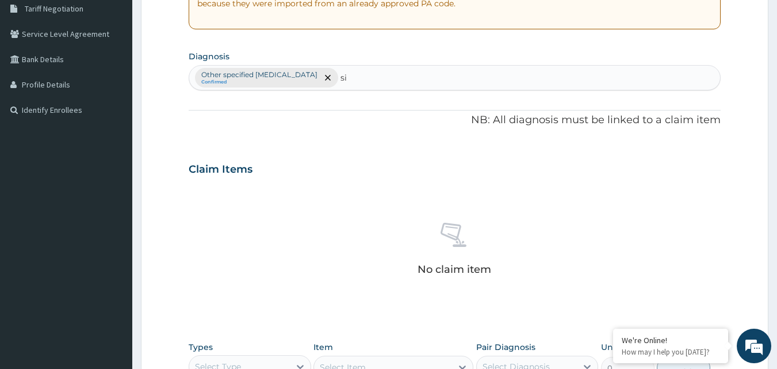
type input "s"
type input "d"
type input "p"
type input "P"
type input "MALARIA"
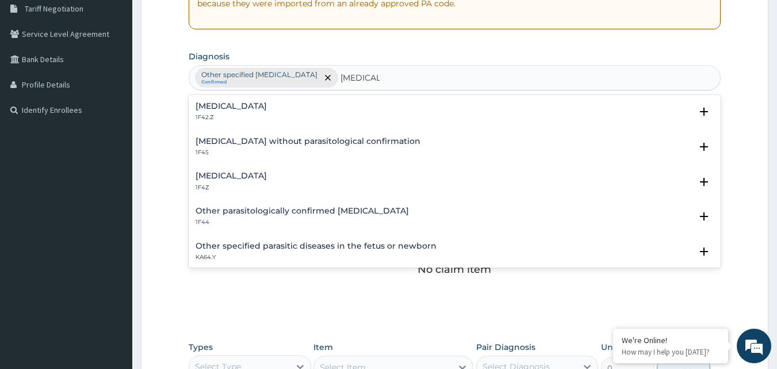
click at [239, 173] on h4 "Malaria, unspecified" at bounding box center [231, 175] width 71 height 9
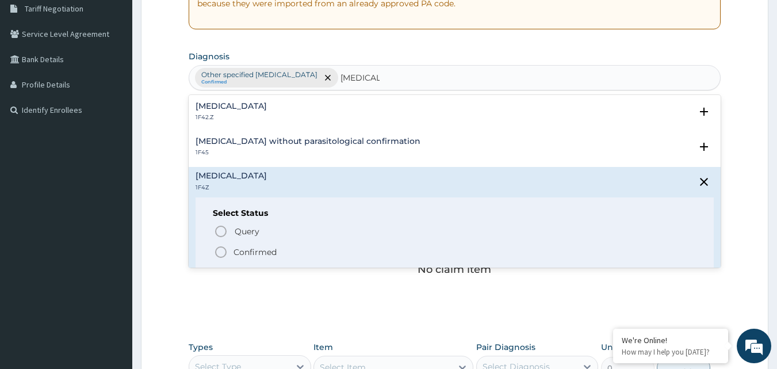
click at [220, 247] on icon "status option filled" at bounding box center [221, 252] width 14 height 14
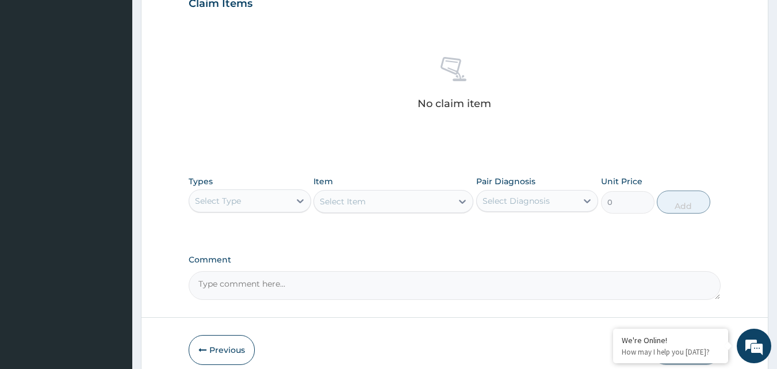
scroll to position [417, 0]
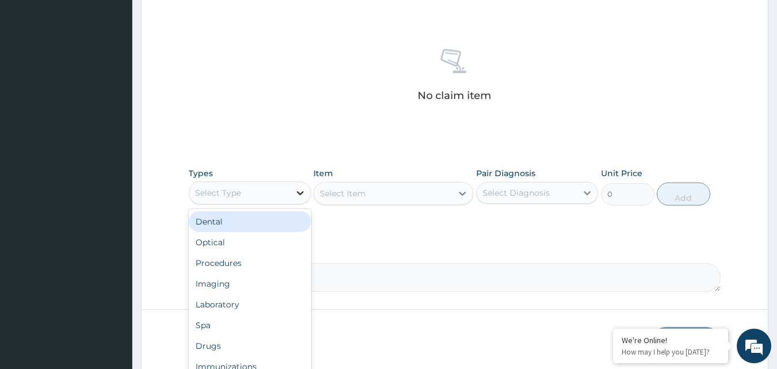
click at [298, 193] on icon at bounding box center [300, 193] width 7 height 4
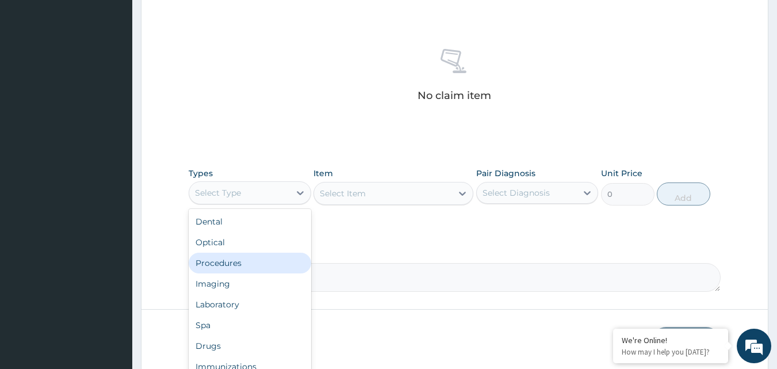
click at [228, 262] on div "Procedures" at bounding box center [250, 263] width 123 height 21
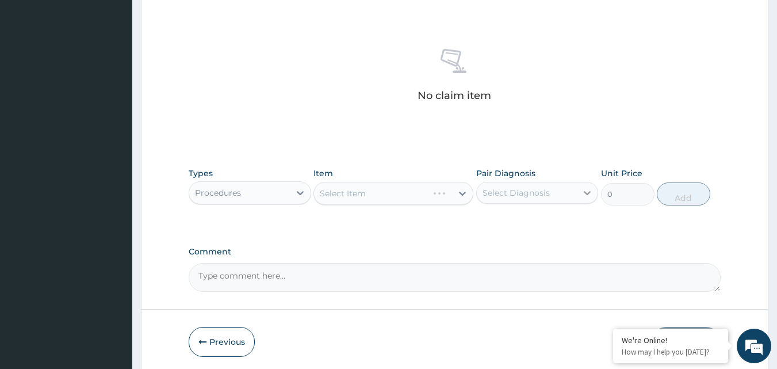
click at [590, 194] on icon at bounding box center [588, 193] width 12 height 12
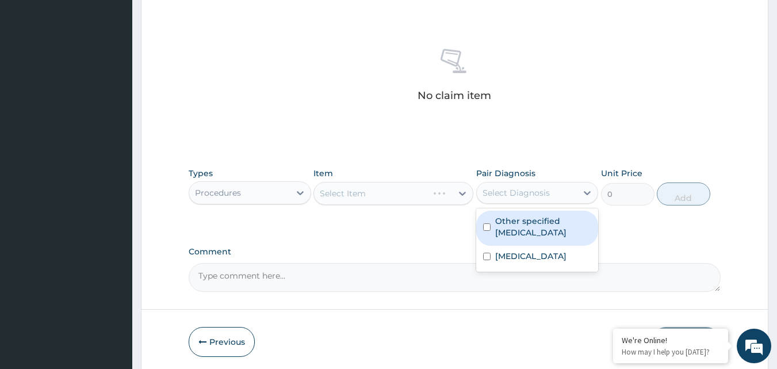
click at [529, 224] on label "Other specified typhoid fever" at bounding box center [543, 226] width 97 height 23
checkbox input "true"
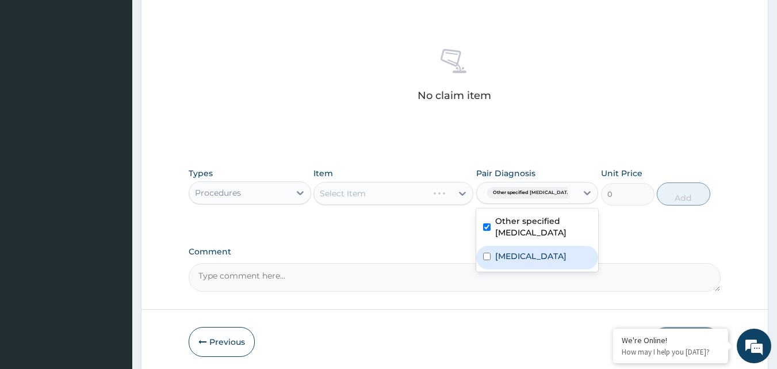
click at [514, 251] on label "Malaria, unspecified" at bounding box center [530, 256] width 71 height 12
checkbox input "true"
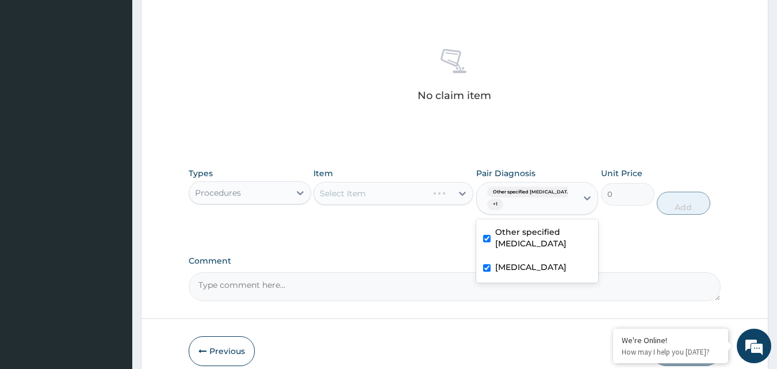
click at [458, 191] on div "Select Item" at bounding box center [394, 193] width 160 height 23
click at [460, 192] on div "Select Item" at bounding box center [394, 193] width 160 height 23
click at [461, 193] on icon at bounding box center [462, 194] width 7 height 4
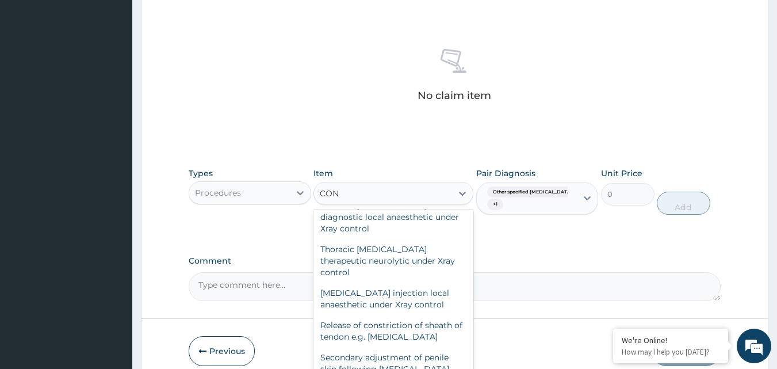
scroll to position [3298, 0]
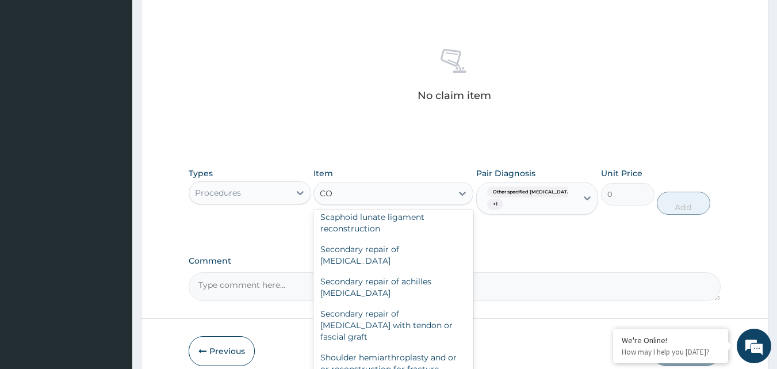
type input "C"
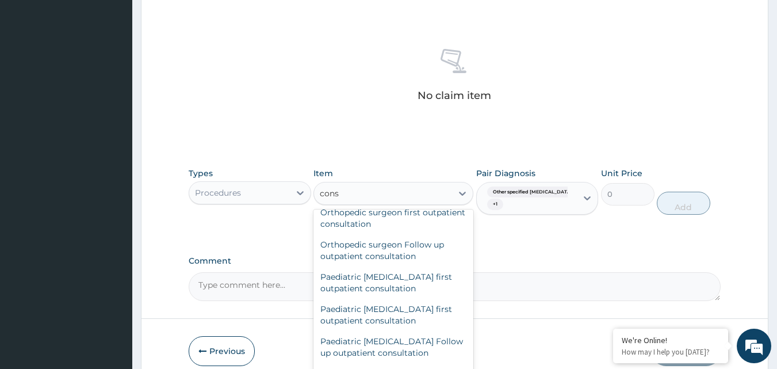
scroll to position [995, 0]
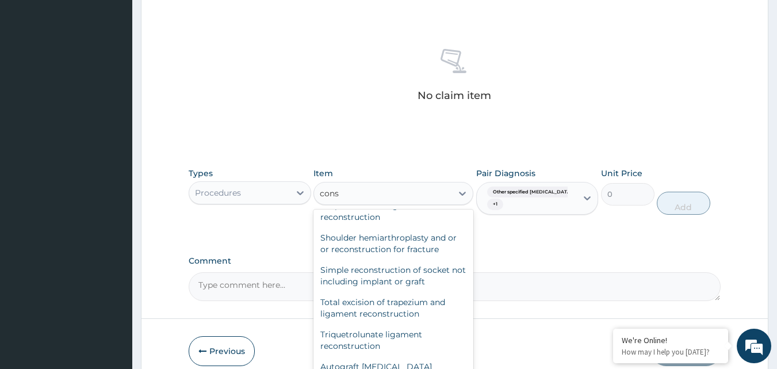
type input "consu"
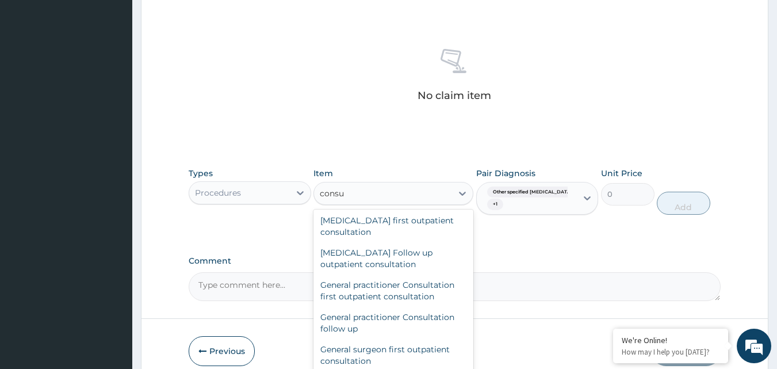
scroll to position [599, 0]
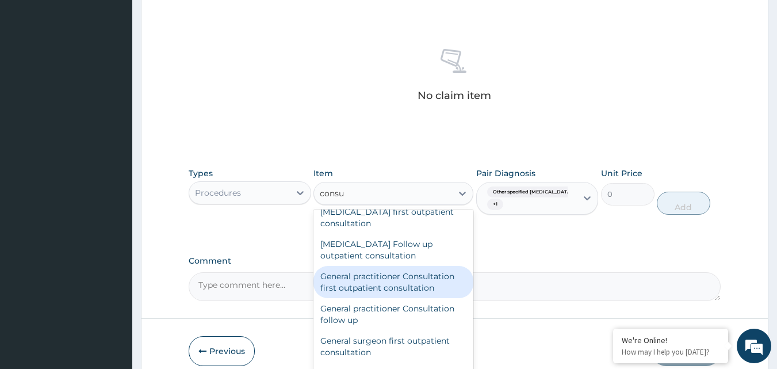
click at [376, 284] on div "General practitioner Consultation first outpatient consultation" at bounding box center [394, 282] width 160 height 32
type input "3000"
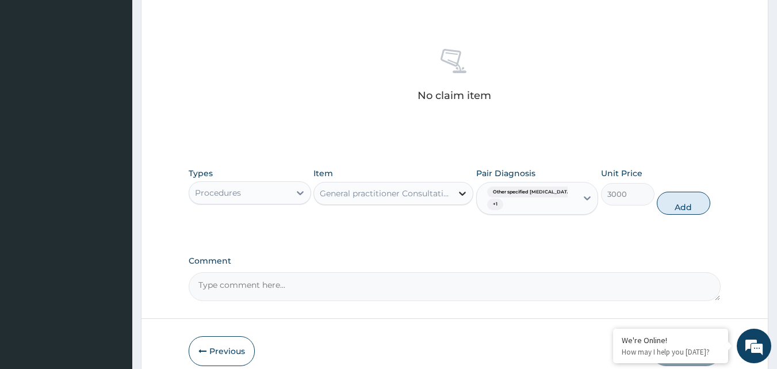
click at [458, 193] on icon at bounding box center [463, 194] width 12 height 12
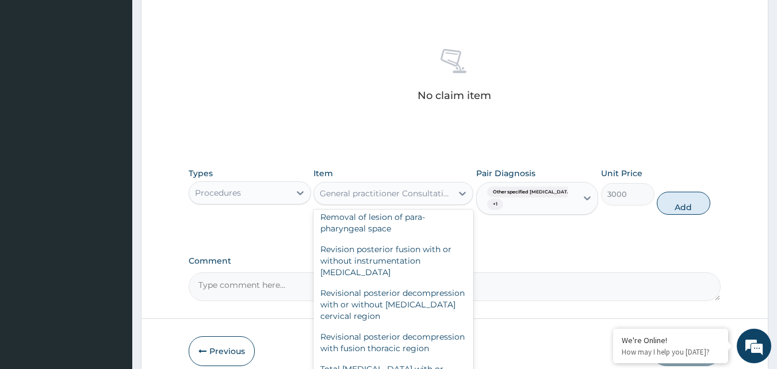
scroll to position [43715, 0]
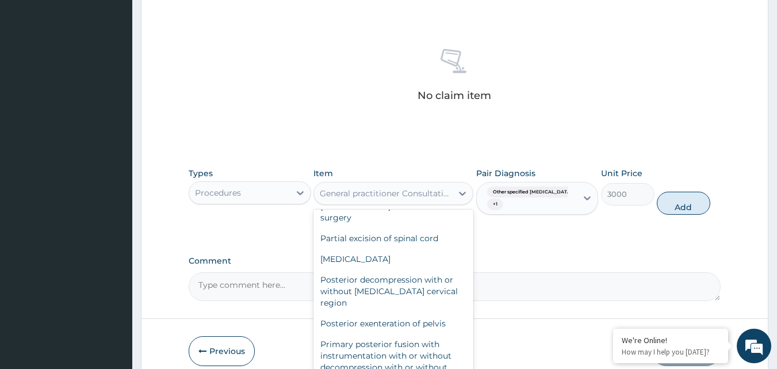
click at [406, 198] on div "General practitioner Consultation first outpatient consultation" at bounding box center [386, 194] width 133 height 12
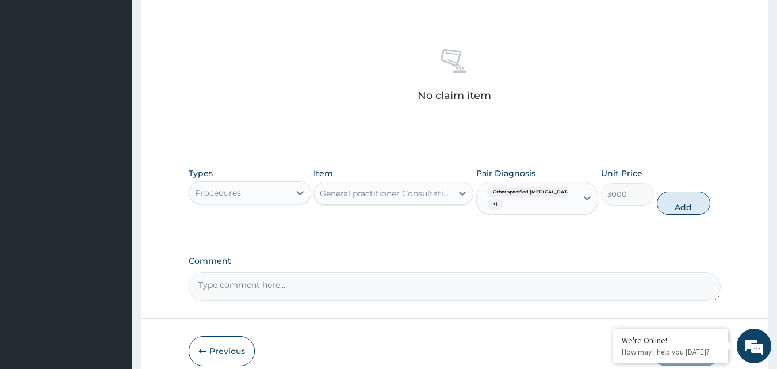
click at [396, 190] on div "General practitioner Consultation first outpatient consultation" at bounding box center [386, 194] width 133 height 12
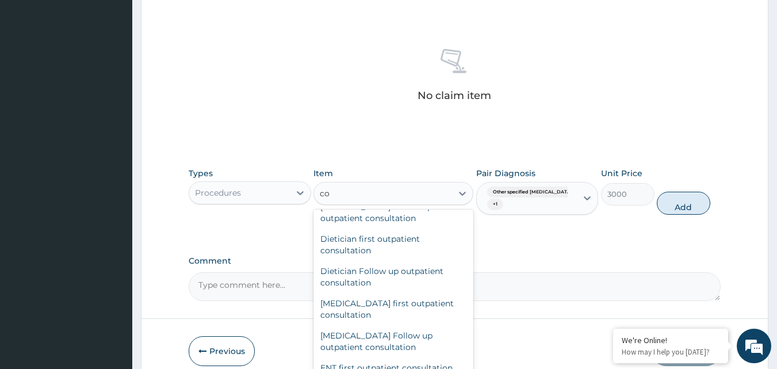
type input "con"
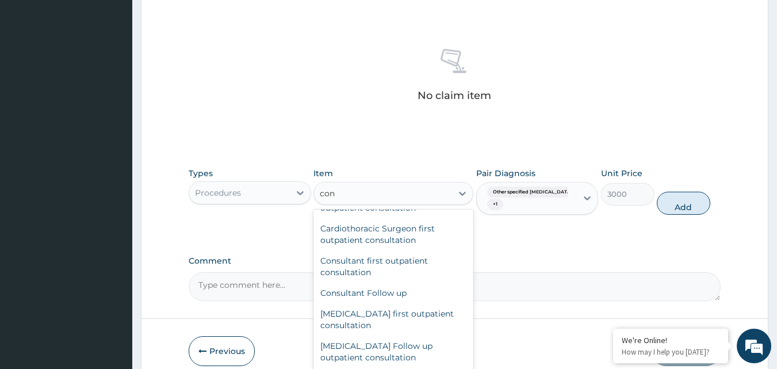
scroll to position [5348, 0]
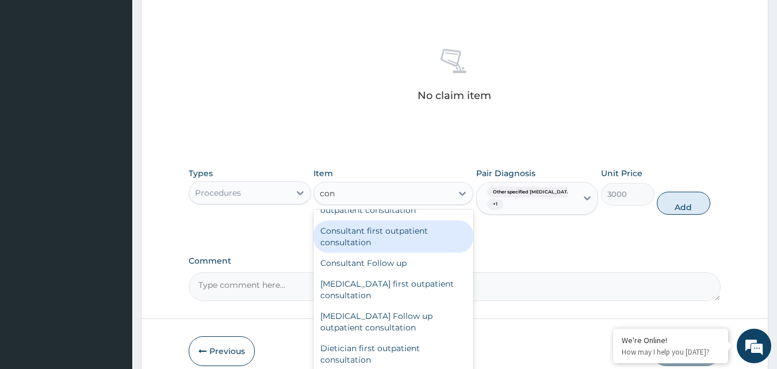
click at [372, 253] on div "Consultant first outpatient consultation" at bounding box center [394, 236] width 160 height 32
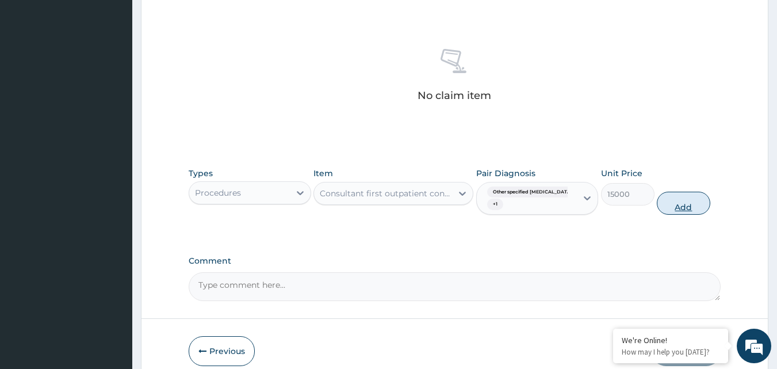
click at [683, 204] on button "Add" at bounding box center [683, 203] width 53 height 23
type input "0"
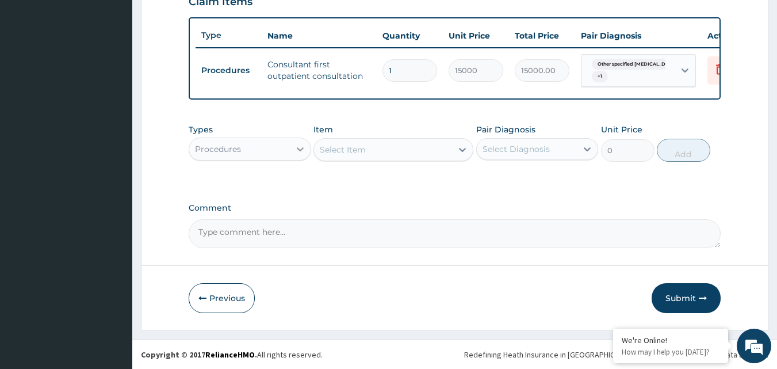
click at [301, 151] on icon at bounding box center [301, 149] width 12 height 12
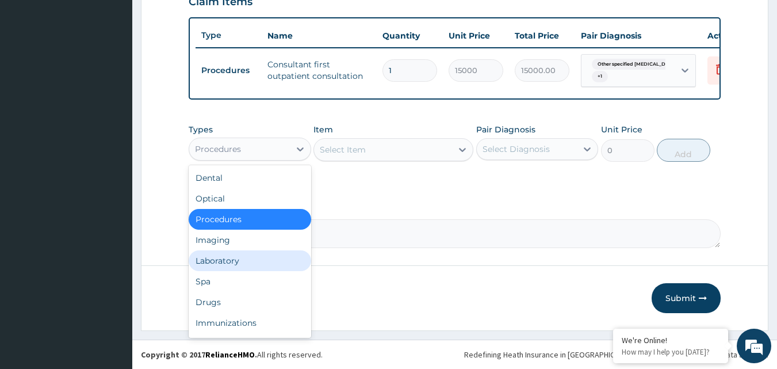
click at [221, 267] on div "Laboratory" at bounding box center [250, 260] width 123 height 21
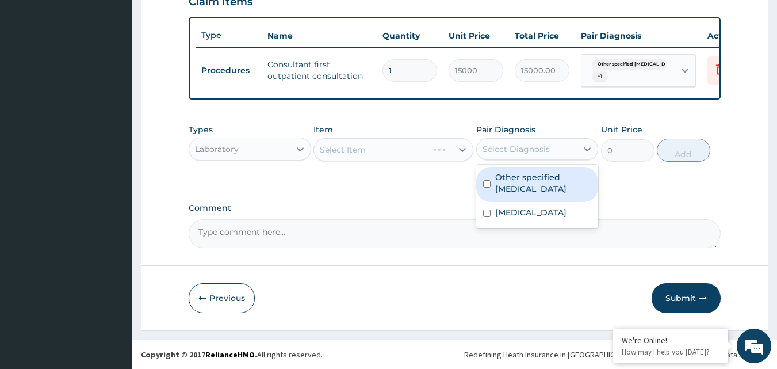
click at [559, 155] on div "Select Diagnosis" at bounding box center [527, 149] width 101 height 18
click at [514, 179] on label "Other specified typhoid fever" at bounding box center [543, 182] width 97 height 23
checkbox input "true"
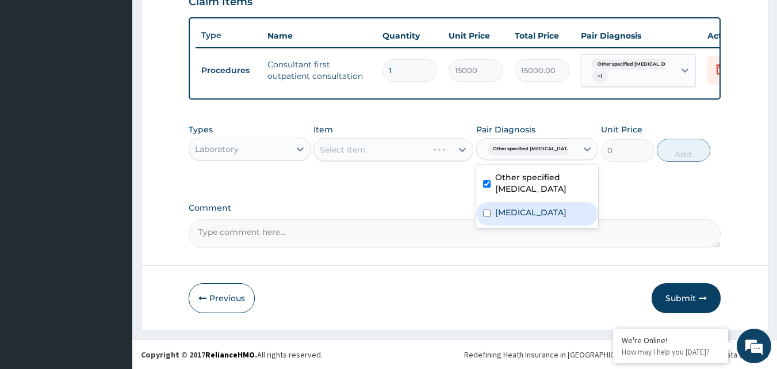
click at [495, 214] on label "Malaria, unspecified" at bounding box center [530, 213] width 71 height 12
checkbox input "true"
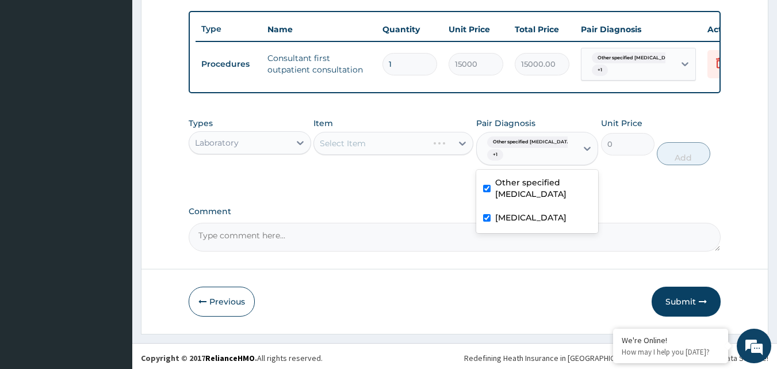
click at [467, 155] on div "Select Item" at bounding box center [394, 143] width 160 height 23
click at [460, 146] on icon at bounding box center [462, 144] width 7 height 4
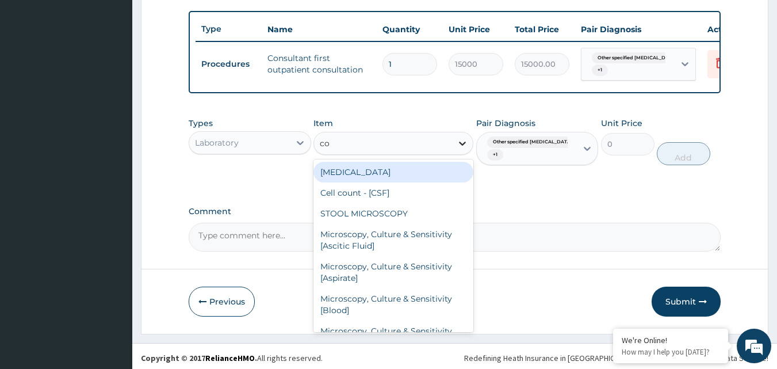
type input "com"
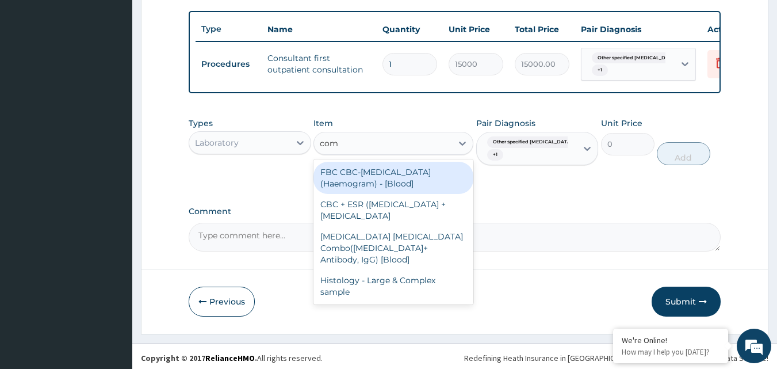
click at [415, 183] on div "FBC CBC-Complete Blood Count (Haemogram) - [Blood]" at bounding box center [394, 178] width 160 height 32
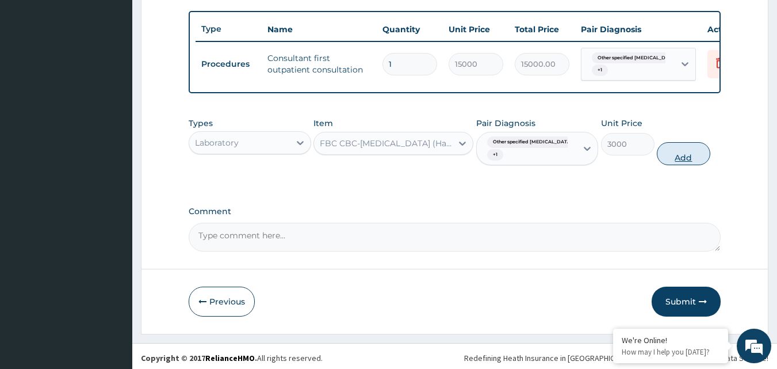
click at [668, 159] on button "Add" at bounding box center [683, 153] width 53 height 23
type input "0"
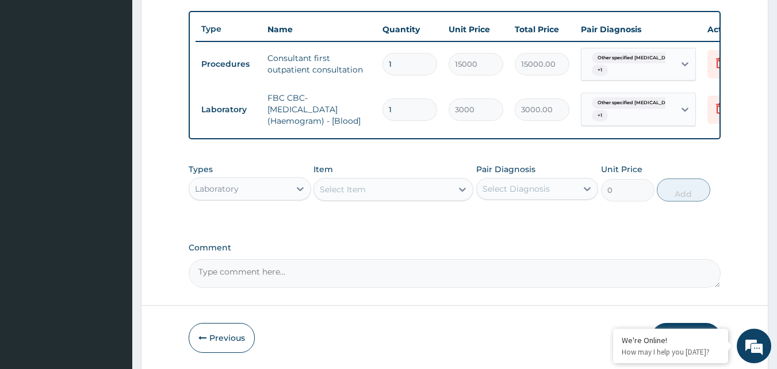
click at [528, 192] on div "Select Diagnosis" at bounding box center [516, 189] width 67 height 12
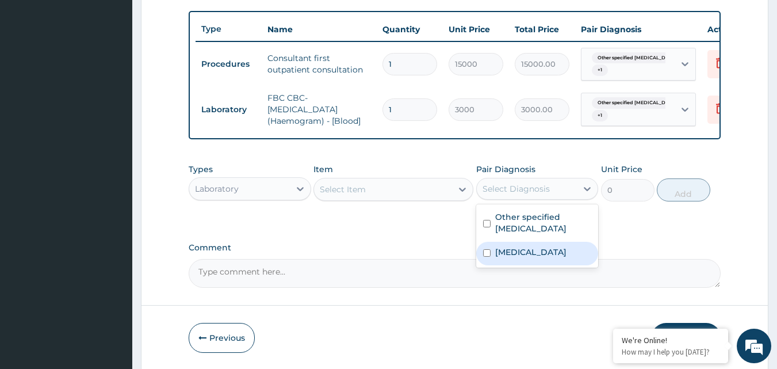
click at [487, 257] on input "checkbox" at bounding box center [486, 252] width 7 height 7
checkbox input "true"
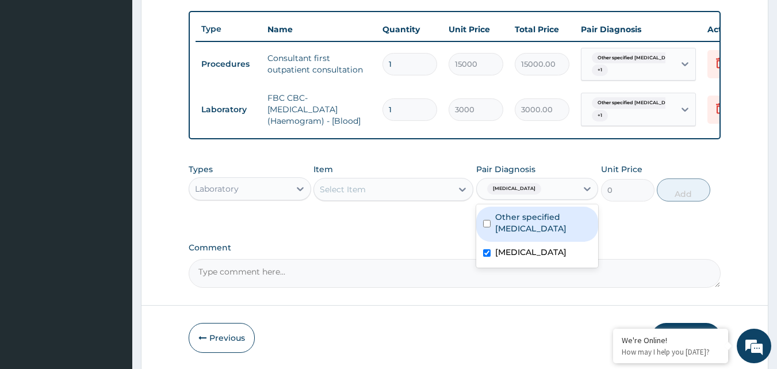
click at [488, 227] on input "checkbox" at bounding box center [486, 223] width 7 height 7
checkbox input "true"
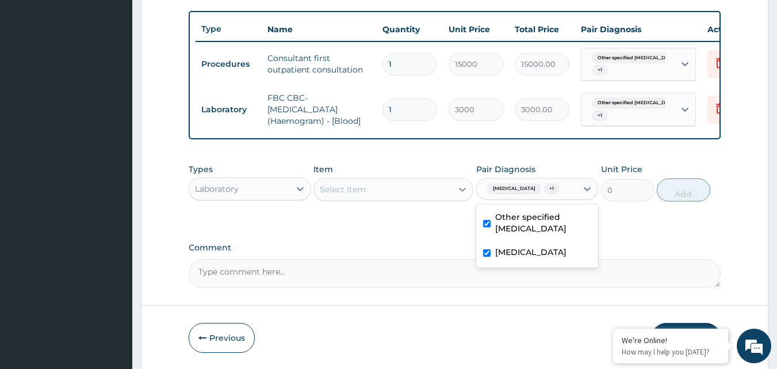
click at [464, 195] on icon at bounding box center [463, 190] width 12 height 12
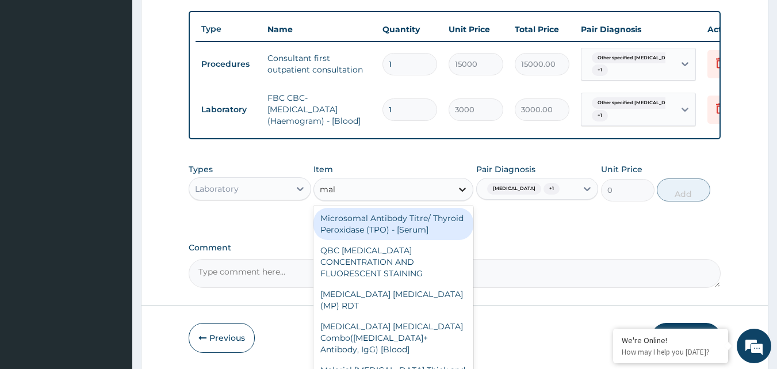
type input "mala"
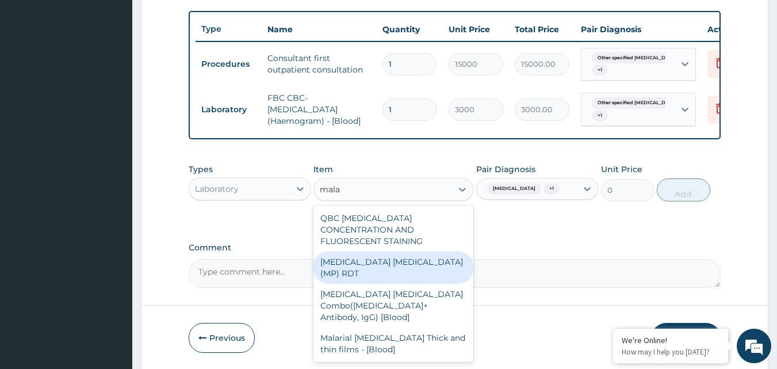
click at [404, 256] on div "MALARIA PARASITE (MP) RDT" at bounding box center [394, 267] width 160 height 32
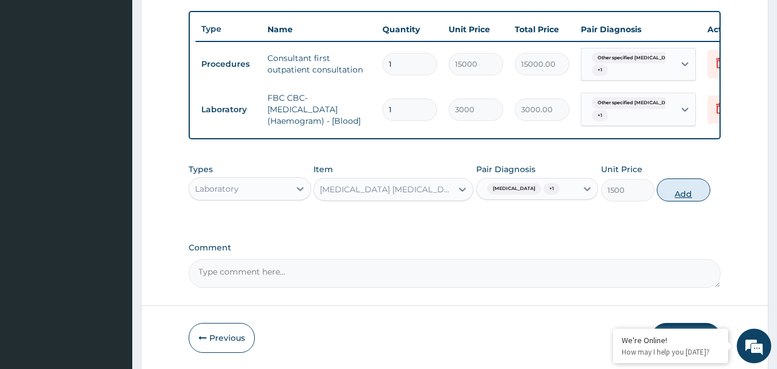
click at [686, 197] on button "Add" at bounding box center [683, 189] width 53 height 23
type input "0"
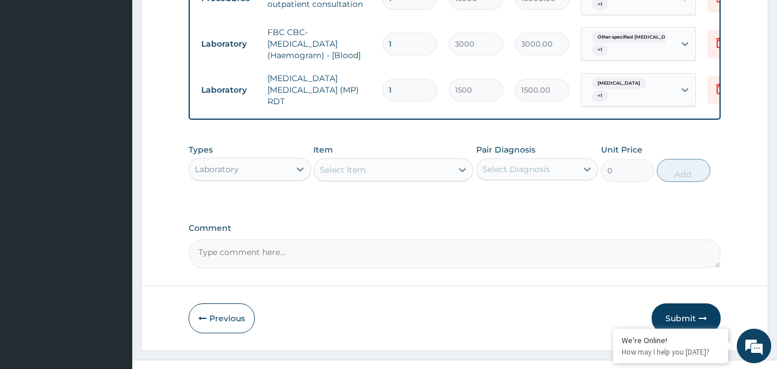
scroll to position [499, 0]
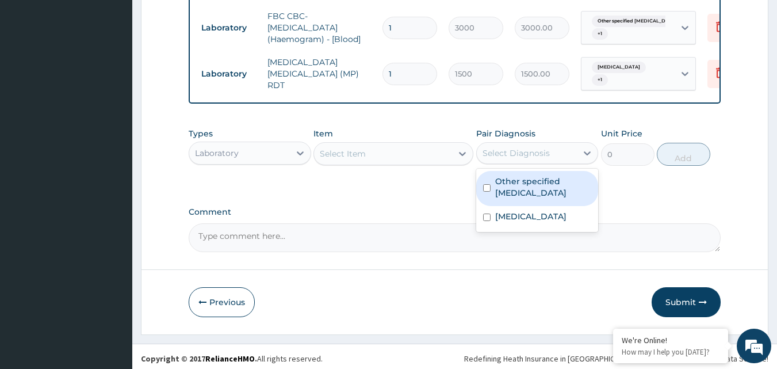
click at [564, 160] on div "Select Diagnosis" at bounding box center [527, 153] width 101 height 18
click at [514, 186] on label "Other specified typhoid fever" at bounding box center [543, 186] width 97 height 23
checkbox input "true"
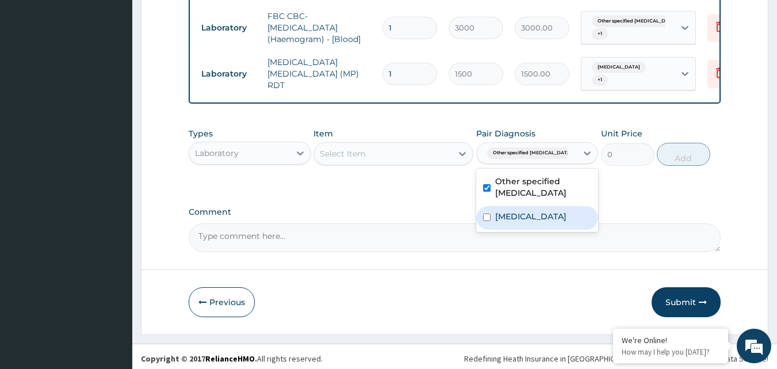
click at [489, 221] on input "checkbox" at bounding box center [486, 216] width 7 height 7
checkbox input "true"
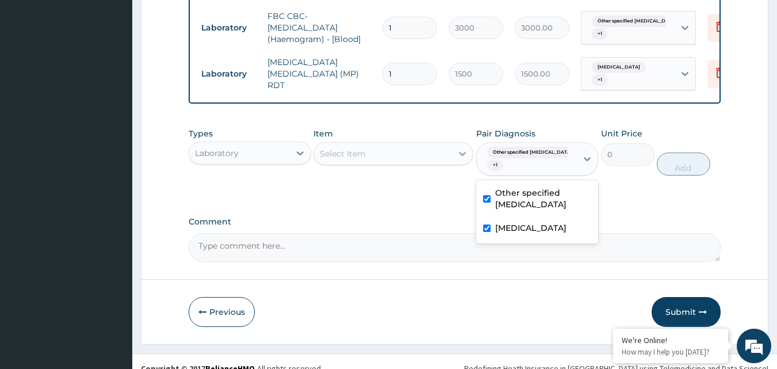
click at [466, 159] on icon at bounding box center [463, 154] width 12 height 12
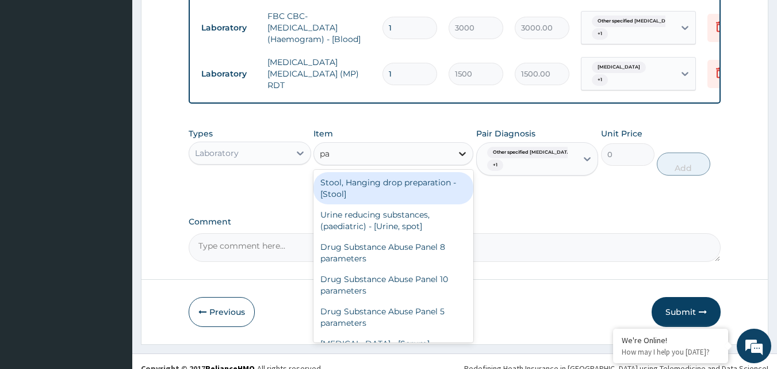
type input "p"
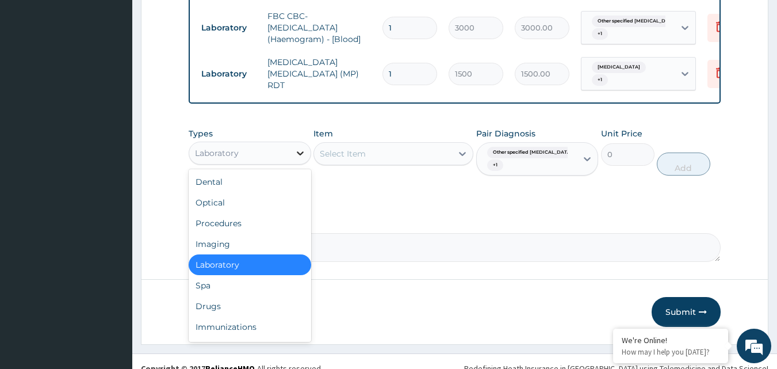
click at [300, 159] on icon at bounding box center [301, 153] width 12 height 12
click at [217, 310] on div "Drugs" at bounding box center [250, 306] width 123 height 21
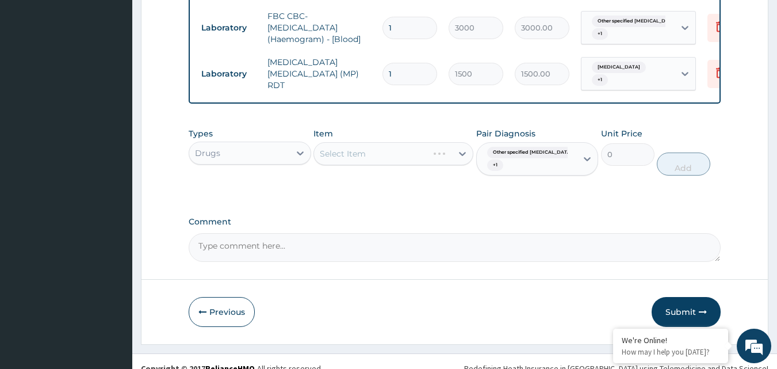
click at [457, 159] on div "Select Item" at bounding box center [394, 153] width 160 height 23
click at [461, 159] on icon at bounding box center [463, 154] width 12 height 12
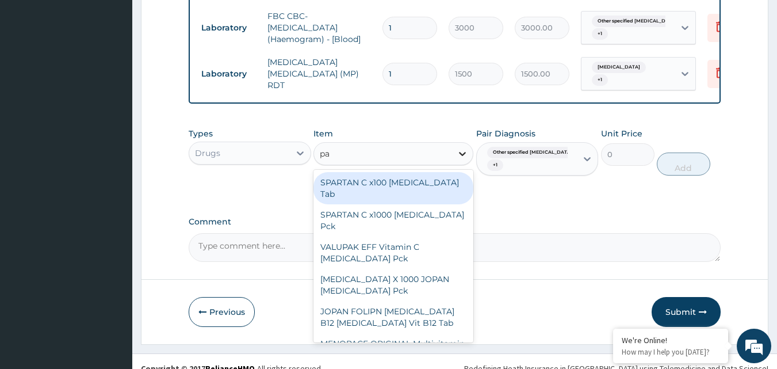
type input "pal"
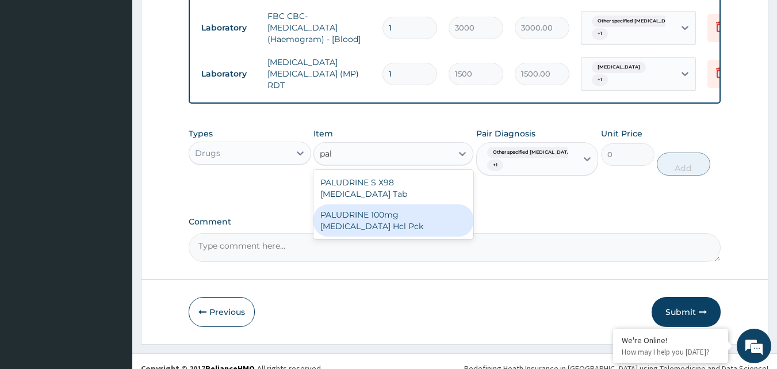
click at [410, 209] on div "PALUDRINE 100mg Proguanil Hcl Pck" at bounding box center [394, 220] width 160 height 32
type input "7000"
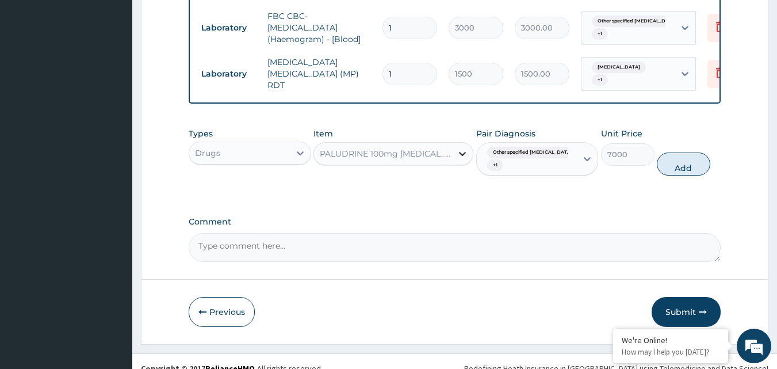
click at [460, 156] on icon at bounding box center [462, 154] width 7 height 4
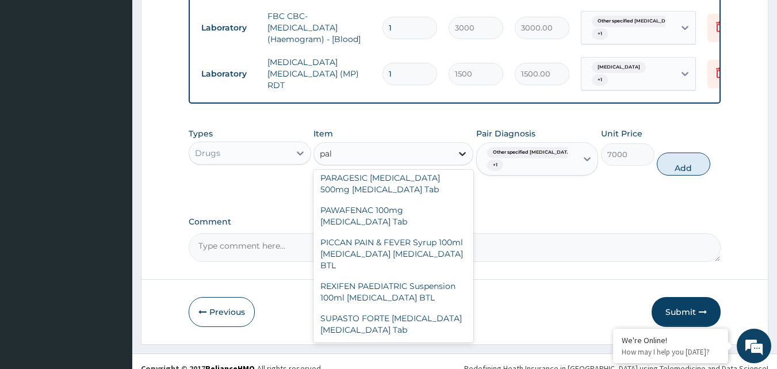
scroll to position [0, 0]
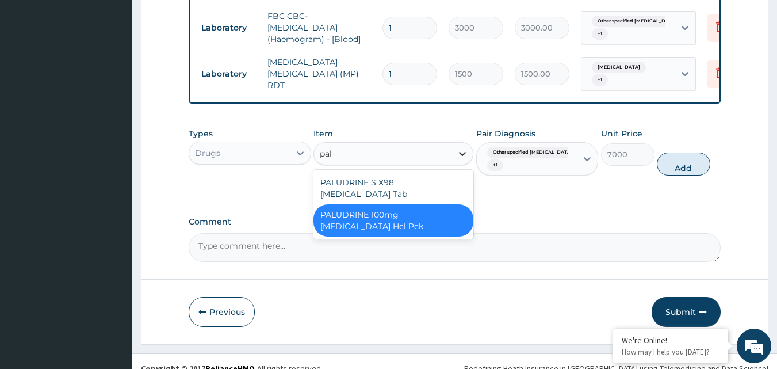
type input "palu"
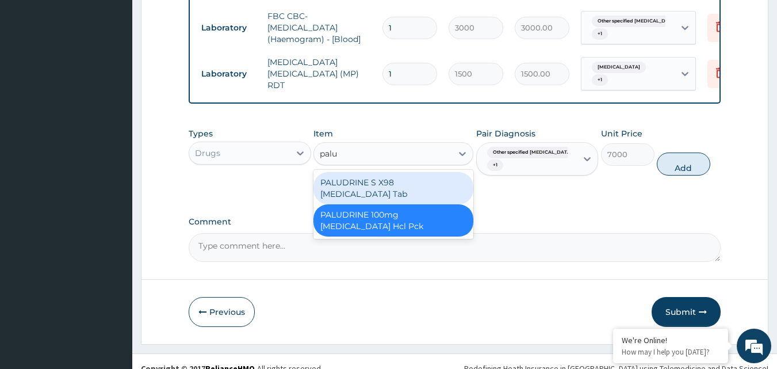
click at [411, 188] on div "PALUDRINE S X98 Proguanil Tab" at bounding box center [394, 188] width 160 height 32
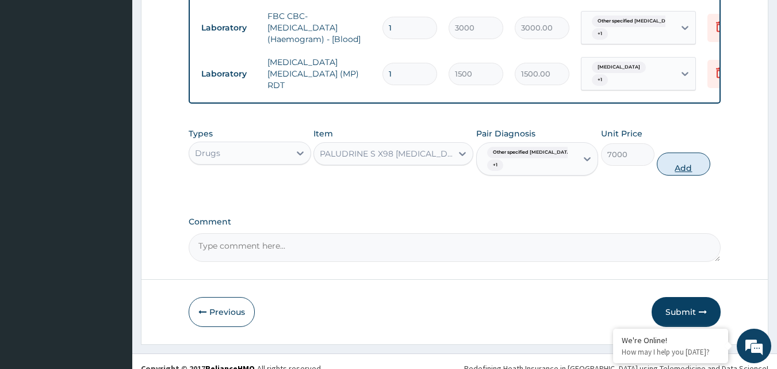
click at [674, 167] on button "Add" at bounding box center [683, 163] width 53 height 23
type input "0"
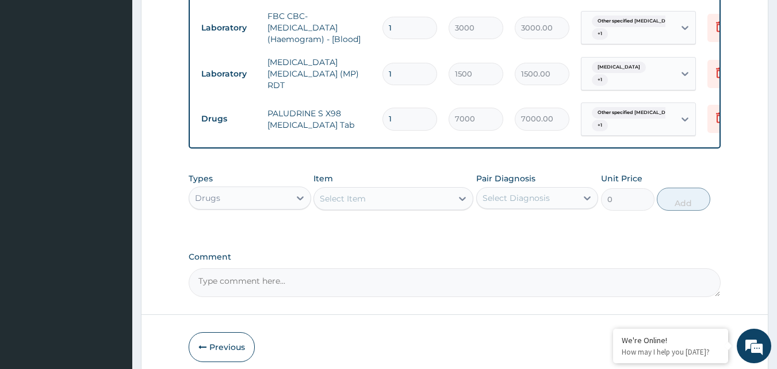
click at [552, 204] on div "Select Diagnosis" at bounding box center [527, 198] width 101 height 18
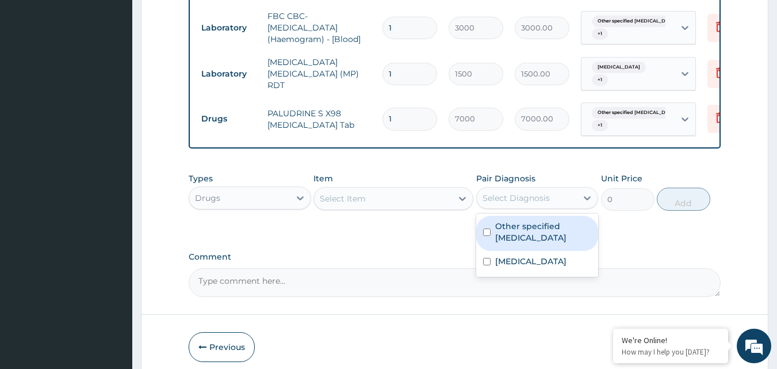
click at [494, 235] on div "Other specified typhoid fever" at bounding box center [537, 233] width 123 height 35
checkbox input "true"
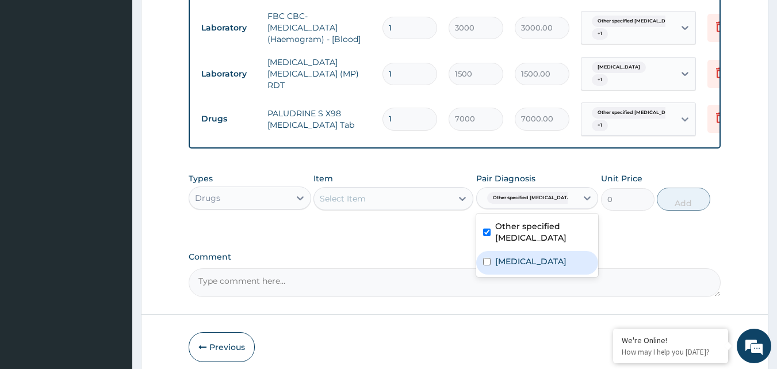
click at [488, 265] on input "checkbox" at bounding box center [486, 261] width 7 height 7
checkbox input "true"
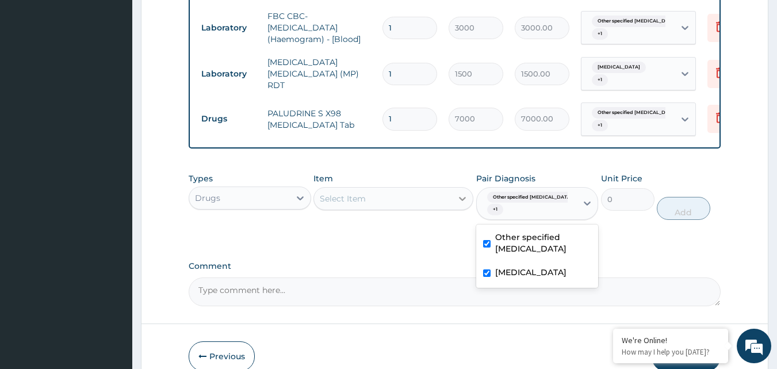
click at [465, 204] on icon at bounding box center [463, 199] width 12 height 12
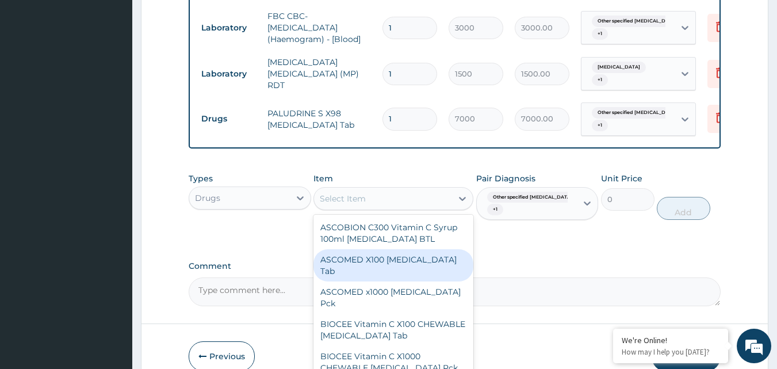
click at [408, 267] on div "ASCOMED X100 Ascorbic acid Tab" at bounding box center [394, 265] width 160 height 32
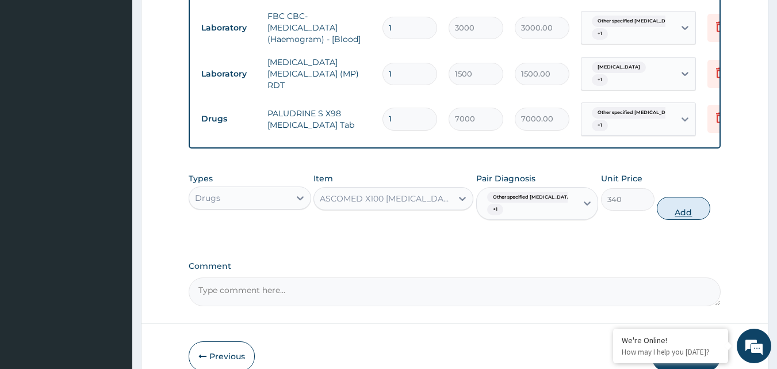
click at [689, 218] on button "Add" at bounding box center [683, 208] width 53 height 23
type input "0"
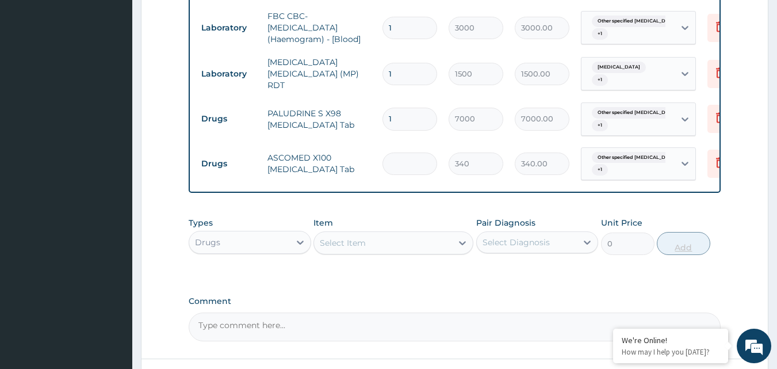
type input "0.00"
type input "5"
type input "1700.00"
type input "5"
click at [550, 247] on div "Select Diagnosis" at bounding box center [527, 242] width 101 height 18
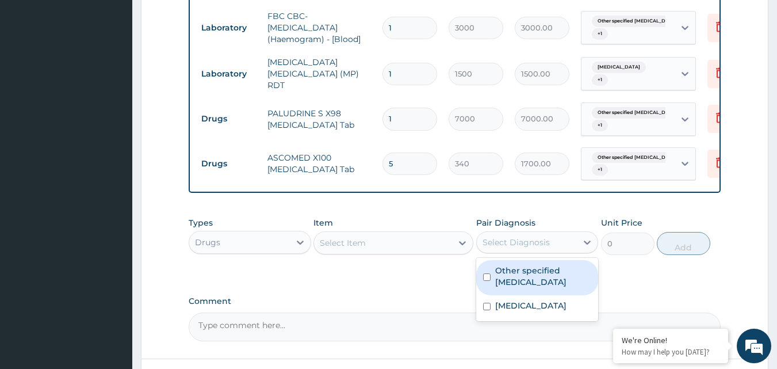
click at [492, 279] on div "Other specified typhoid fever" at bounding box center [537, 277] width 123 height 35
checkbox input "true"
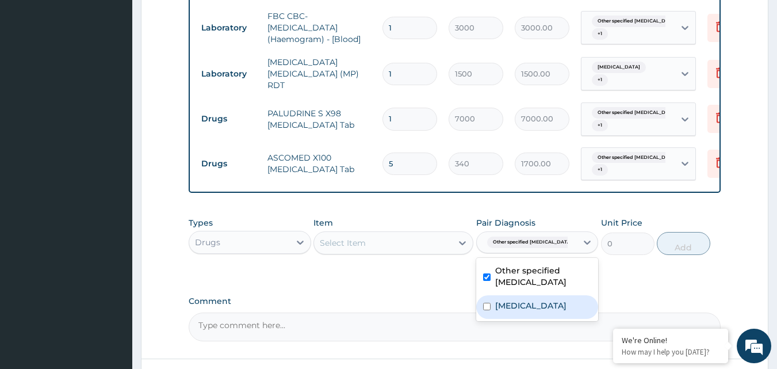
click at [487, 310] on input "checkbox" at bounding box center [486, 306] width 7 height 7
checkbox input "true"
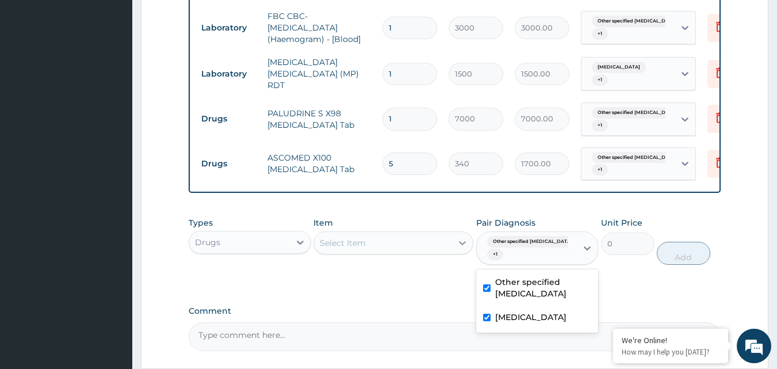
click at [464, 245] on icon at bounding box center [462, 243] width 7 height 4
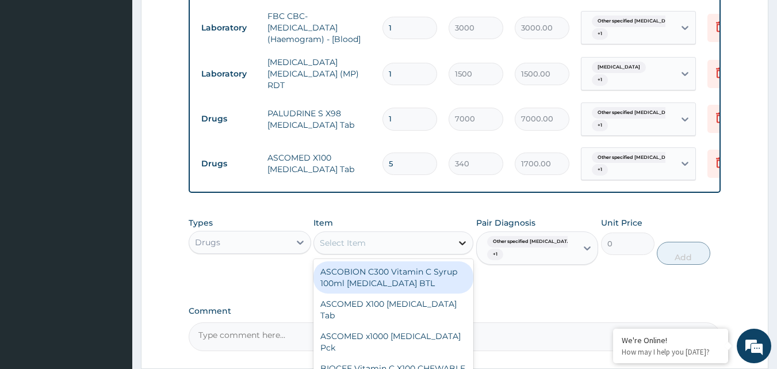
type input "c"
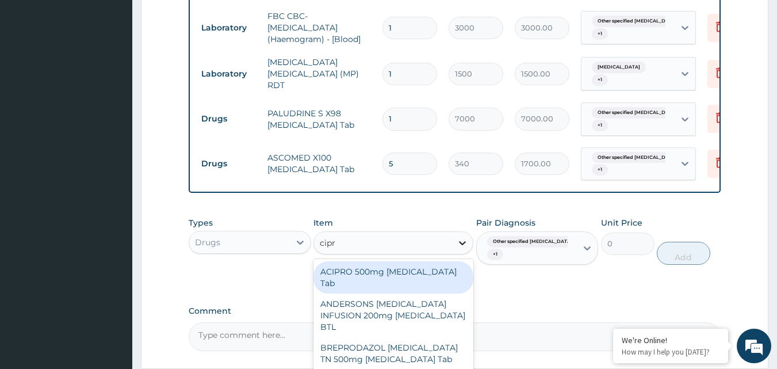
type input "cipro"
click at [421, 277] on div "ACIPRO 500mg Ciprofloxacin Tab" at bounding box center [394, 277] width 160 height 32
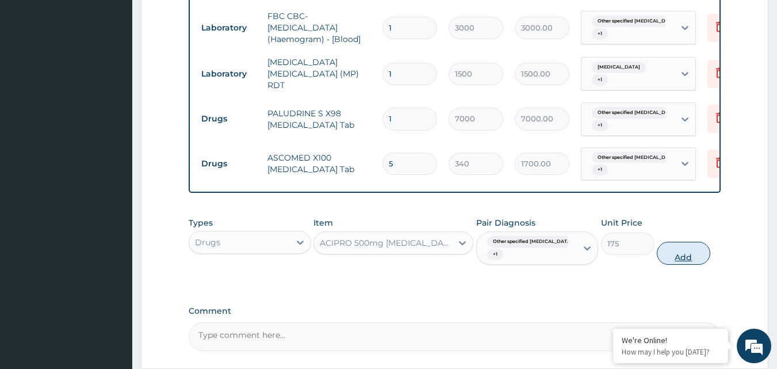
click at [677, 259] on button "Add" at bounding box center [683, 253] width 53 height 23
type input "0"
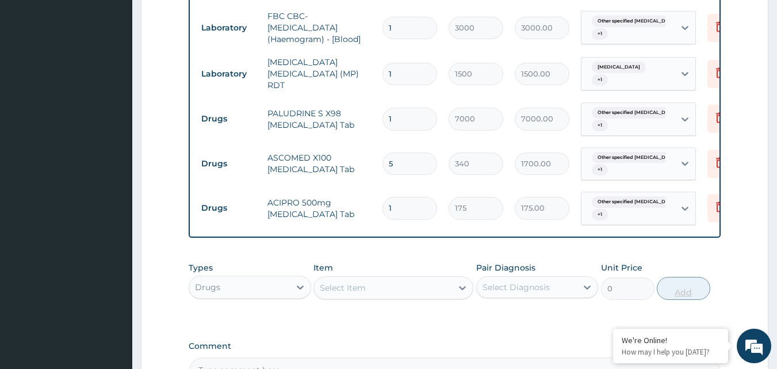
type input "10"
type input "1750.00"
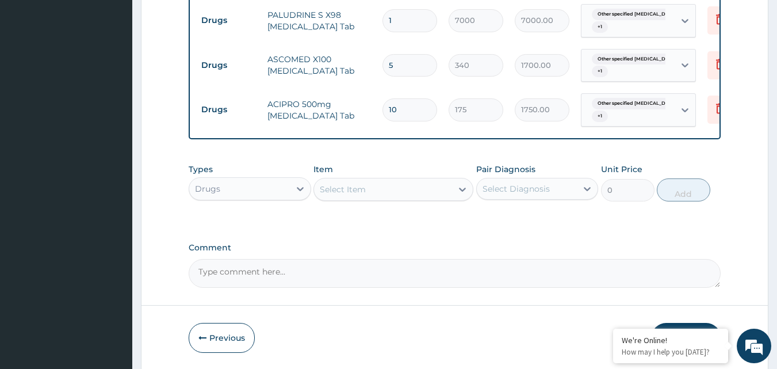
scroll to position [606, 0]
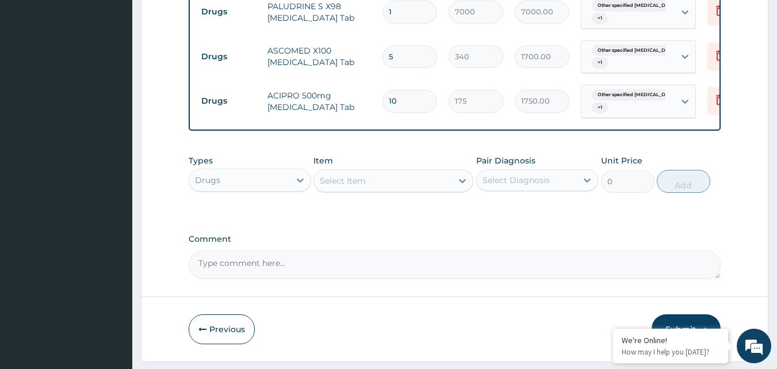
type input "10"
click at [529, 185] on div "Select Diagnosis" at bounding box center [516, 180] width 67 height 12
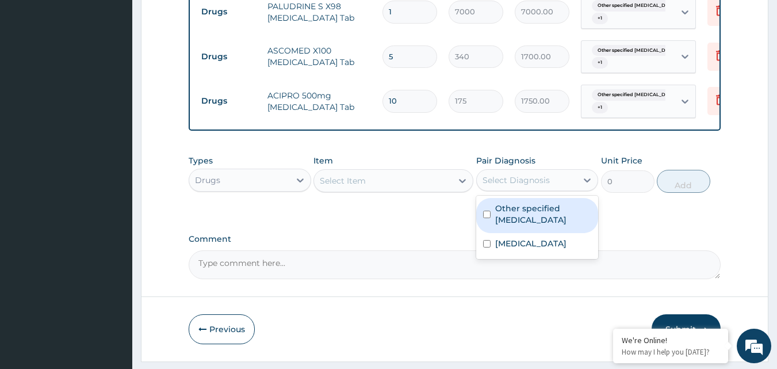
click at [488, 218] on input "checkbox" at bounding box center [486, 214] width 7 height 7
checkbox input "true"
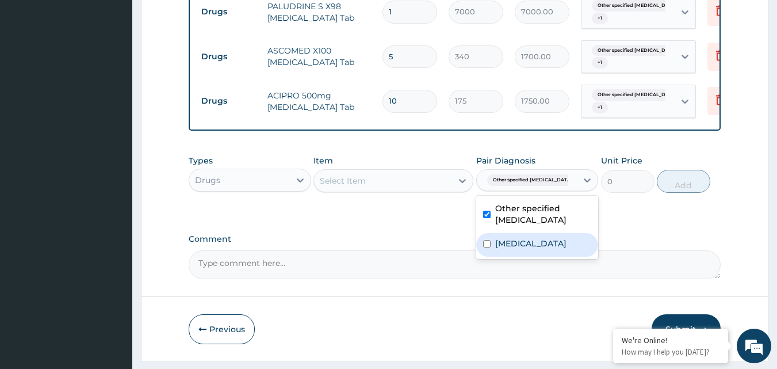
click at [486, 247] on input "checkbox" at bounding box center [486, 243] width 7 height 7
checkbox input "true"
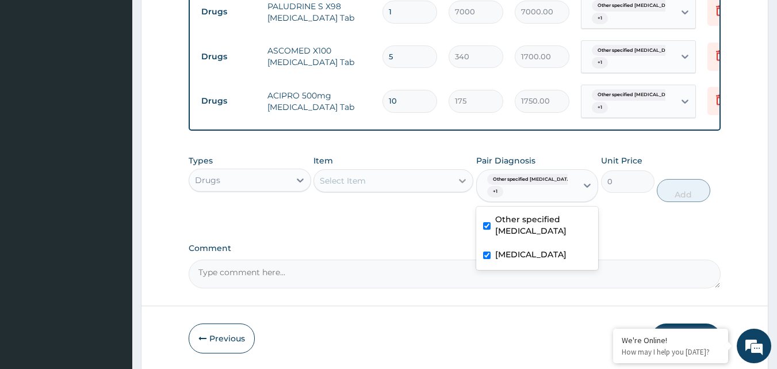
click at [461, 186] on icon at bounding box center [463, 181] width 12 height 12
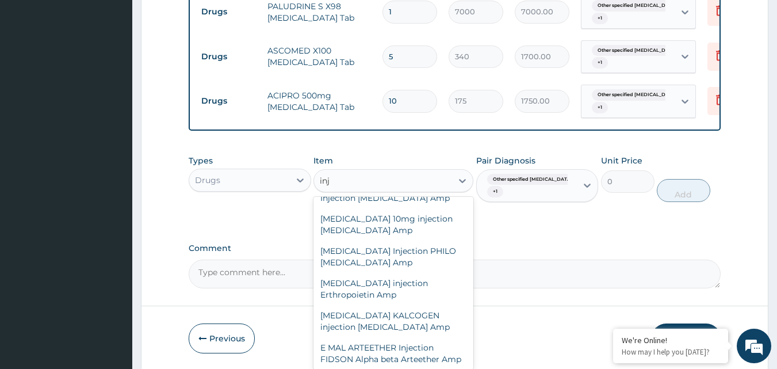
scroll to position [1159, 0]
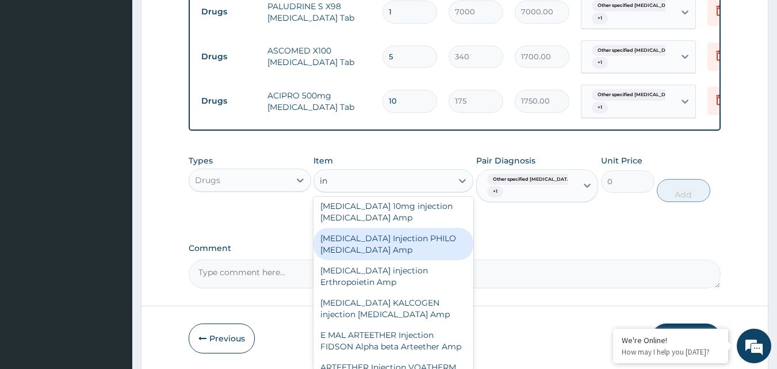
type input "i"
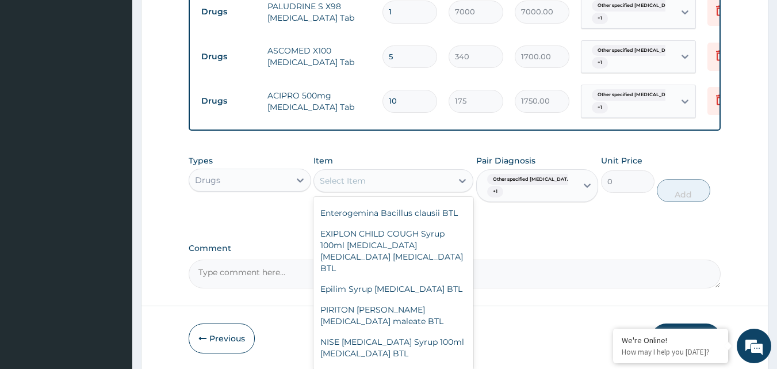
scroll to position [20849, 0]
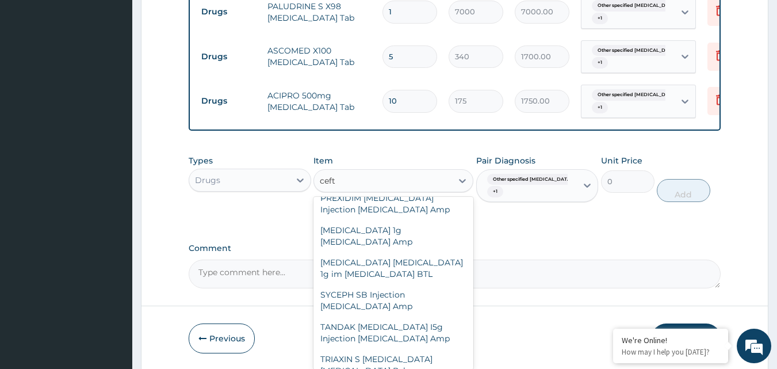
type input "ceftr"
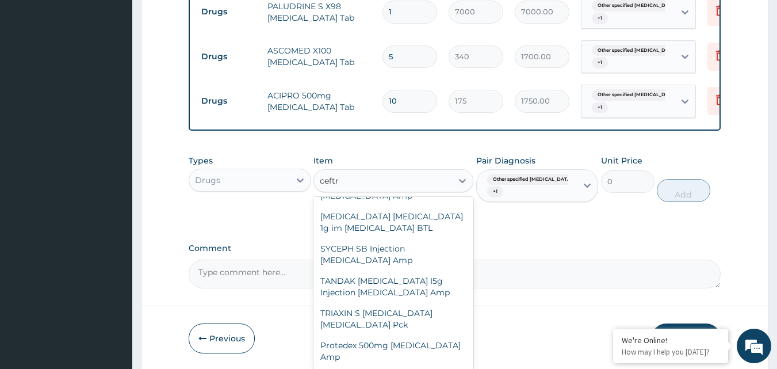
scroll to position [78, 0]
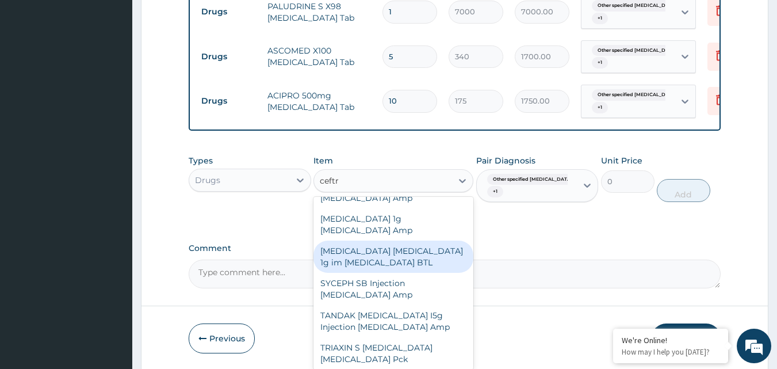
click at [393, 240] on div "ROCEPHIN CEFTRIAXONE 1g im Ceftriaxone BTL" at bounding box center [394, 256] width 160 height 32
type input "4300"
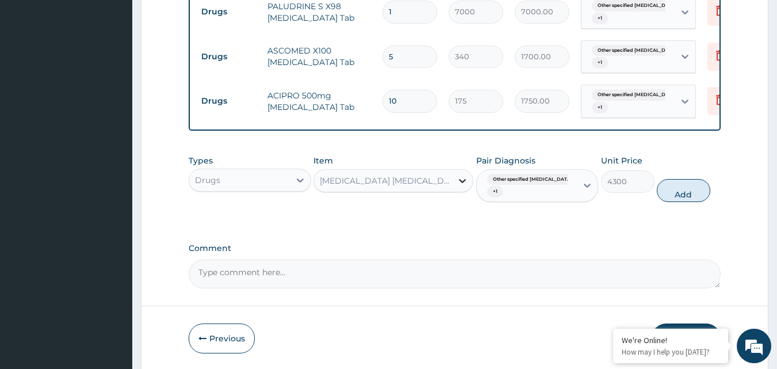
click at [460, 185] on icon at bounding box center [463, 181] width 12 height 12
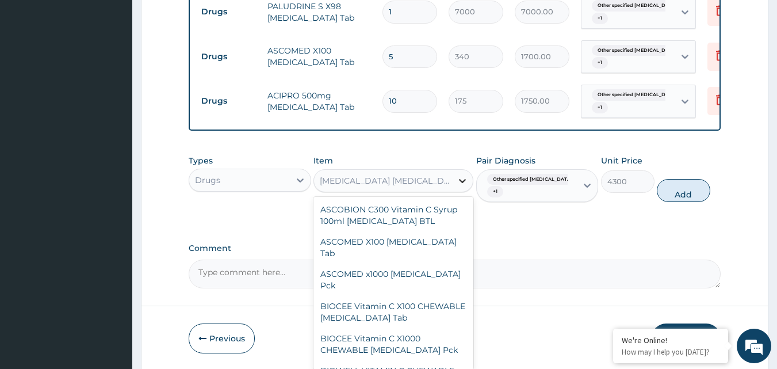
scroll to position [35258, 0]
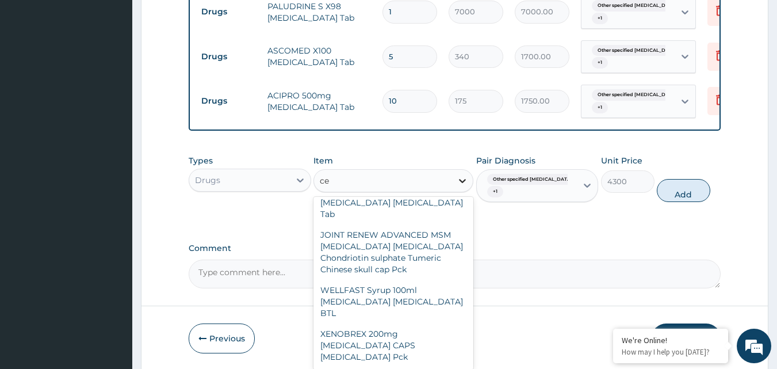
type input "cef"
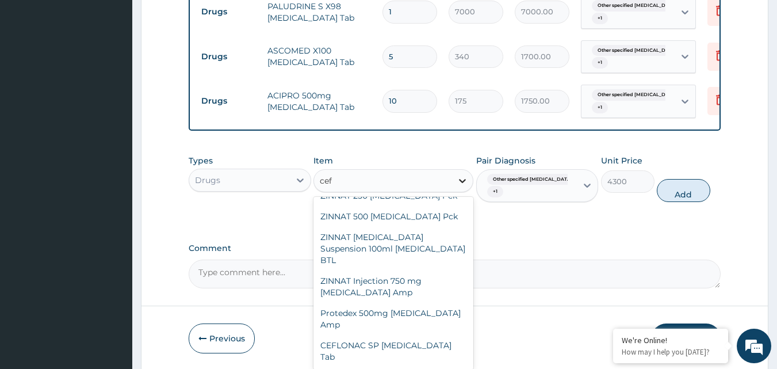
scroll to position [322, 0]
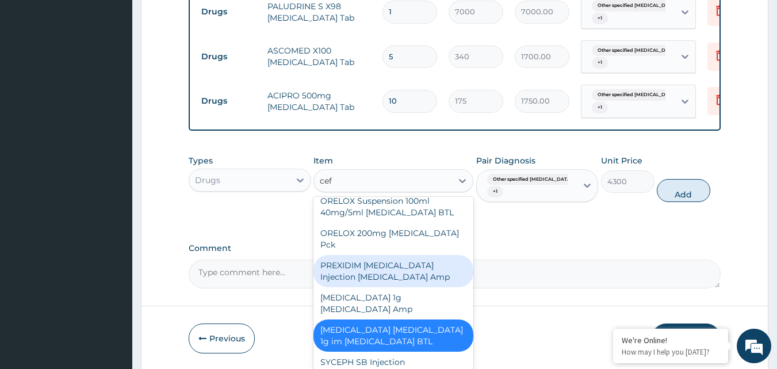
click at [369, 255] on div "PREXIDIM CEFTAZIDIME Injection Ceftazidime Amp" at bounding box center [394, 271] width 160 height 32
type input "750"
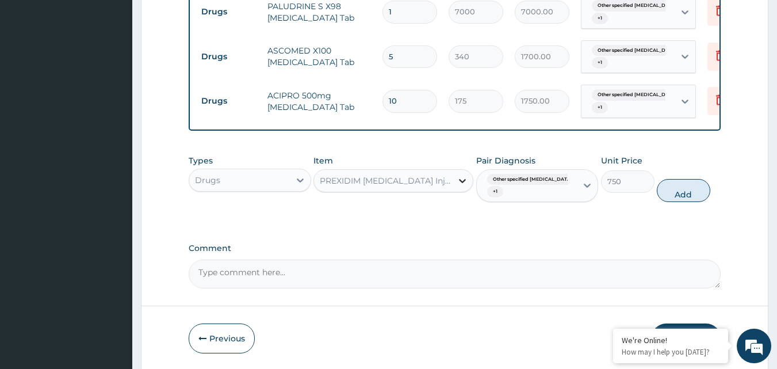
click at [467, 185] on icon at bounding box center [463, 181] width 12 height 12
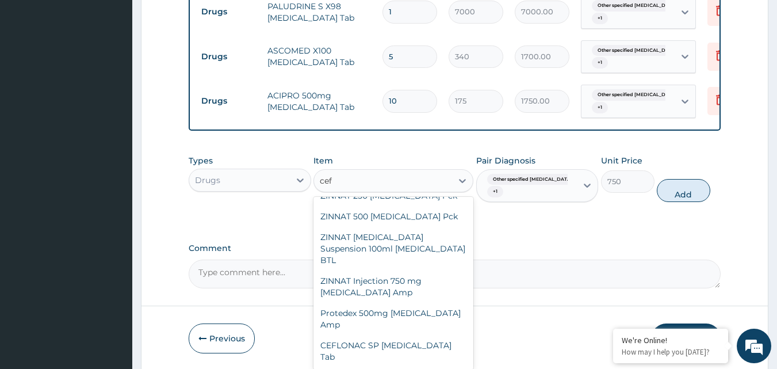
scroll to position [106, 0]
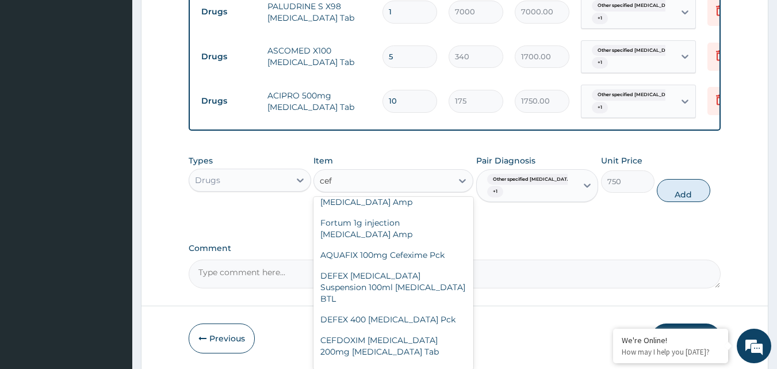
type input "ceft"
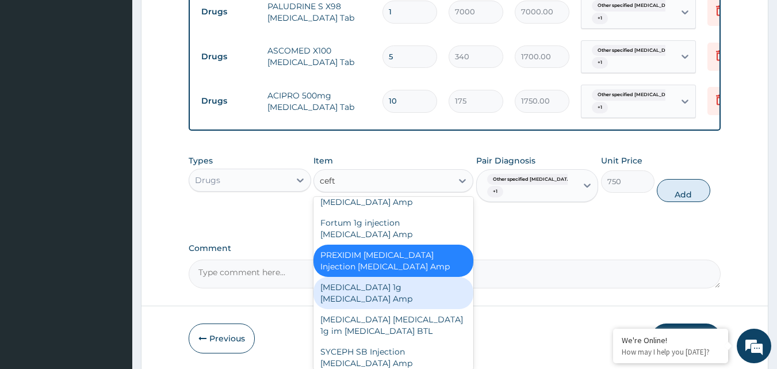
click at [389, 277] on div "Ceftriaxone 1g Ceftriaxone Amp" at bounding box center [394, 293] width 160 height 32
type input "500"
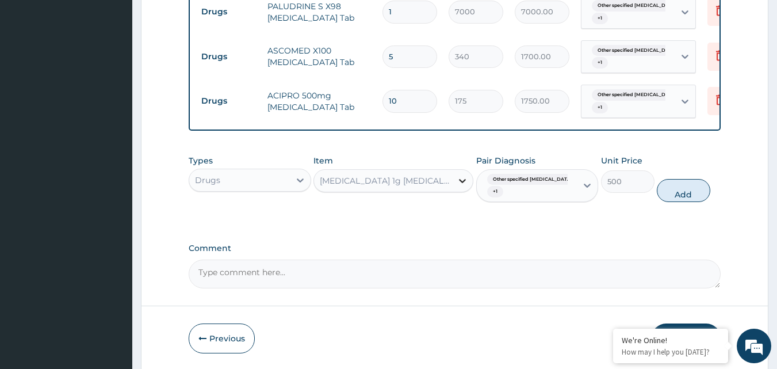
click at [458, 186] on icon at bounding box center [463, 181] width 12 height 12
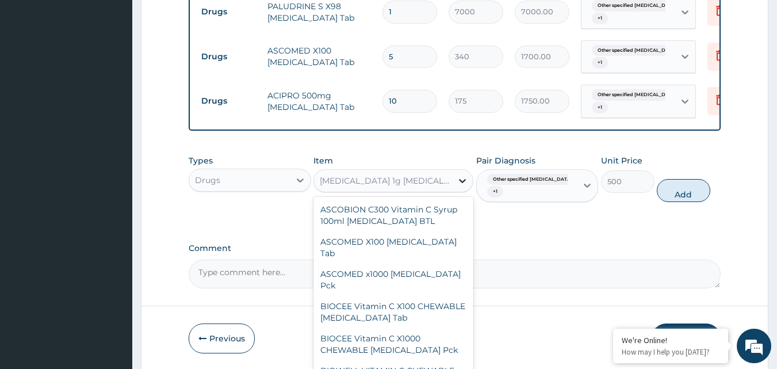
scroll to position [35158, 0]
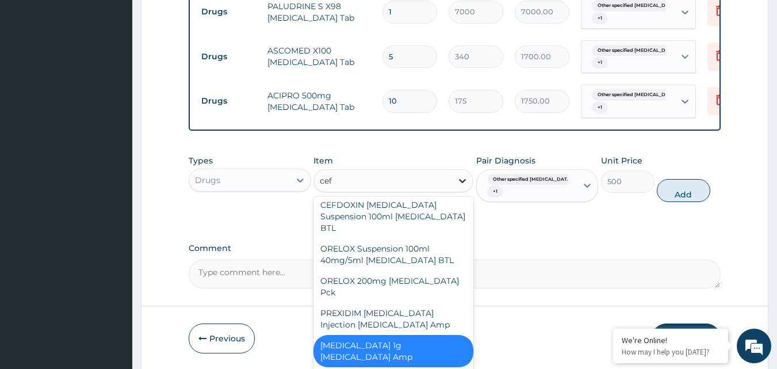
type input "ceft"
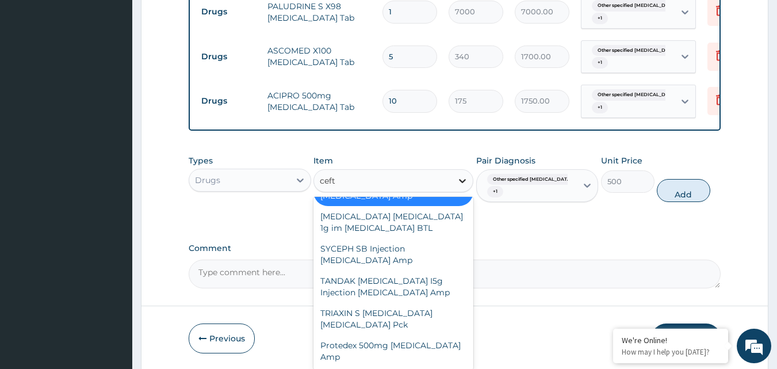
scroll to position [60, 0]
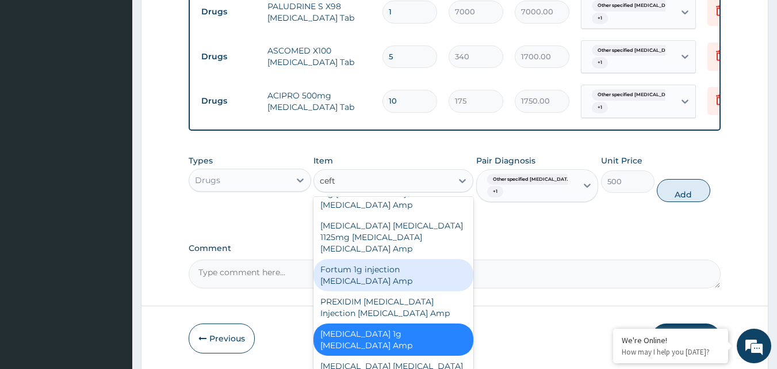
click at [388, 259] on div "Fortum 1g injection Ceftazidime Amp" at bounding box center [394, 275] width 160 height 32
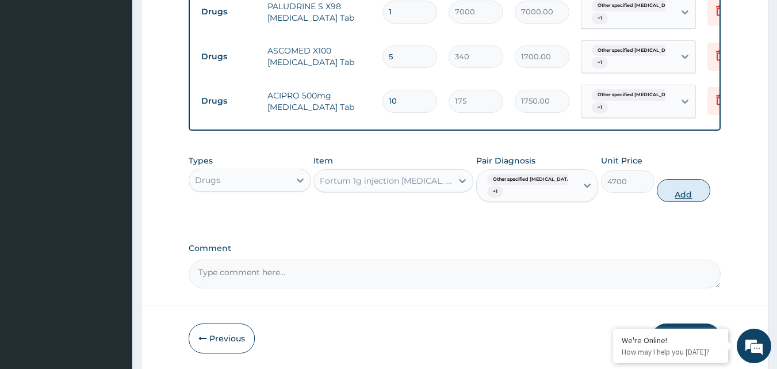
click at [675, 196] on button "Add" at bounding box center [683, 190] width 53 height 23
type input "0"
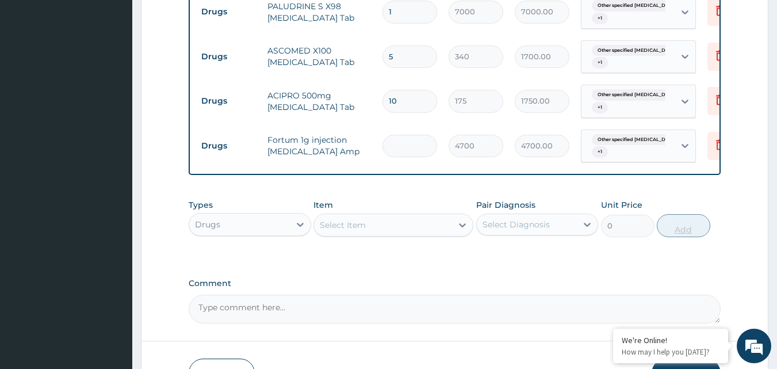
type input "0.00"
type input "3"
type input "14100.00"
type input "3"
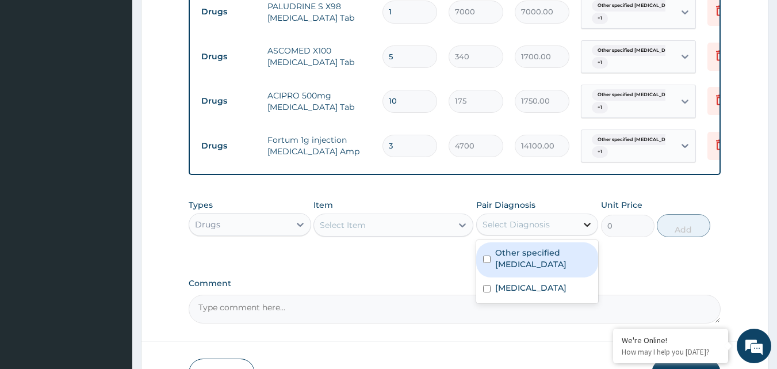
click at [584, 230] on icon at bounding box center [588, 225] width 12 height 12
click at [489, 263] on input "checkbox" at bounding box center [486, 258] width 7 height 7
checkbox input "true"
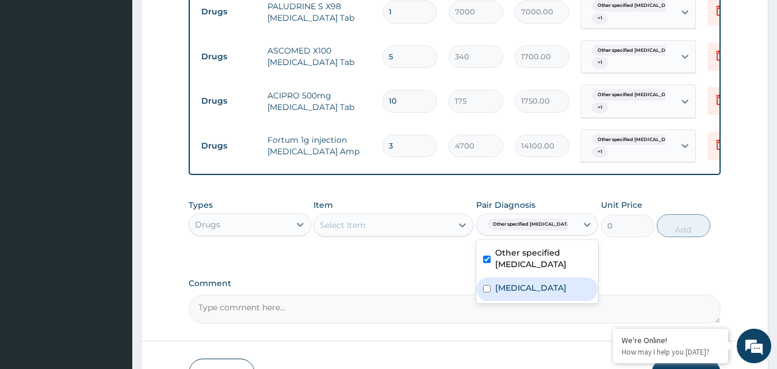
click at [488, 292] on input "checkbox" at bounding box center [486, 288] width 7 height 7
checkbox input "true"
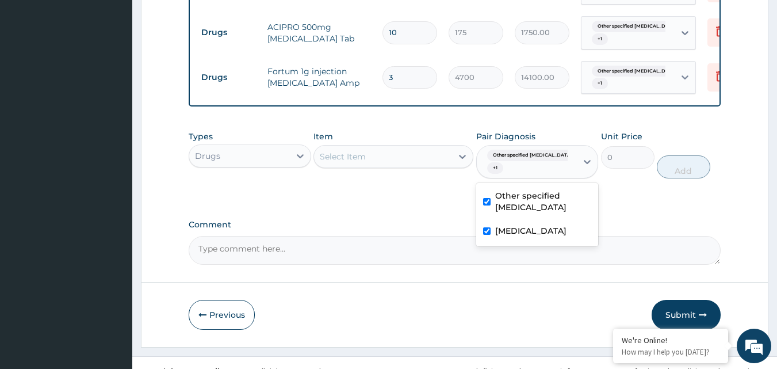
scroll to position [683, 0]
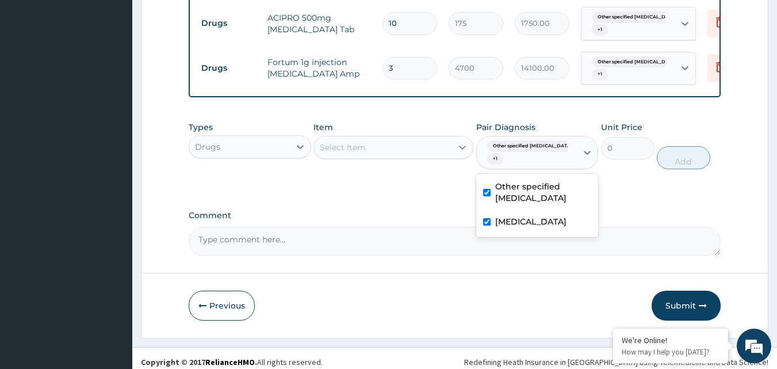
click at [458, 153] on icon at bounding box center [463, 148] width 12 height 12
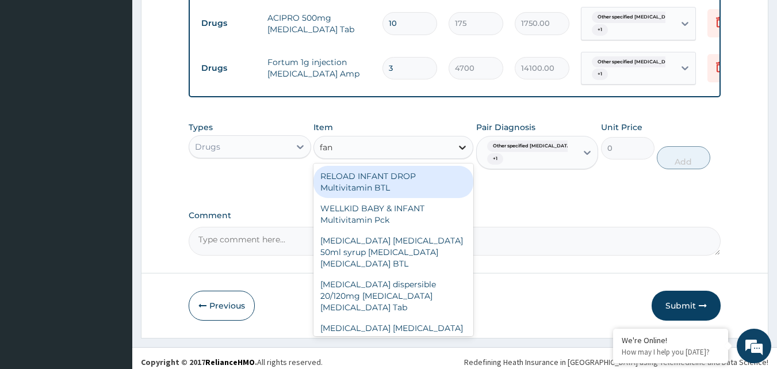
type input "fans"
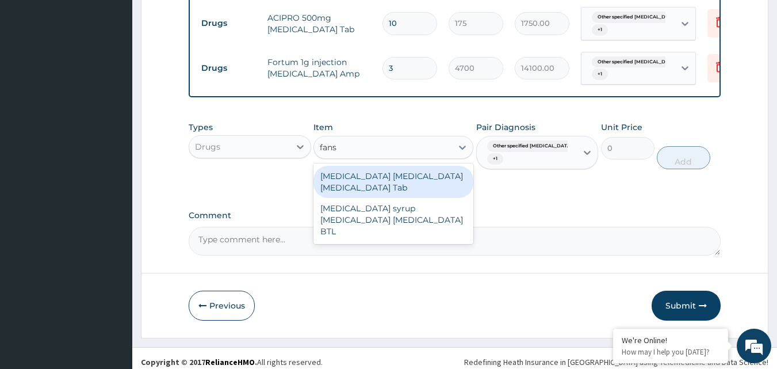
click at [393, 186] on div "Fansidar Sulphadoxine Pyrimethamine Tab" at bounding box center [394, 182] width 160 height 32
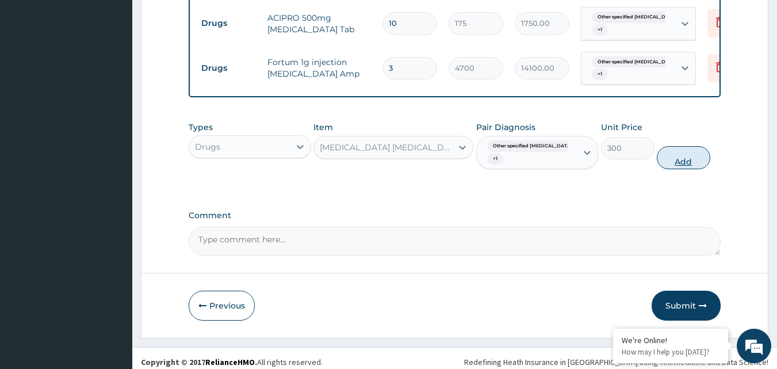
click at [691, 163] on button "Add" at bounding box center [683, 157] width 53 height 23
type input "0"
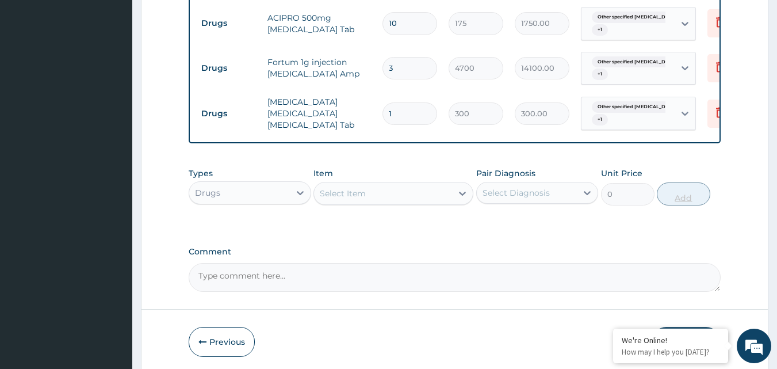
type input "0.00"
type input "3"
type input "900.00"
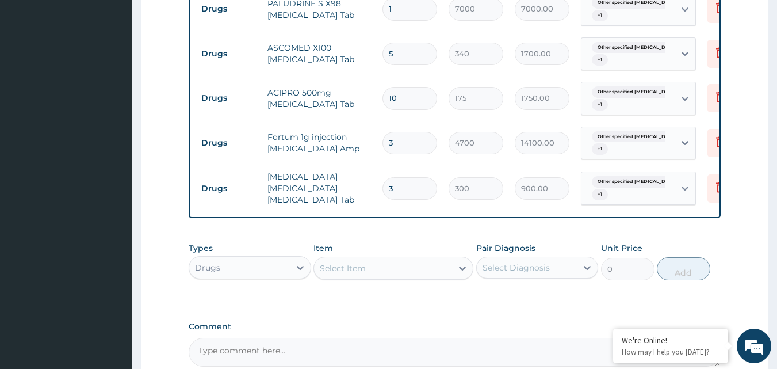
scroll to position [0, 23]
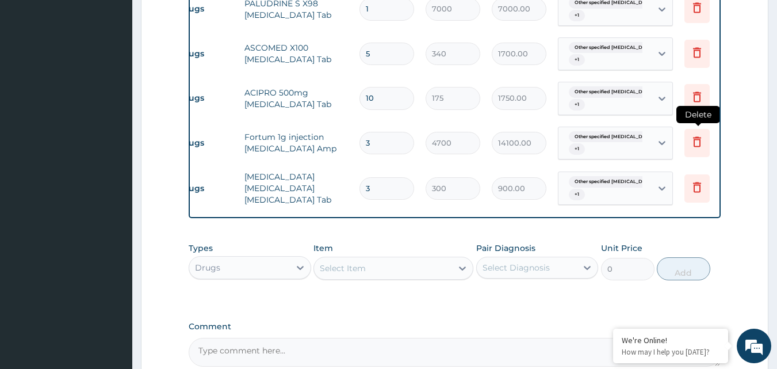
type input "3"
click at [694, 136] on icon at bounding box center [697, 141] width 8 height 10
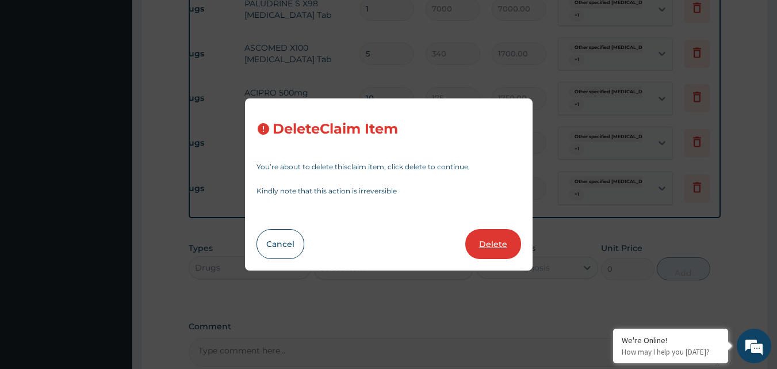
click at [492, 248] on button "Delete" at bounding box center [493, 244] width 56 height 30
type input "300"
type input "900.00"
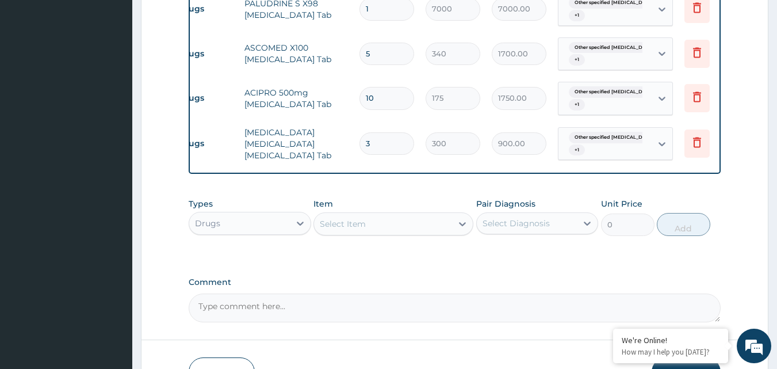
click at [538, 222] on div "Select Diagnosis" at bounding box center [527, 223] width 101 height 18
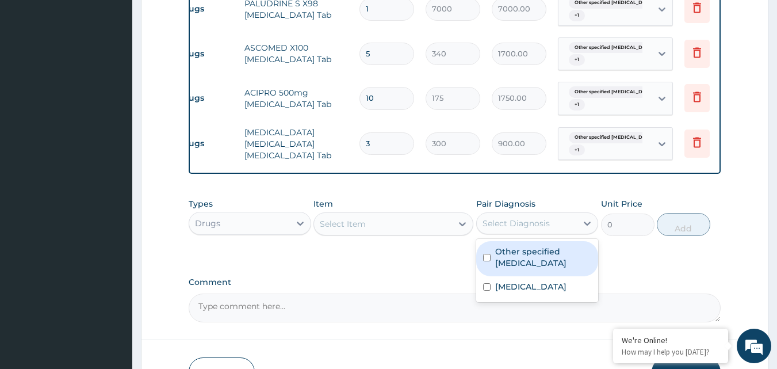
click at [493, 262] on div "Other specified typhoid fever" at bounding box center [537, 258] width 123 height 35
checkbox input "true"
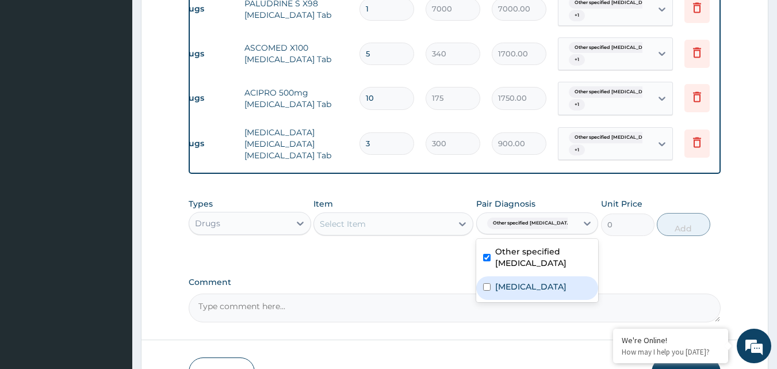
click at [487, 289] on input "checkbox" at bounding box center [486, 286] width 7 height 7
checkbox input "true"
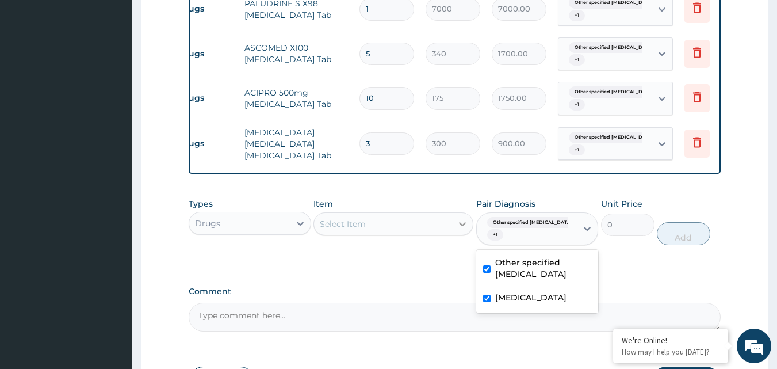
click at [461, 228] on icon at bounding box center [463, 224] width 12 height 12
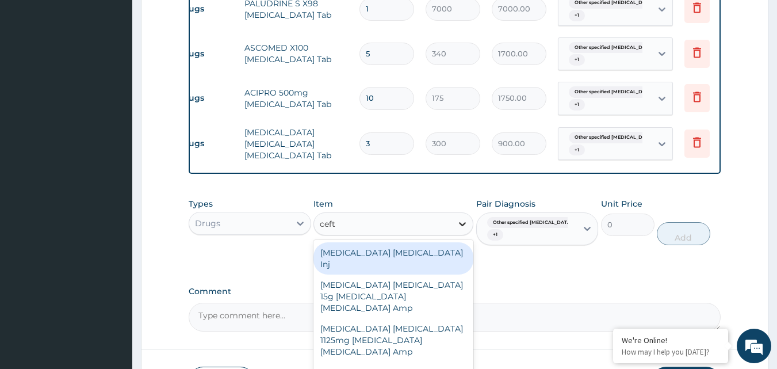
type input "ceftr"
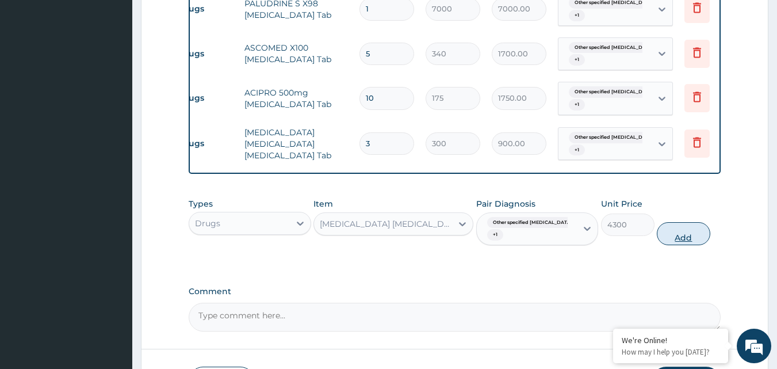
click at [675, 235] on button "Add" at bounding box center [683, 233] width 53 height 23
type input "0"
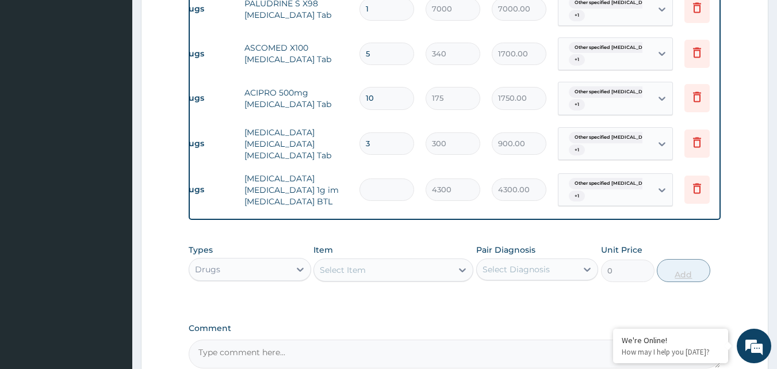
type input "0.00"
type input "3"
type input "12900.00"
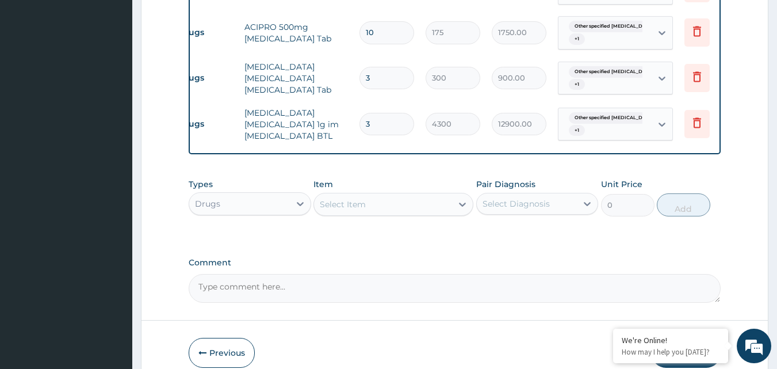
scroll to position [696, 0]
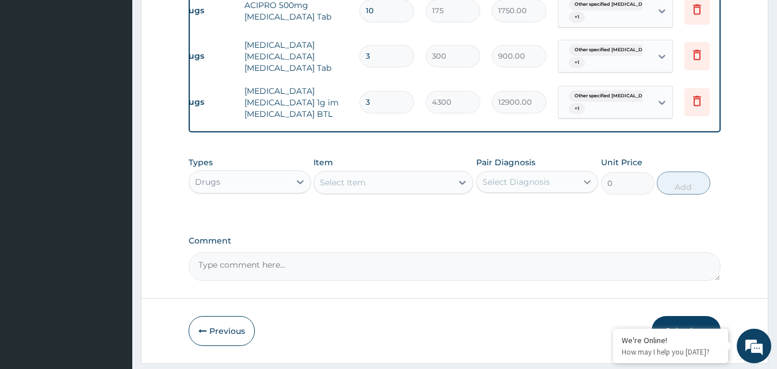
type input "3"
click at [591, 188] on icon at bounding box center [588, 182] width 12 height 12
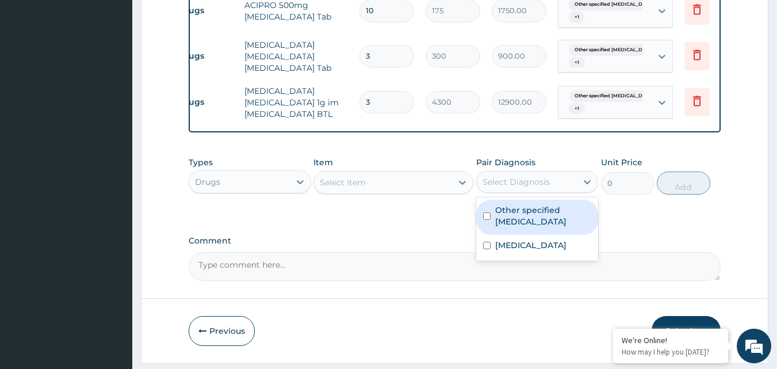
click at [486, 220] on input "checkbox" at bounding box center [486, 215] width 7 height 7
checkbox input "true"
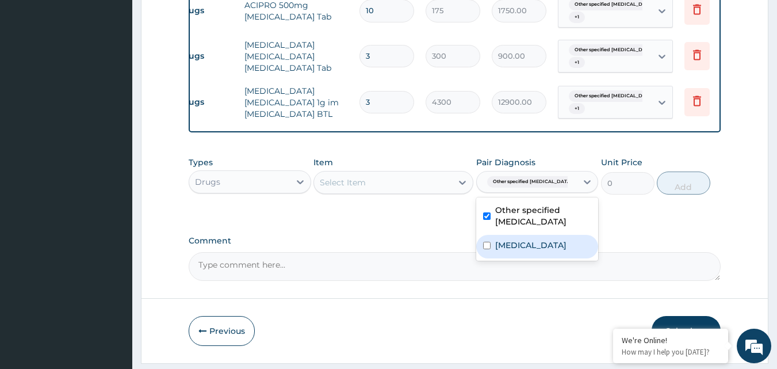
click at [489, 249] on input "checkbox" at bounding box center [486, 245] width 7 height 7
checkbox input "true"
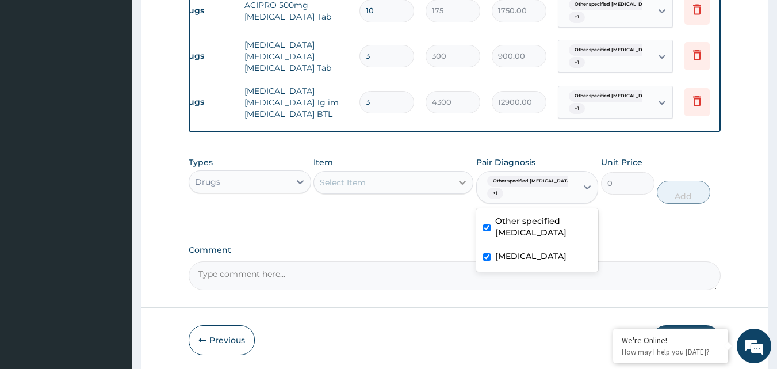
click at [464, 188] on icon at bounding box center [463, 183] width 12 height 12
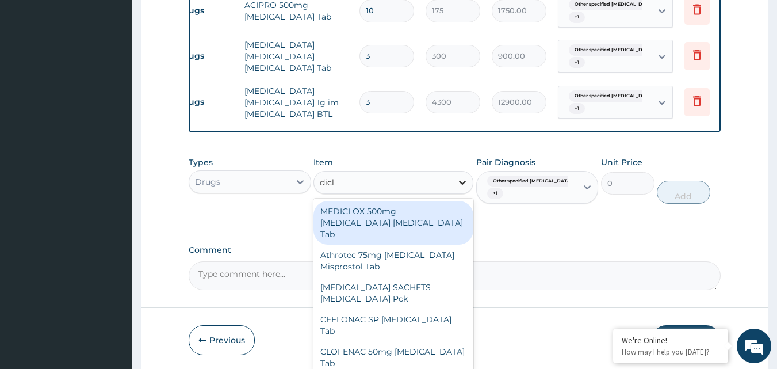
type input "diclo"
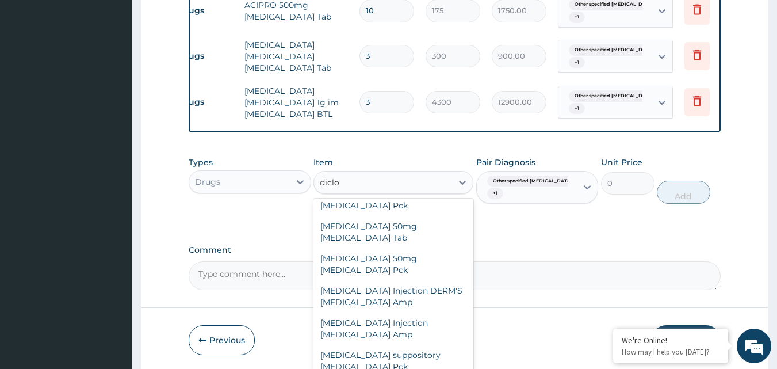
scroll to position [389, 0]
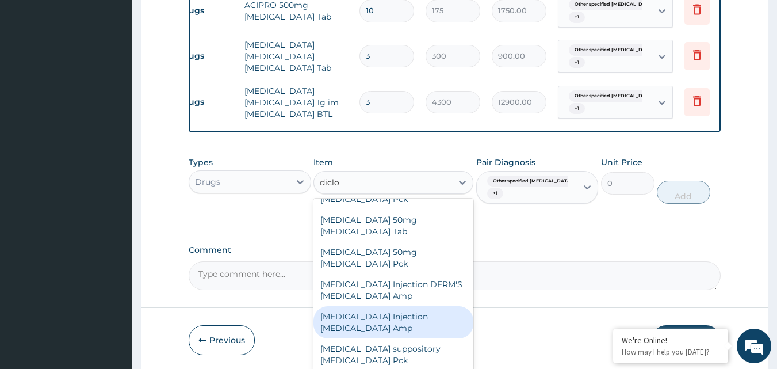
click at [414, 306] on div "DICLOFENAC SODIUM Injection Diclofenac Amp" at bounding box center [394, 322] width 160 height 32
type input "150"
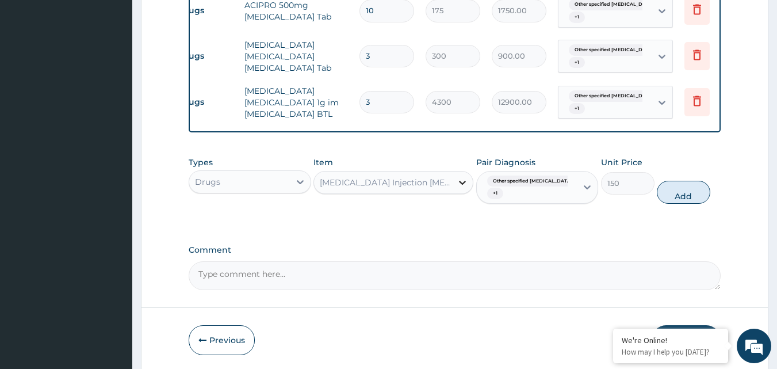
click at [463, 185] on icon at bounding box center [462, 183] width 7 height 4
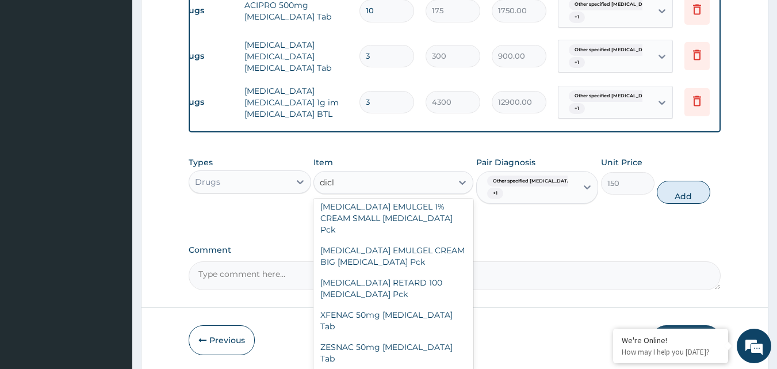
scroll to position [604, 0]
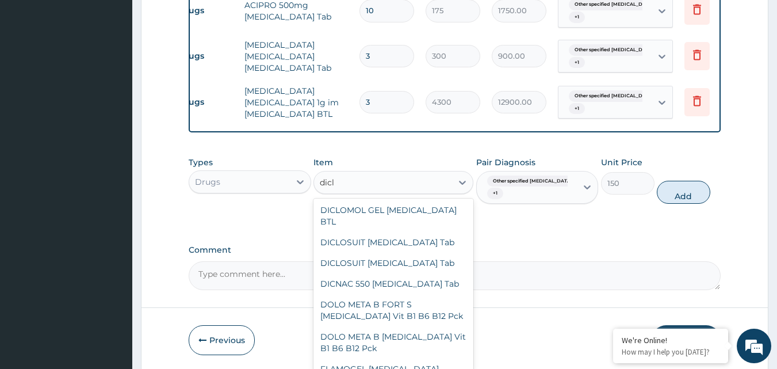
type input "diclo"
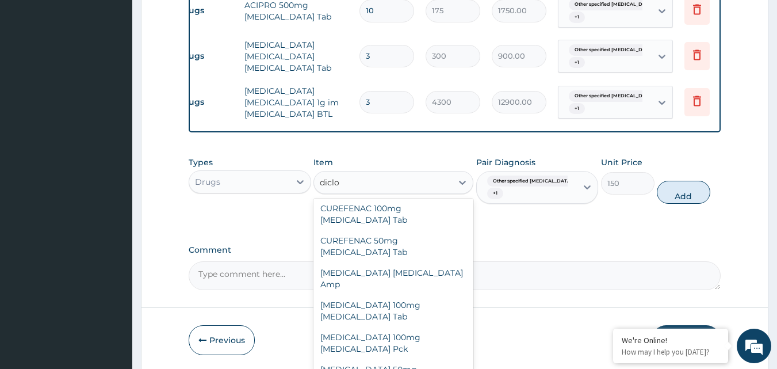
scroll to position [234, 0]
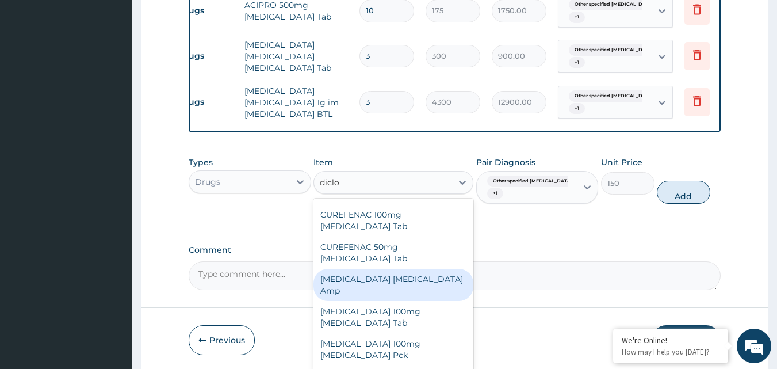
click at [416, 269] on div "Diclofenac Diclofenac Amp" at bounding box center [394, 285] width 160 height 32
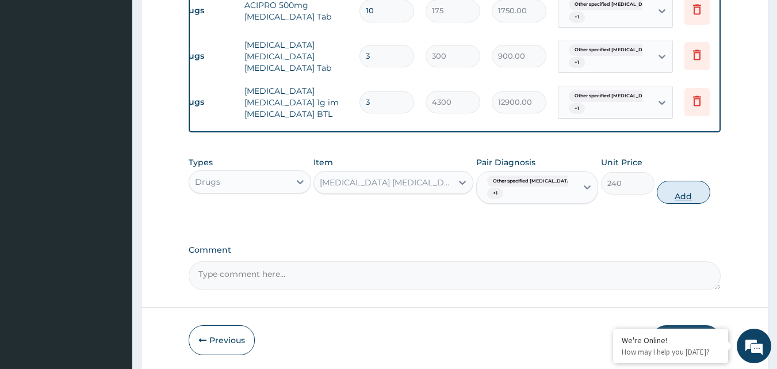
click at [678, 198] on button "Add" at bounding box center [683, 192] width 53 height 23
type input "0"
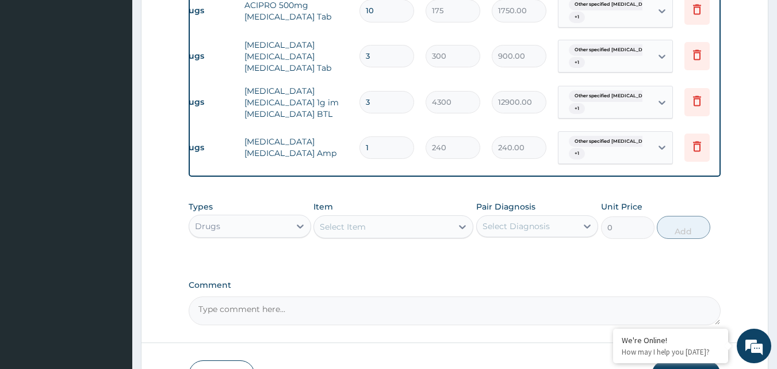
click at [531, 225] on div "Select Diagnosis" at bounding box center [527, 226] width 101 height 18
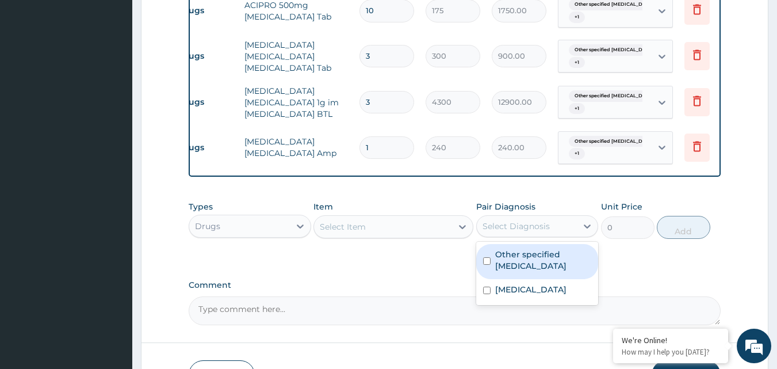
click at [487, 265] on input "checkbox" at bounding box center [486, 260] width 7 height 7
checkbox input "true"
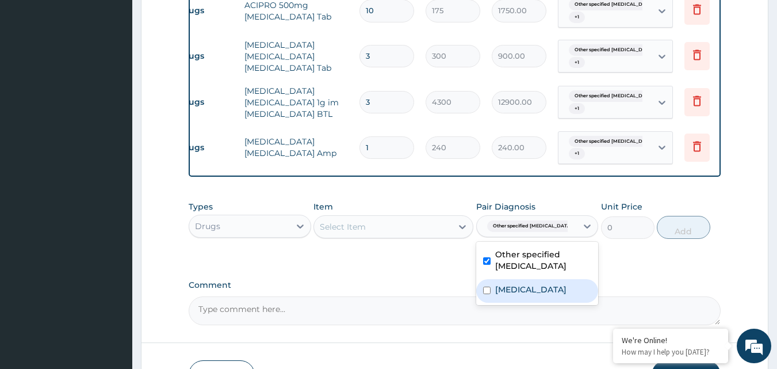
click at [487, 294] on input "checkbox" at bounding box center [486, 289] width 7 height 7
checkbox input "true"
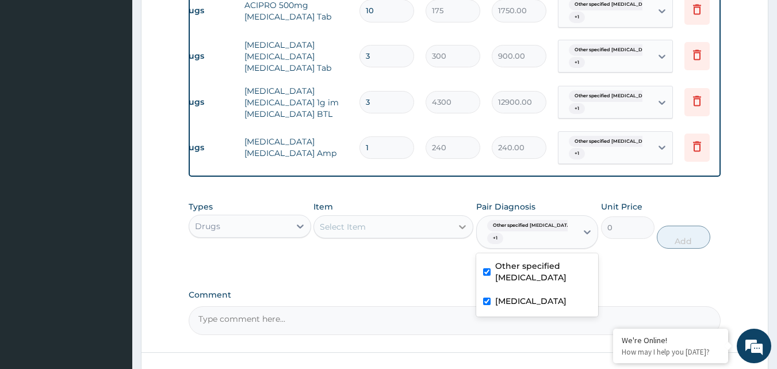
click at [465, 230] on icon at bounding box center [463, 227] width 12 height 12
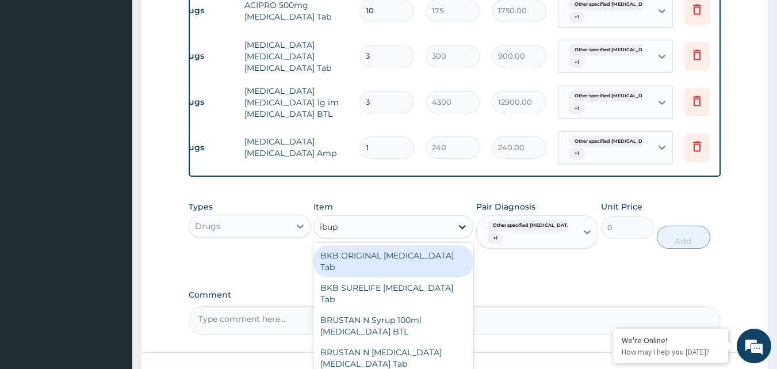
type input "ibupr"
click at [421, 264] on div "BKB ORIGINAL Ibuprofen Tab" at bounding box center [394, 261] width 160 height 32
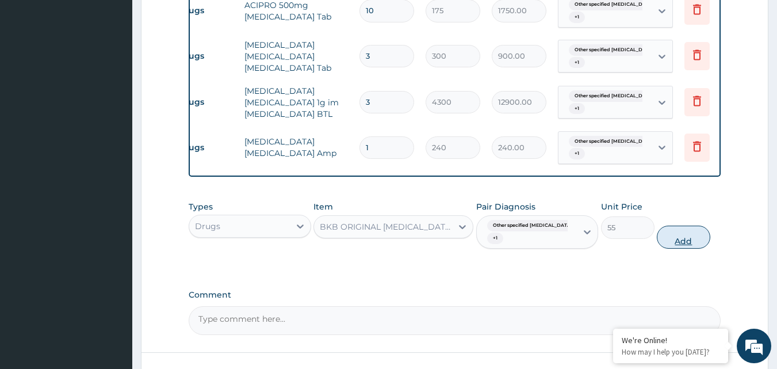
click at [690, 242] on button "Add" at bounding box center [683, 237] width 53 height 23
type input "0"
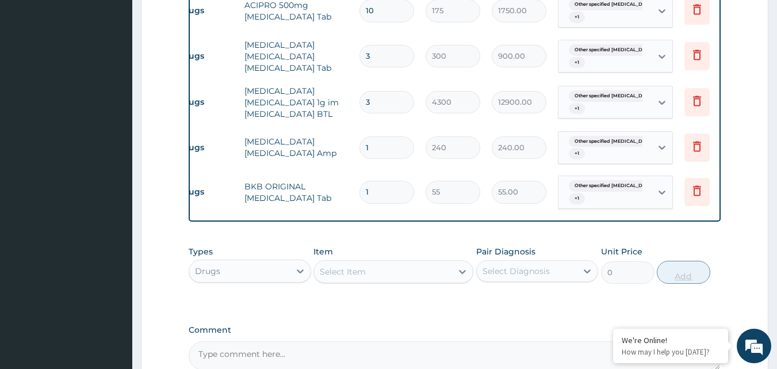
type input "10"
type input "550.00"
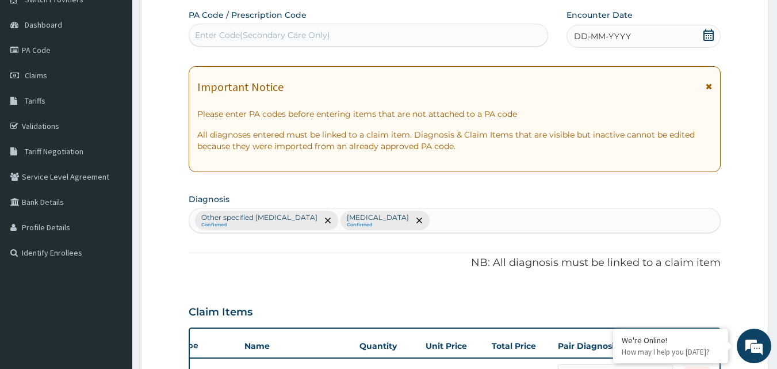
scroll to position [77, 0]
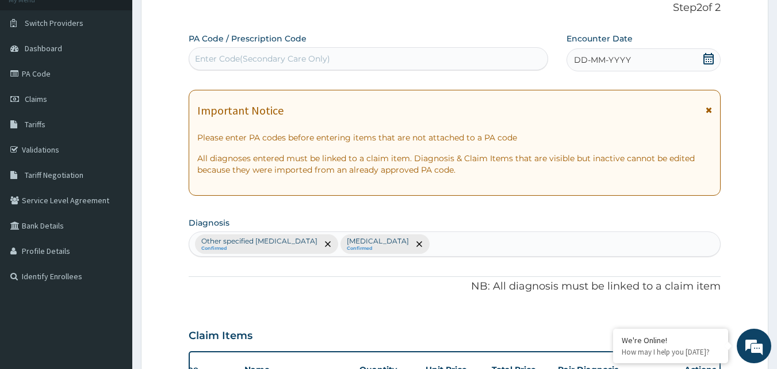
type input "10"
click at [708, 58] on icon at bounding box center [709, 59] width 12 height 12
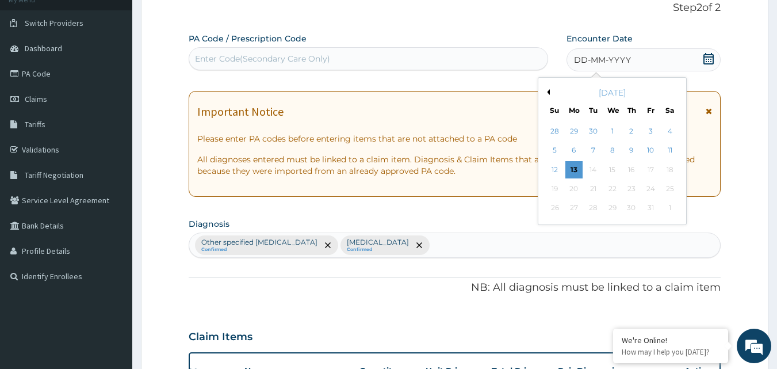
click at [550, 91] on div "October 2025" at bounding box center [612, 93] width 139 height 12
click at [547, 91] on button "Previous Month" at bounding box center [547, 92] width 6 height 6
click at [551, 206] on div "28" at bounding box center [555, 208] width 17 height 17
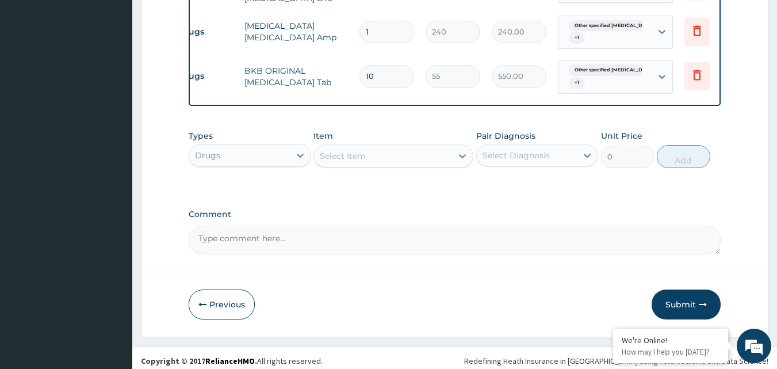
scroll to position [824, 0]
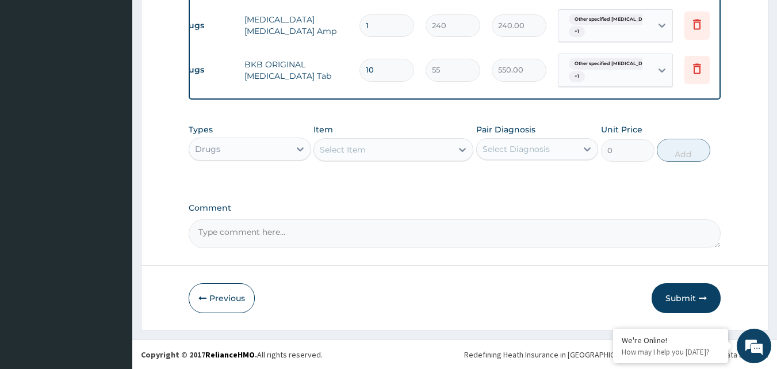
click at [255, 236] on textarea "Comment" at bounding box center [455, 233] width 533 height 29
click at [219, 233] on textarea "sorry missed last month" at bounding box center [455, 233] width 533 height 29
click at [276, 234] on textarea "missed last month" at bounding box center [455, 233] width 533 height 29
type textarea "missed last month claim. thanks"
click at [685, 294] on button "Submit" at bounding box center [686, 298] width 69 height 30
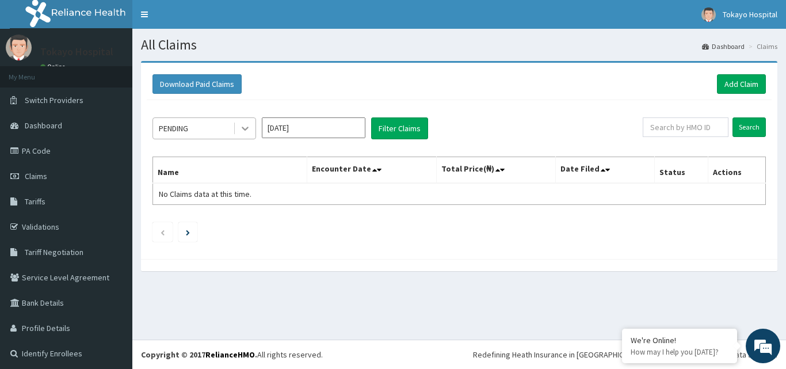
click at [246, 130] on icon at bounding box center [245, 129] width 7 height 4
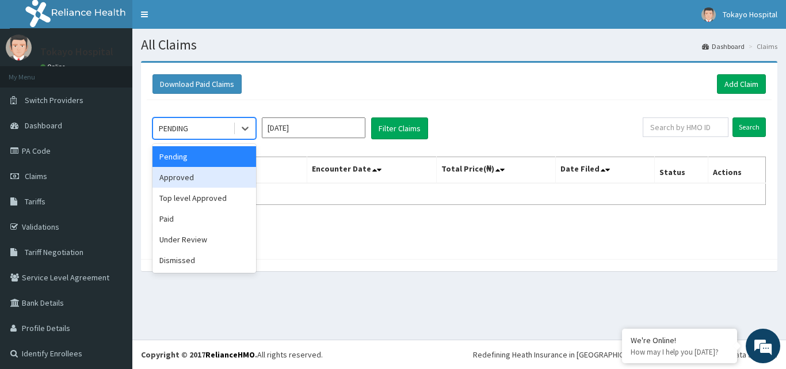
click at [198, 178] on div "Approved" at bounding box center [204, 177] width 104 height 21
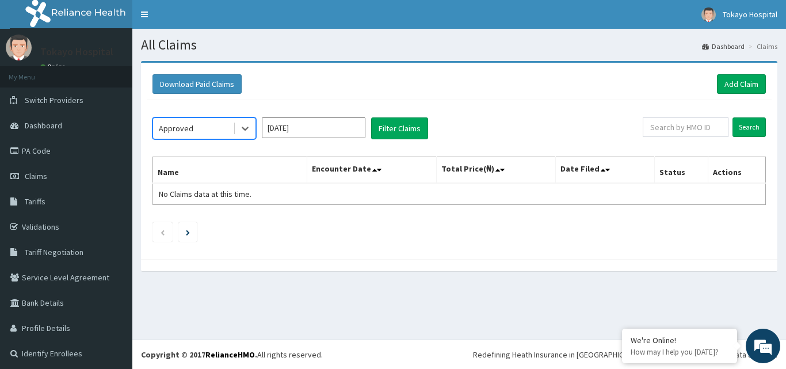
click at [333, 123] on input "[DATE]" at bounding box center [314, 127] width 104 height 21
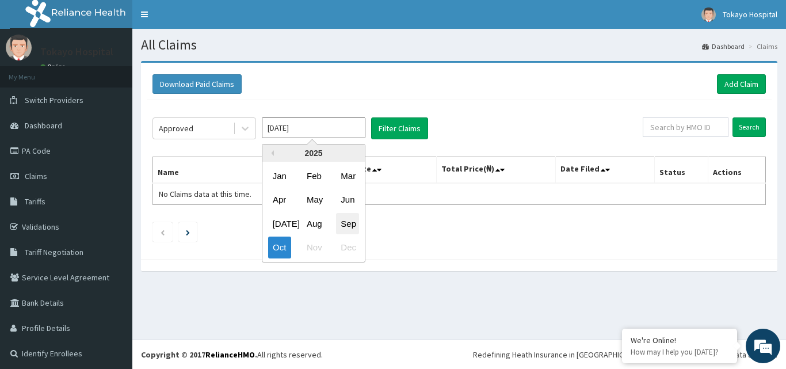
click at [347, 220] on div "Sep" at bounding box center [347, 223] width 23 height 21
type input "[DATE]"
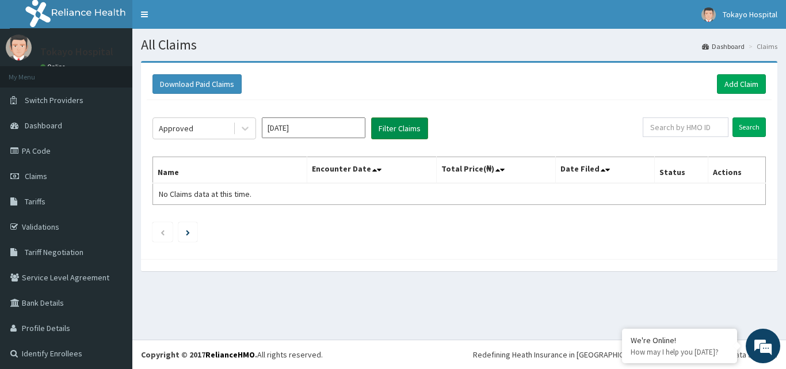
click at [396, 121] on div "Approved [DATE] Filter Claims Search Name Encounter Date Total Price(₦) Date Fi…" at bounding box center [459, 176] width 625 height 153
click at [396, 121] on button "Filter Claims" at bounding box center [399, 128] width 57 height 22
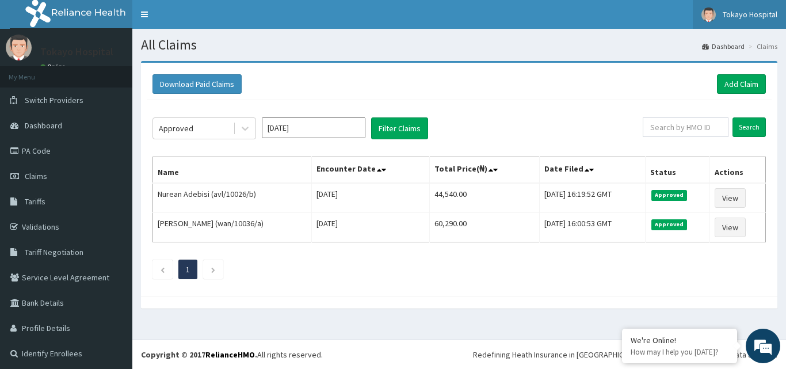
click at [701, 9] on img at bounding box center [708, 14] width 14 height 14
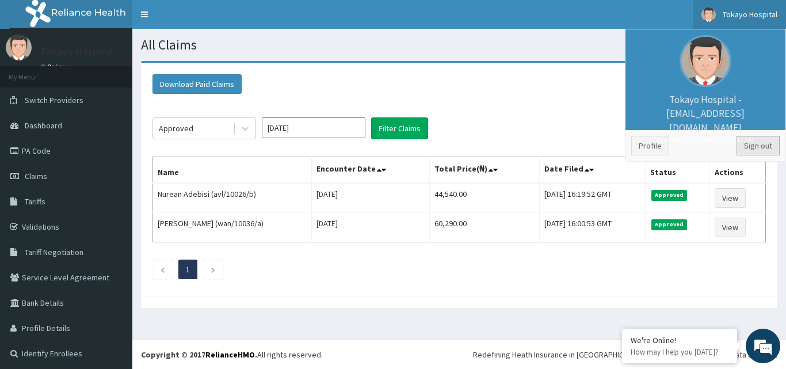
click at [748, 142] on link "Sign out" at bounding box center [757, 146] width 43 height 20
